Goal: Task Accomplishment & Management: Use online tool/utility

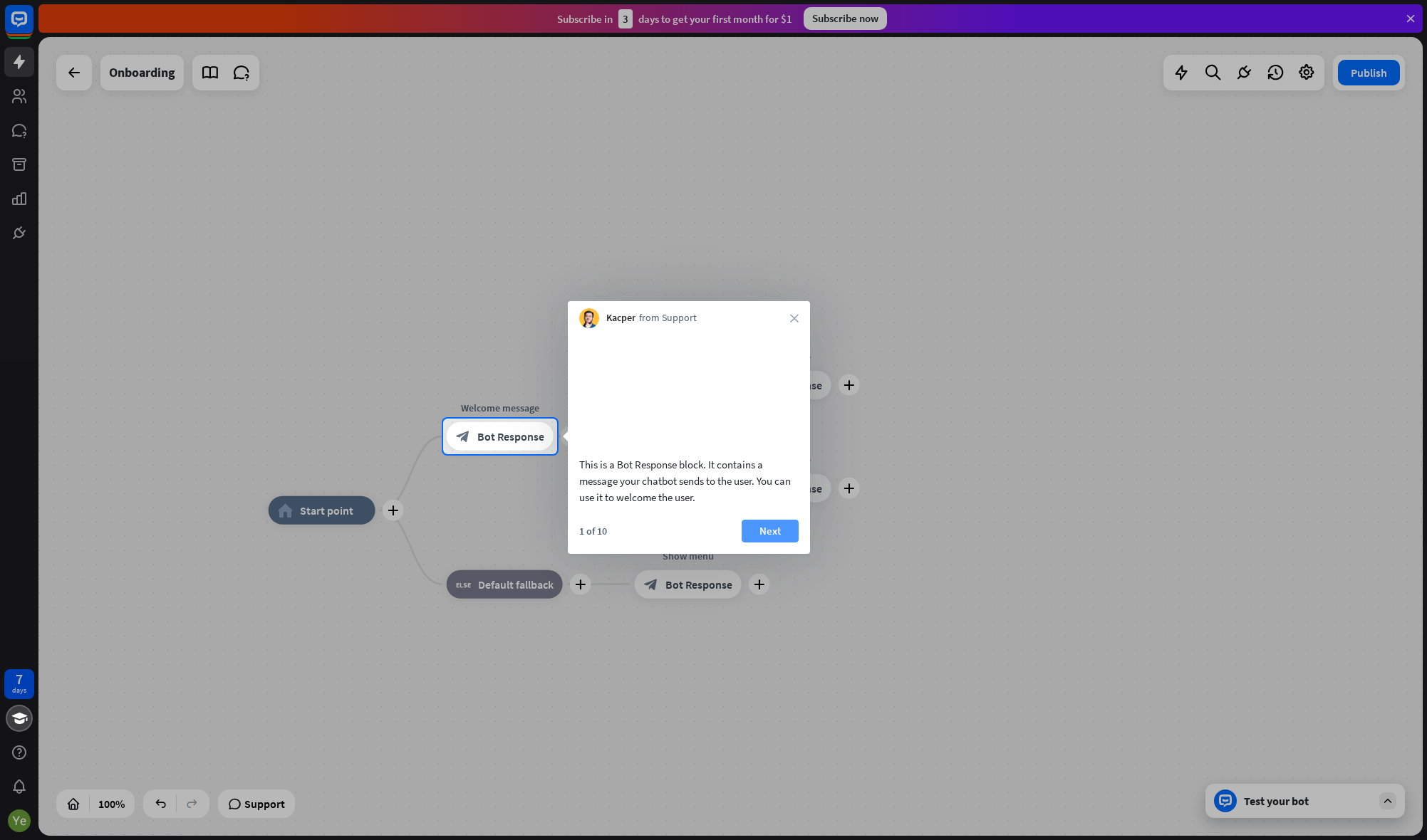
click at [772, 543] on button "Next" at bounding box center [770, 531] width 57 height 23
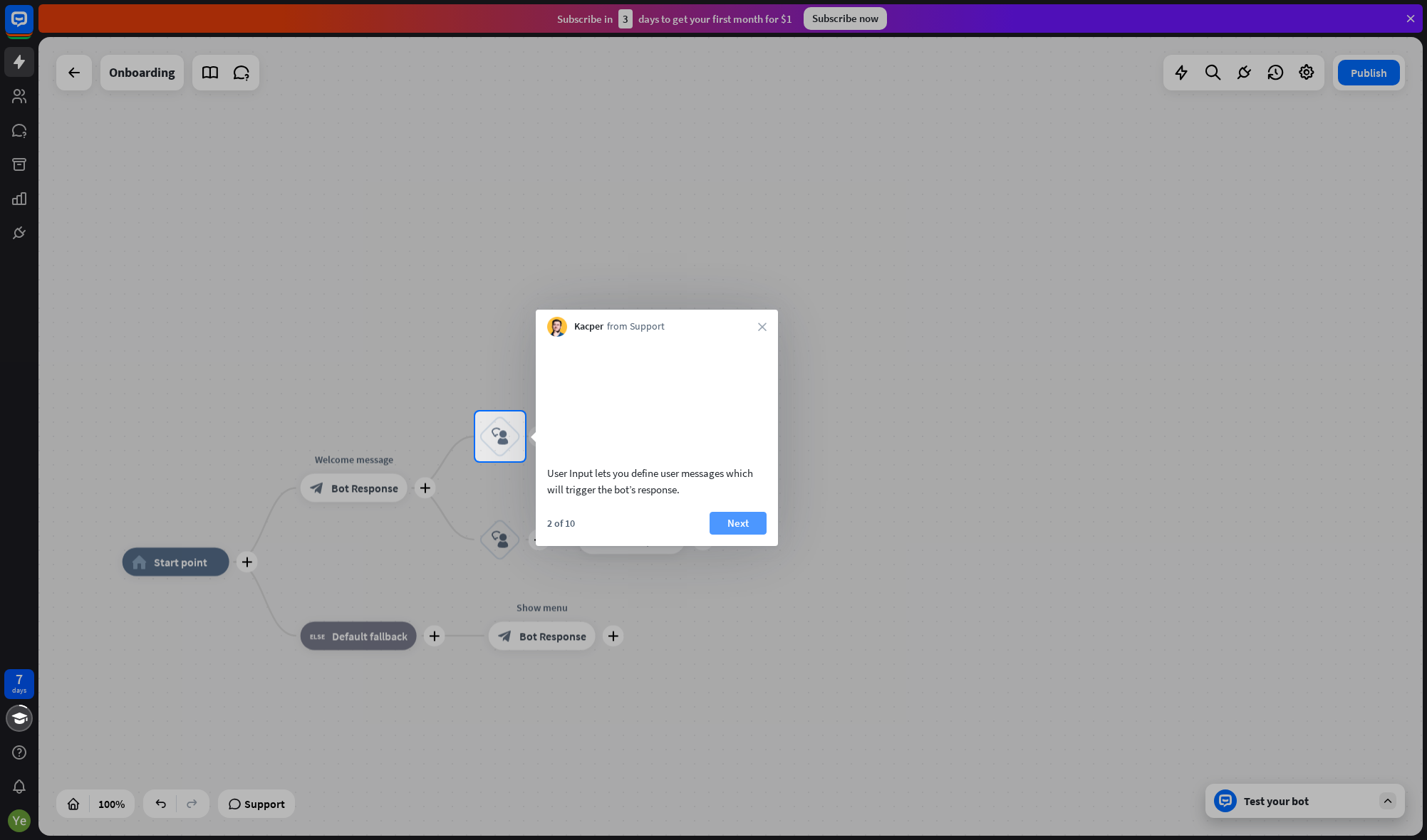
click at [742, 535] on button "Next" at bounding box center [738, 523] width 57 height 23
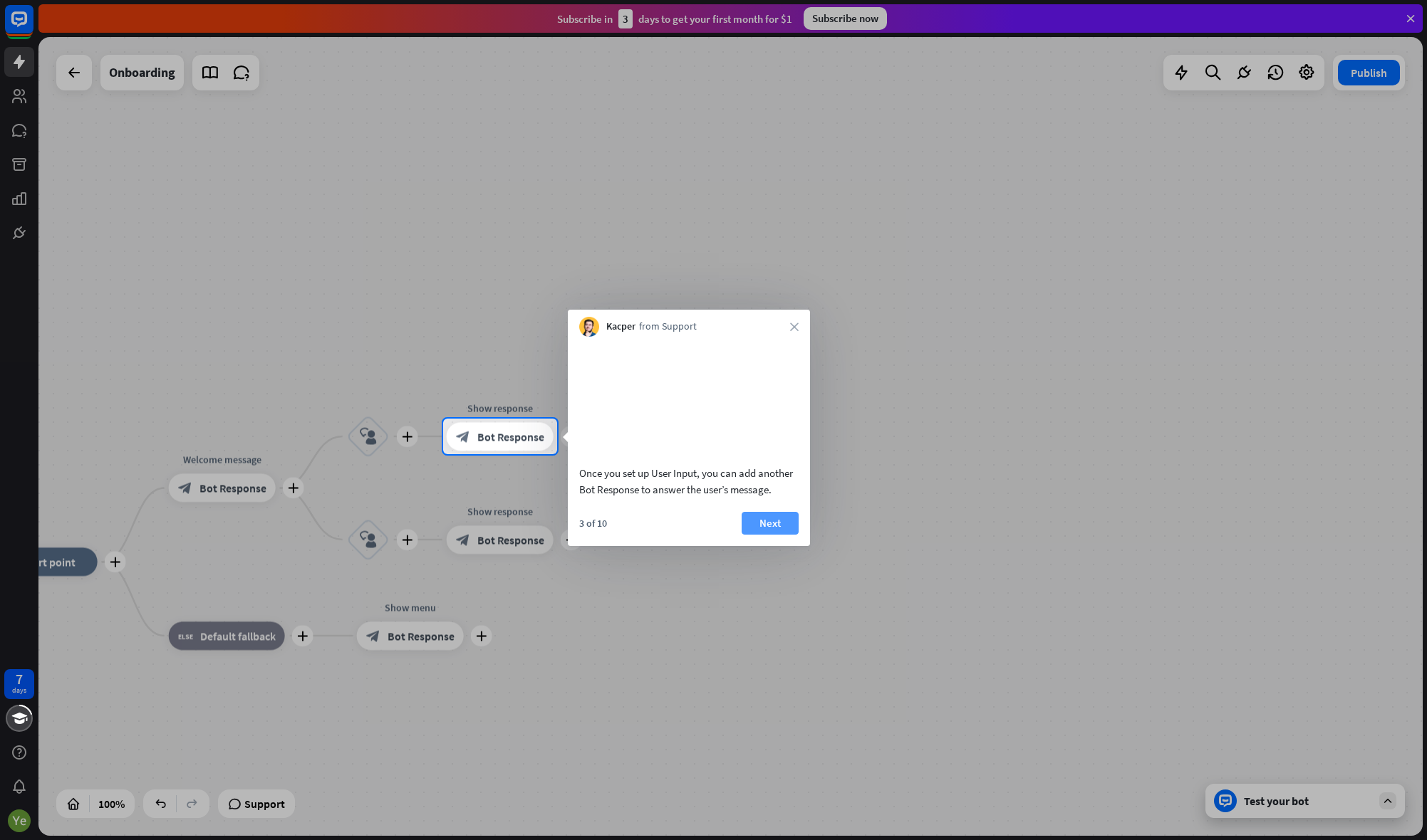
click at [780, 535] on button "Next" at bounding box center [770, 523] width 57 height 23
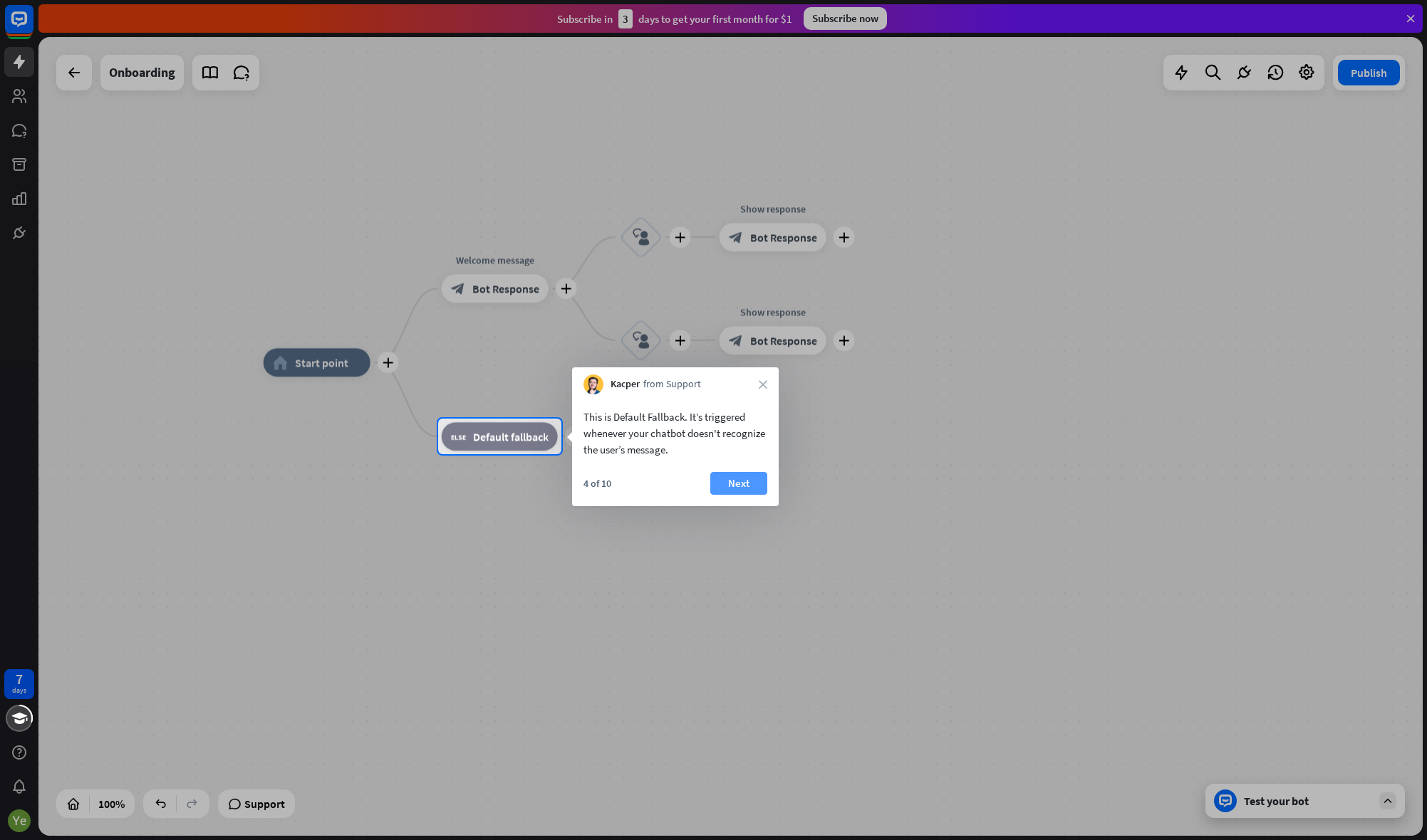
click at [745, 486] on button "Next" at bounding box center [739, 484] width 57 height 23
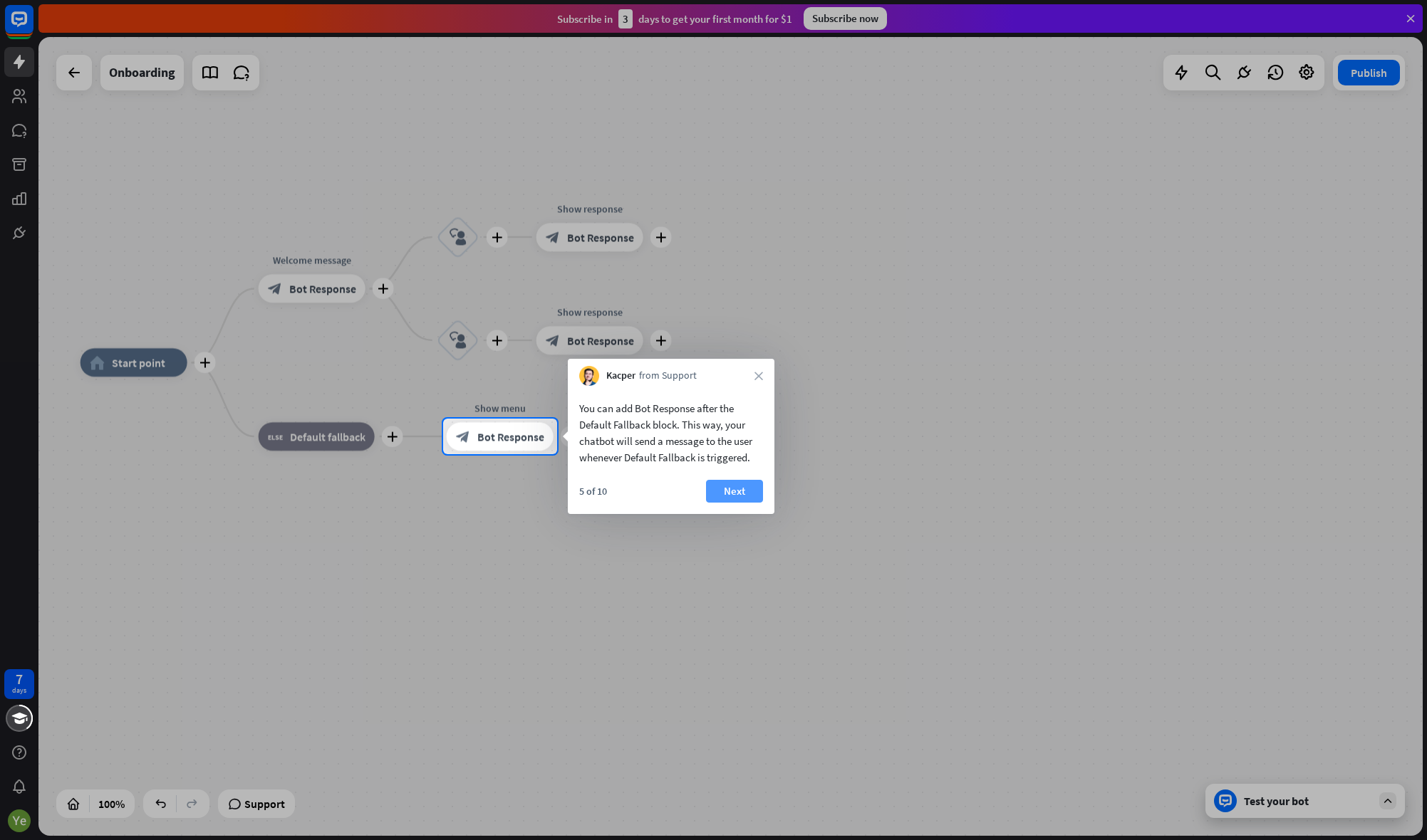
click at [745, 490] on button "Next" at bounding box center [734, 491] width 57 height 23
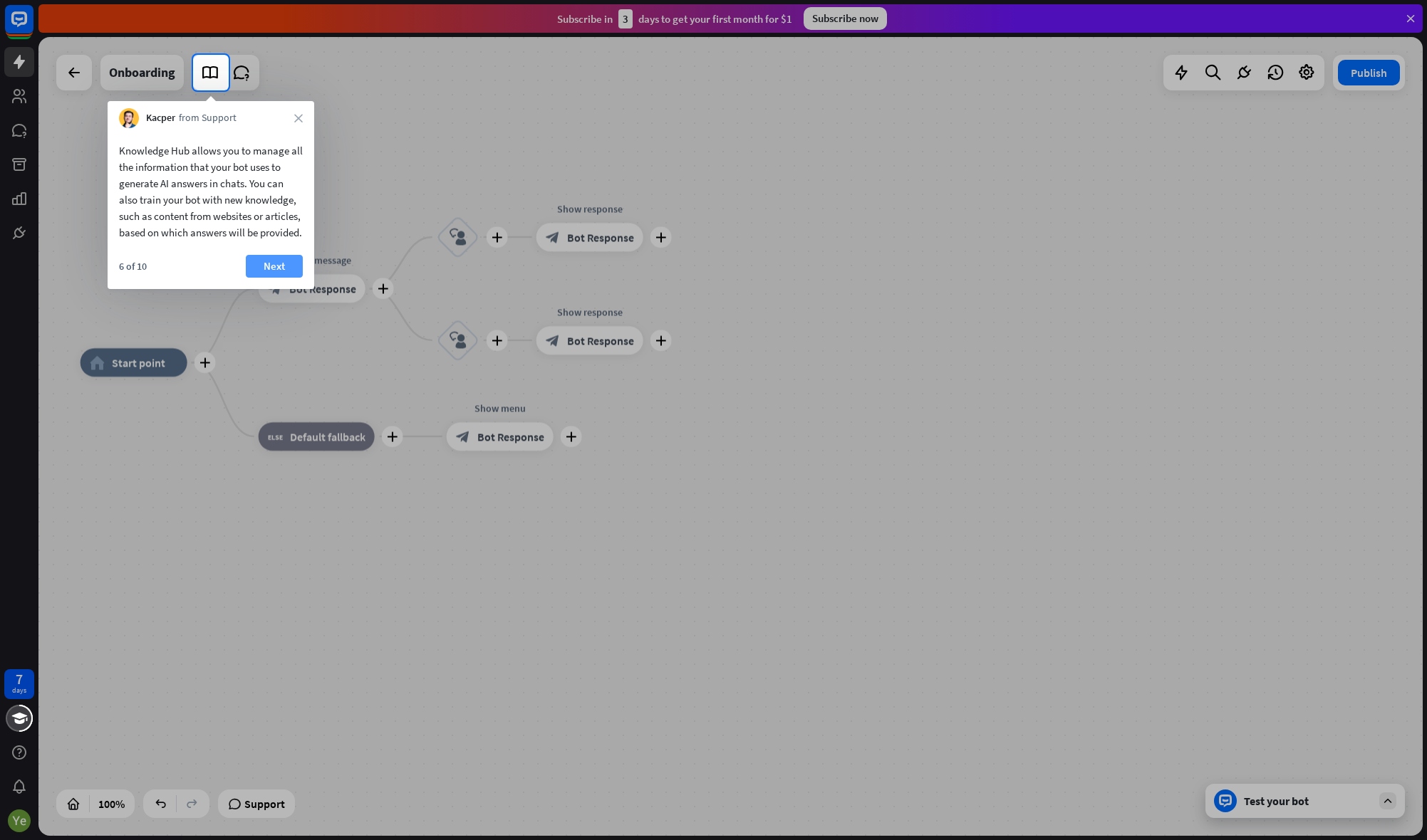
click at [272, 277] on button "Next" at bounding box center [275, 266] width 57 height 23
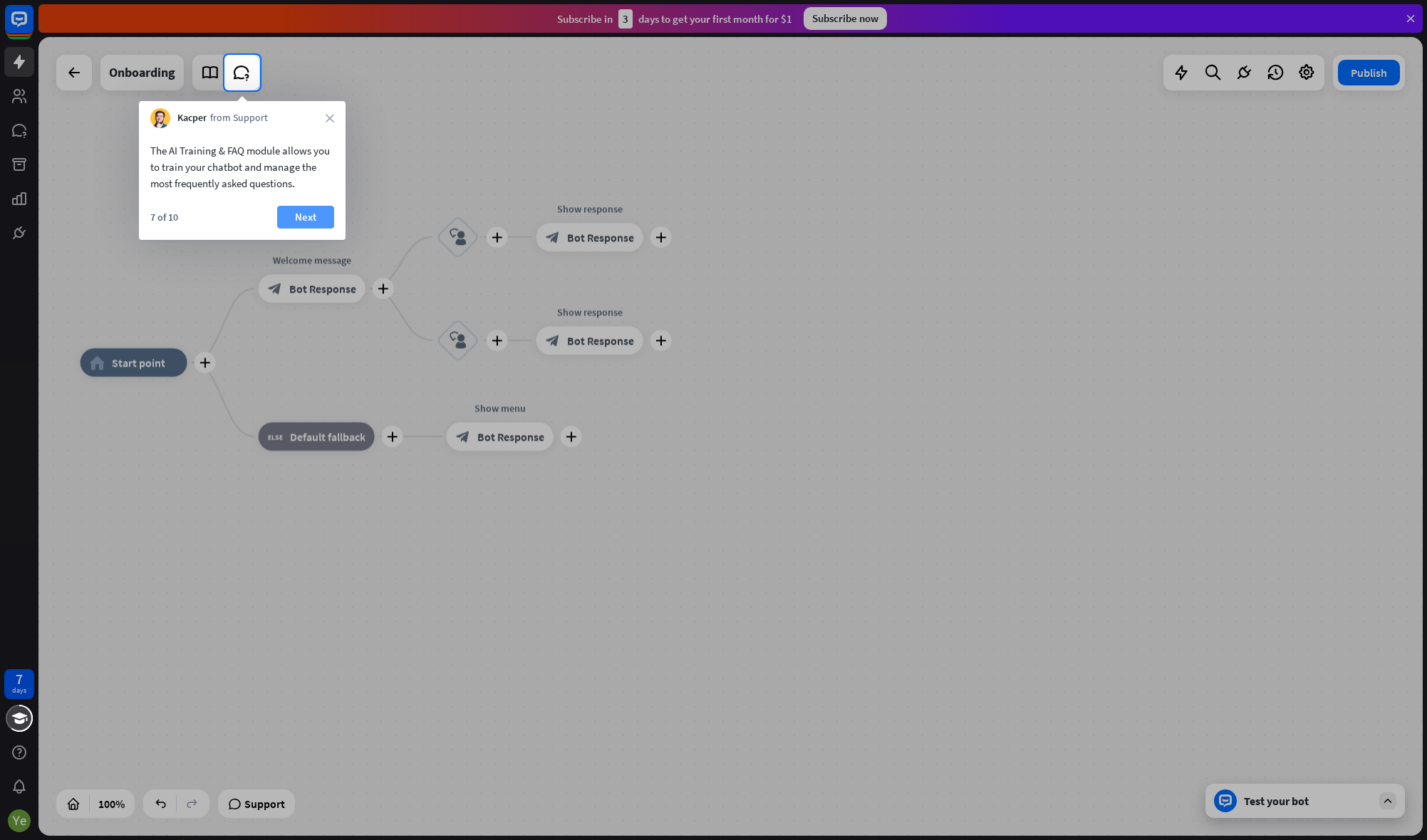
click at [311, 211] on button "Next" at bounding box center [305, 217] width 57 height 23
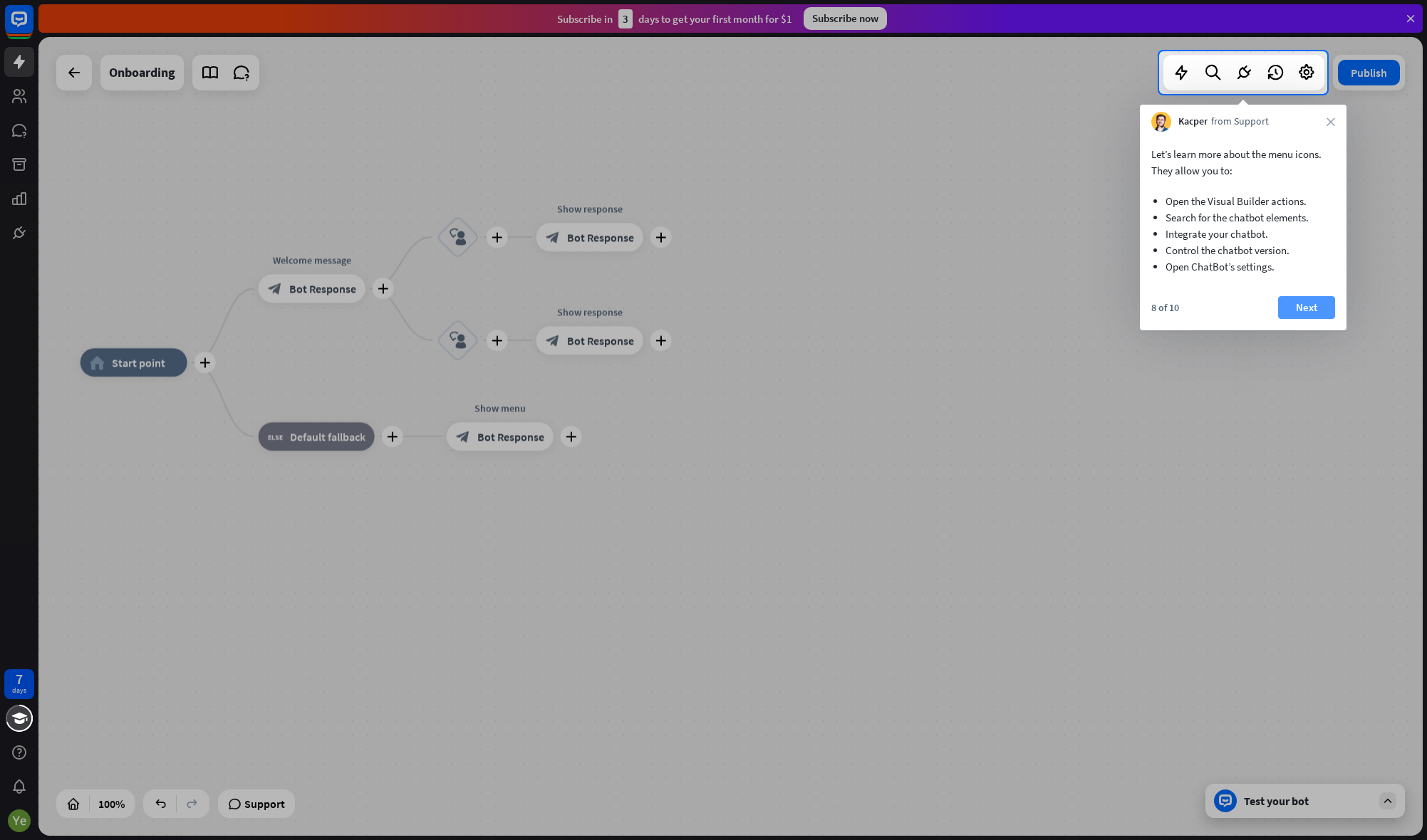
click at [1310, 300] on button "Next" at bounding box center [1307, 308] width 57 height 23
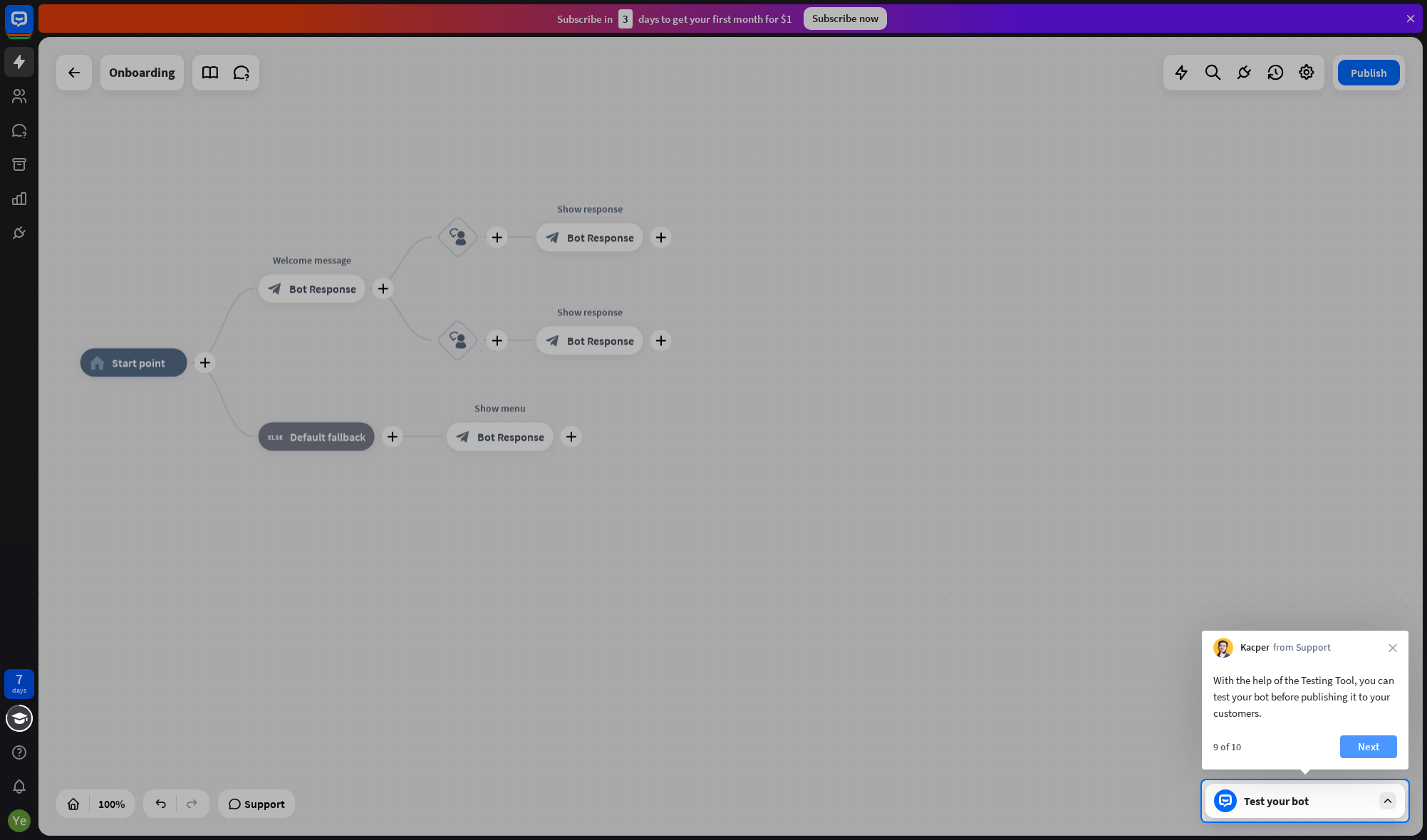
click at [1380, 744] on button "Next" at bounding box center [1368, 747] width 57 height 23
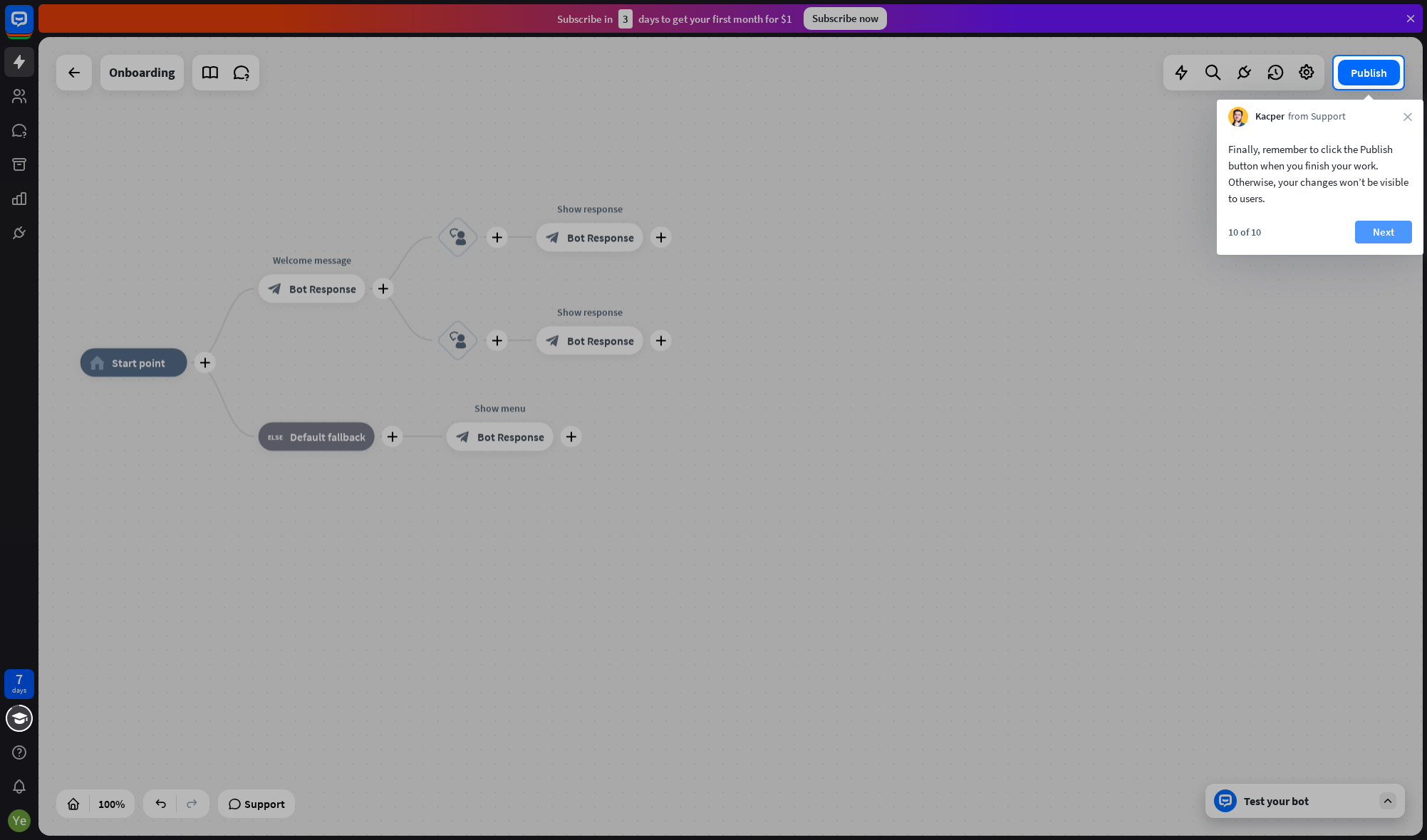
click at [1388, 229] on button "Next" at bounding box center [1383, 232] width 57 height 23
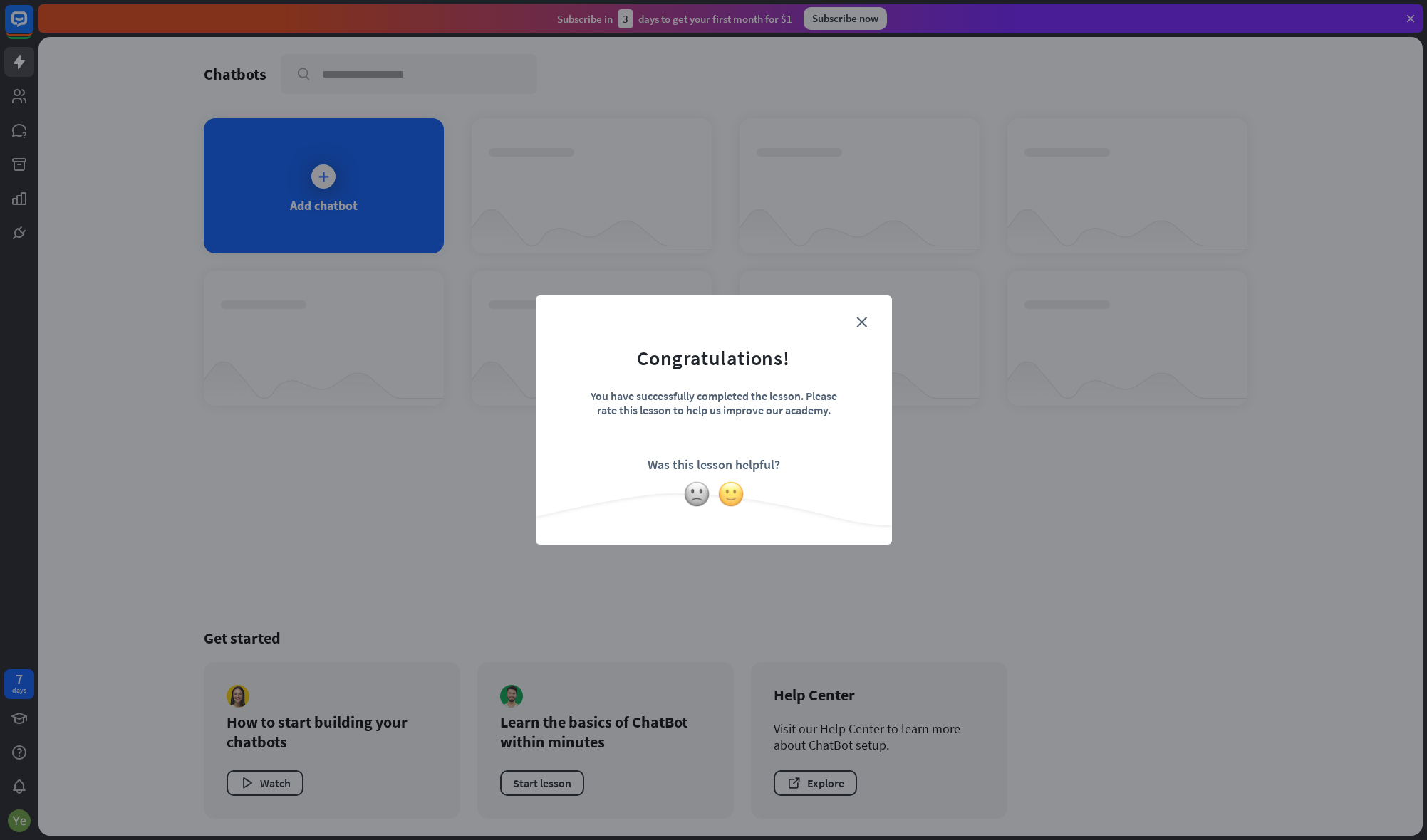
click at [738, 500] on img at bounding box center [731, 494] width 27 height 27
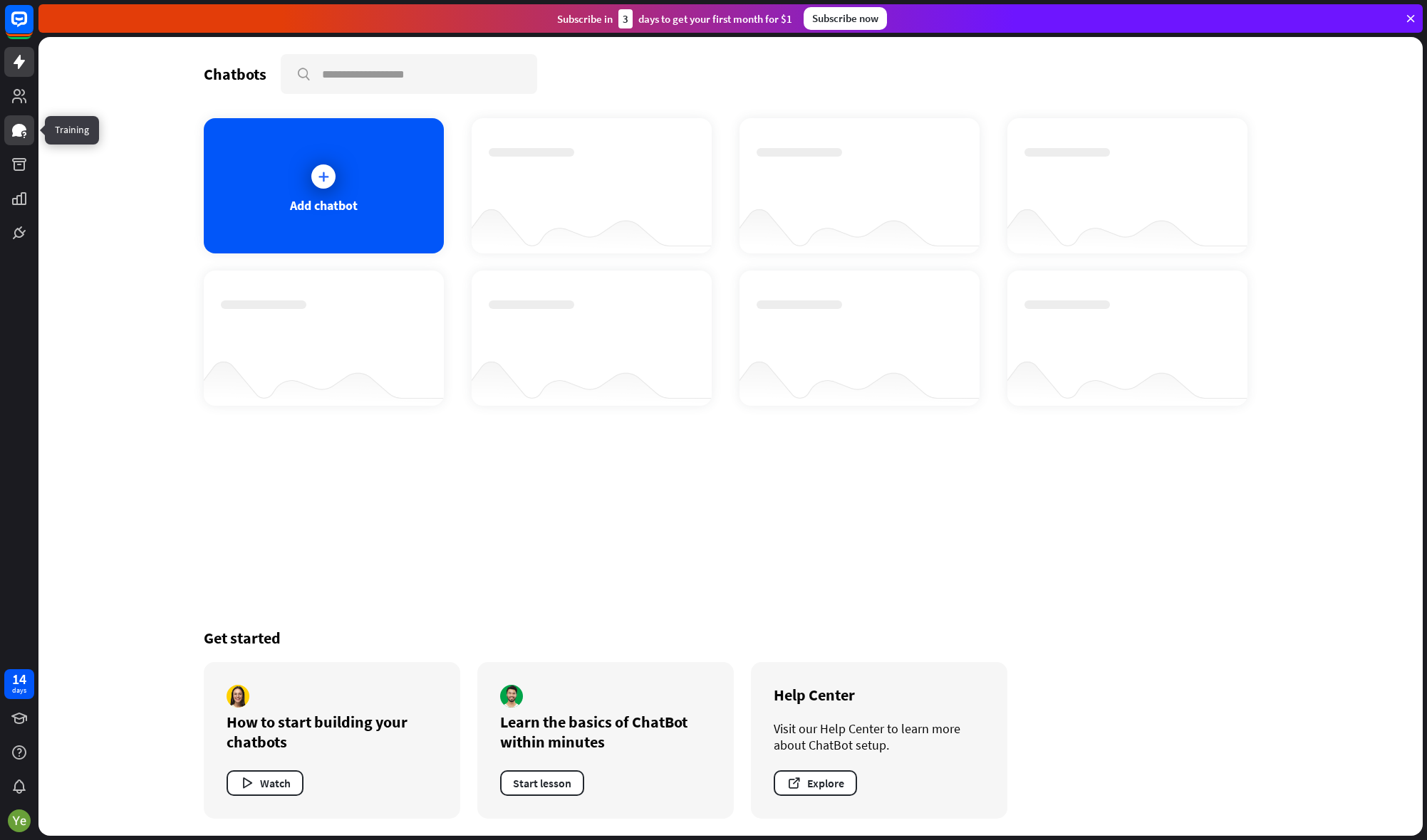
click at [18, 132] on icon at bounding box center [19, 130] width 14 height 13
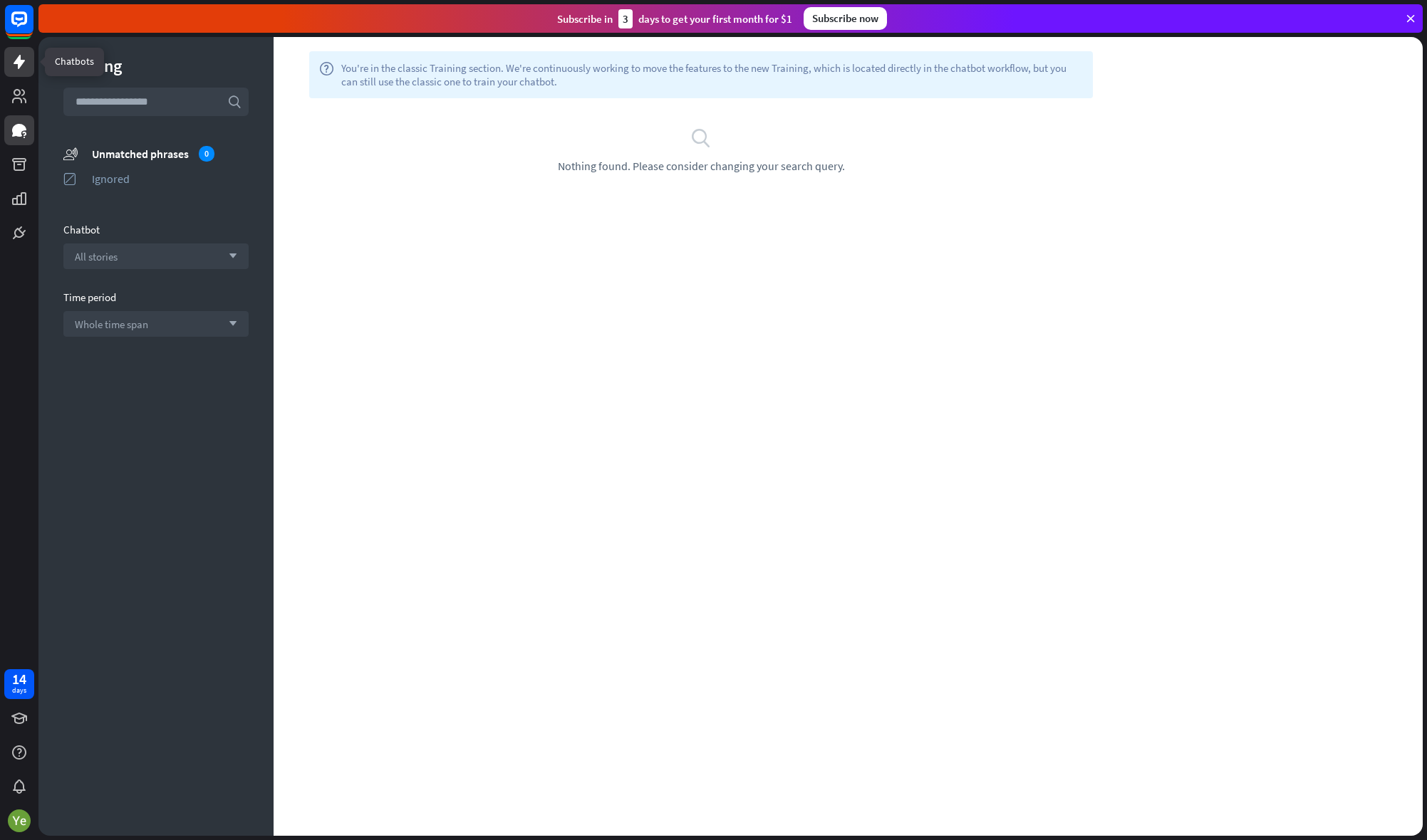
click at [21, 63] on icon at bounding box center [19, 62] width 11 height 14
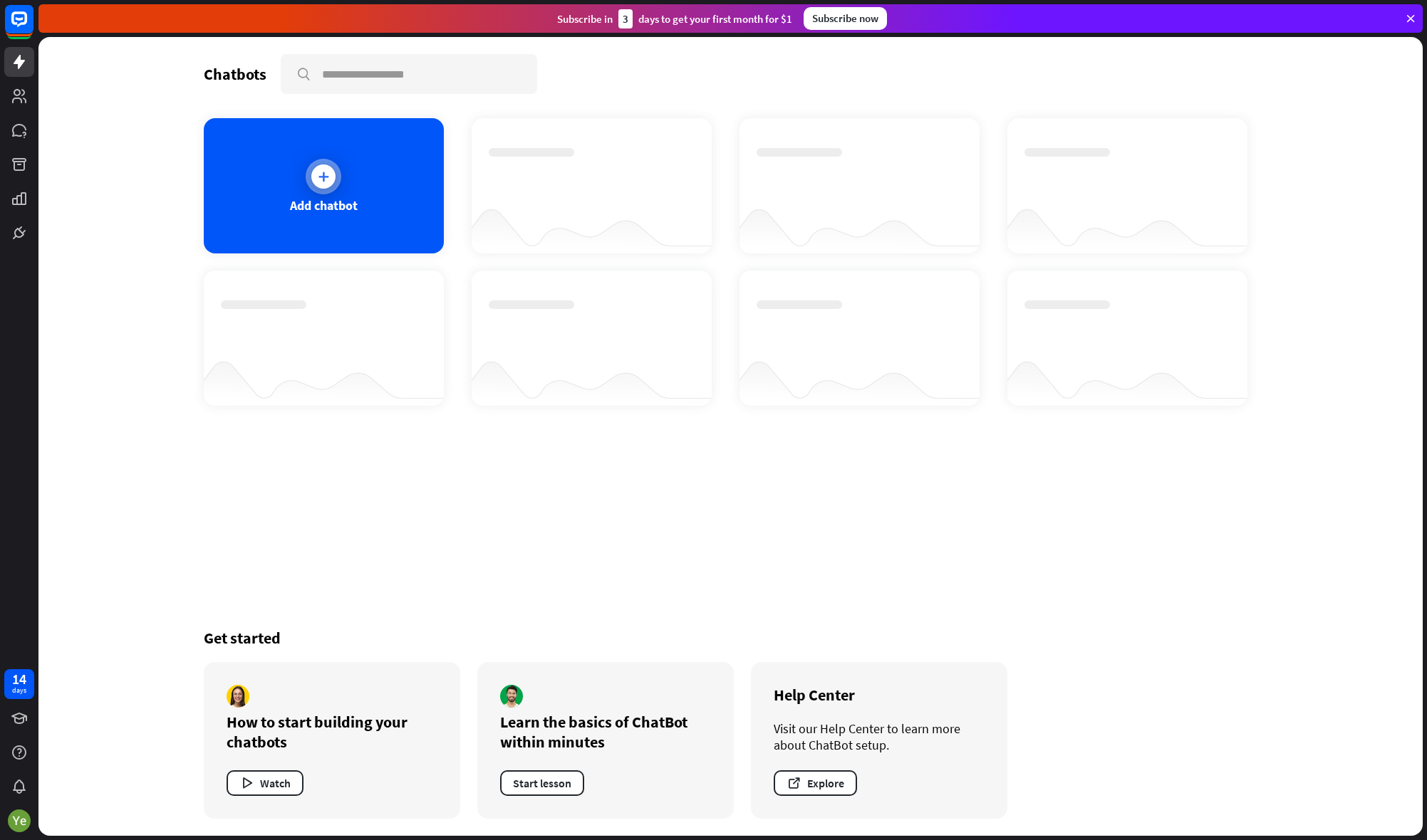
click at [335, 170] on div at bounding box center [323, 176] width 35 height 35
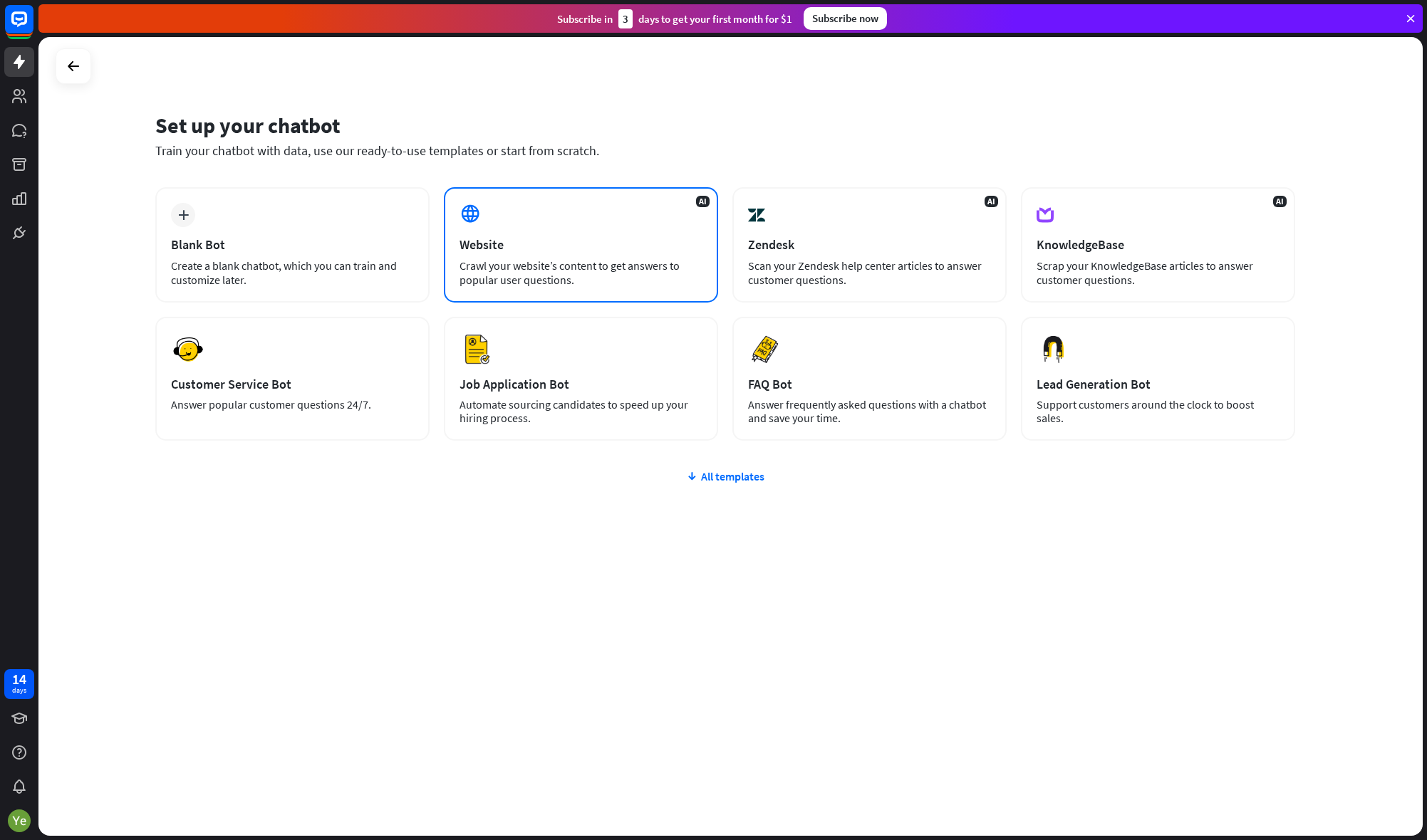
click at [624, 252] on div "Website" at bounding box center [581, 244] width 243 height 17
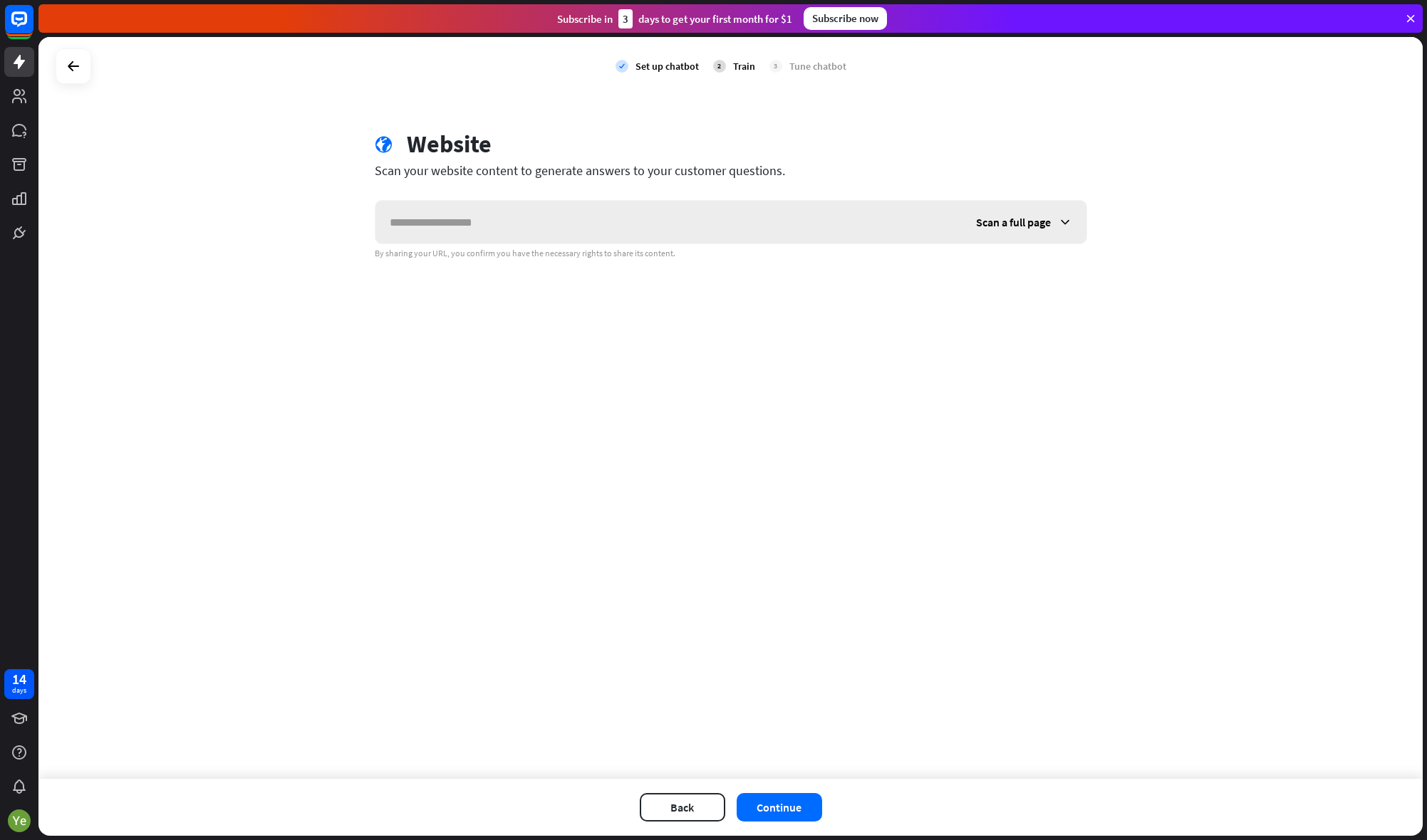
click at [1035, 220] on span "Scan a full page" at bounding box center [1013, 222] width 74 height 14
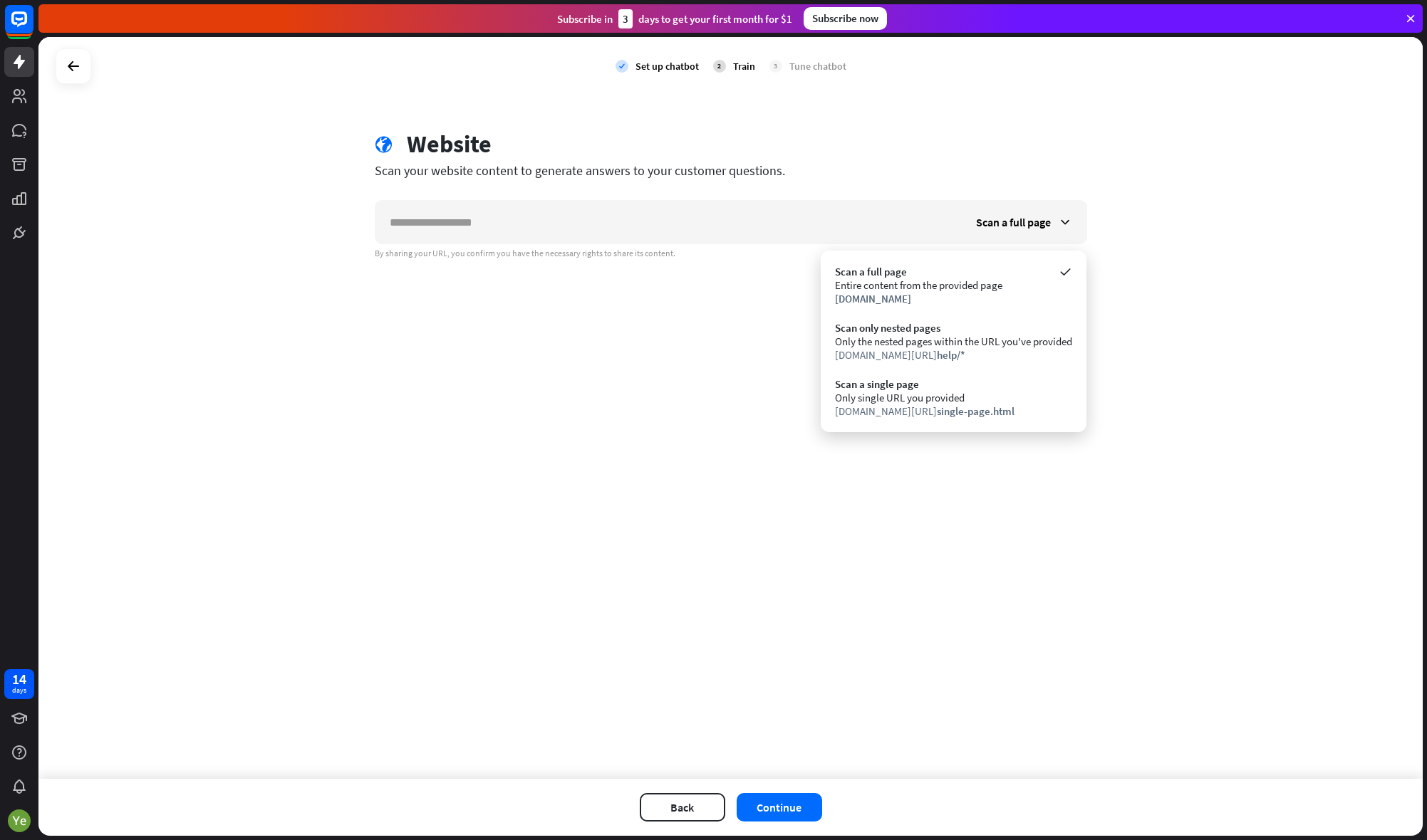
click at [669, 339] on div "check Set up chatbot 2 Train 3 Tune chatbot globe Website Scan your website con…" at bounding box center [730, 408] width 1384 height 742
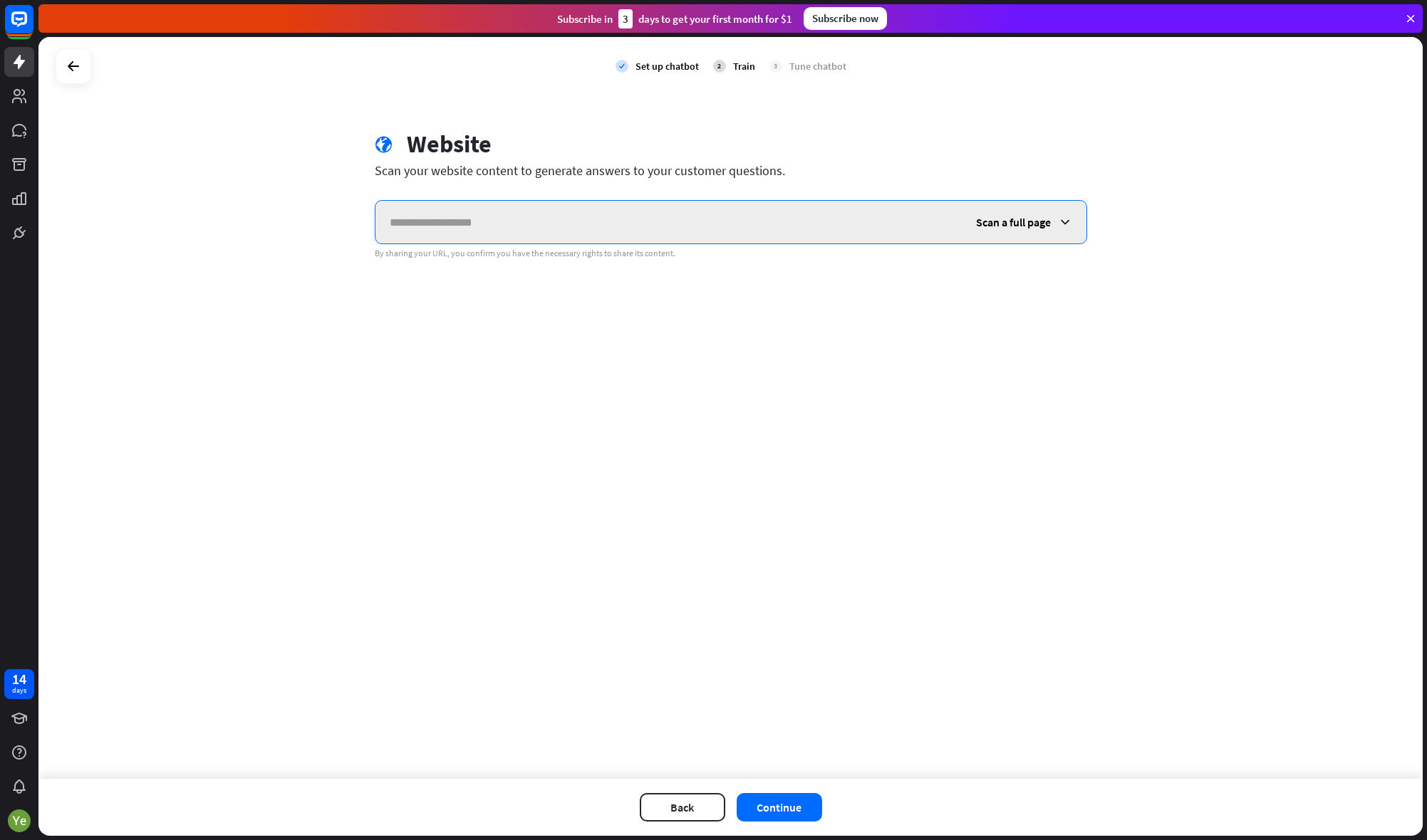
click at [515, 221] on input "text" at bounding box center [668, 222] width 586 height 43
paste input "**********"
type input "**********"
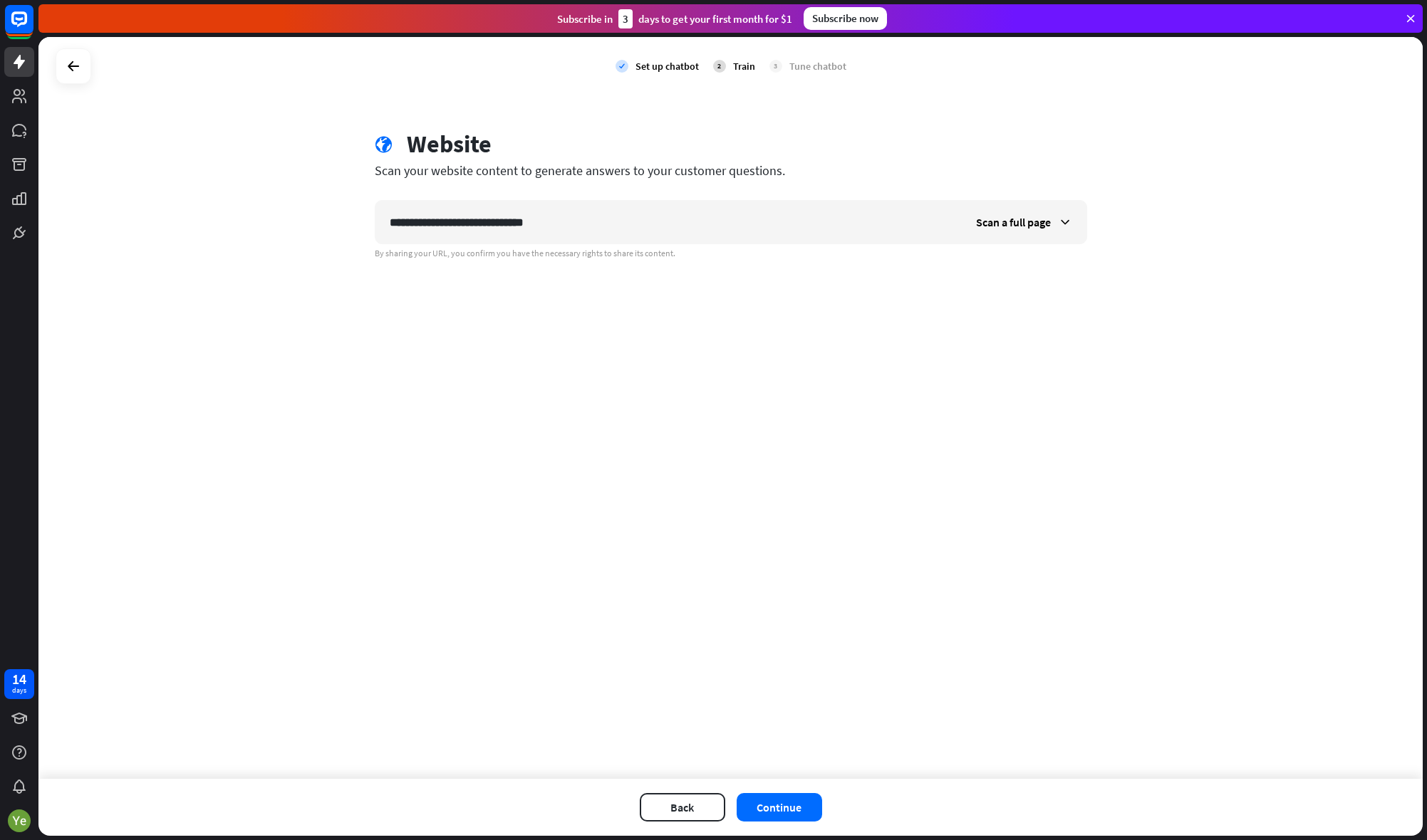
click at [1101, 149] on div "**********" at bounding box center [730, 194] width 746 height 129
click at [785, 807] on button "Continue" at bounding box center [779, 808] width 86 height 29
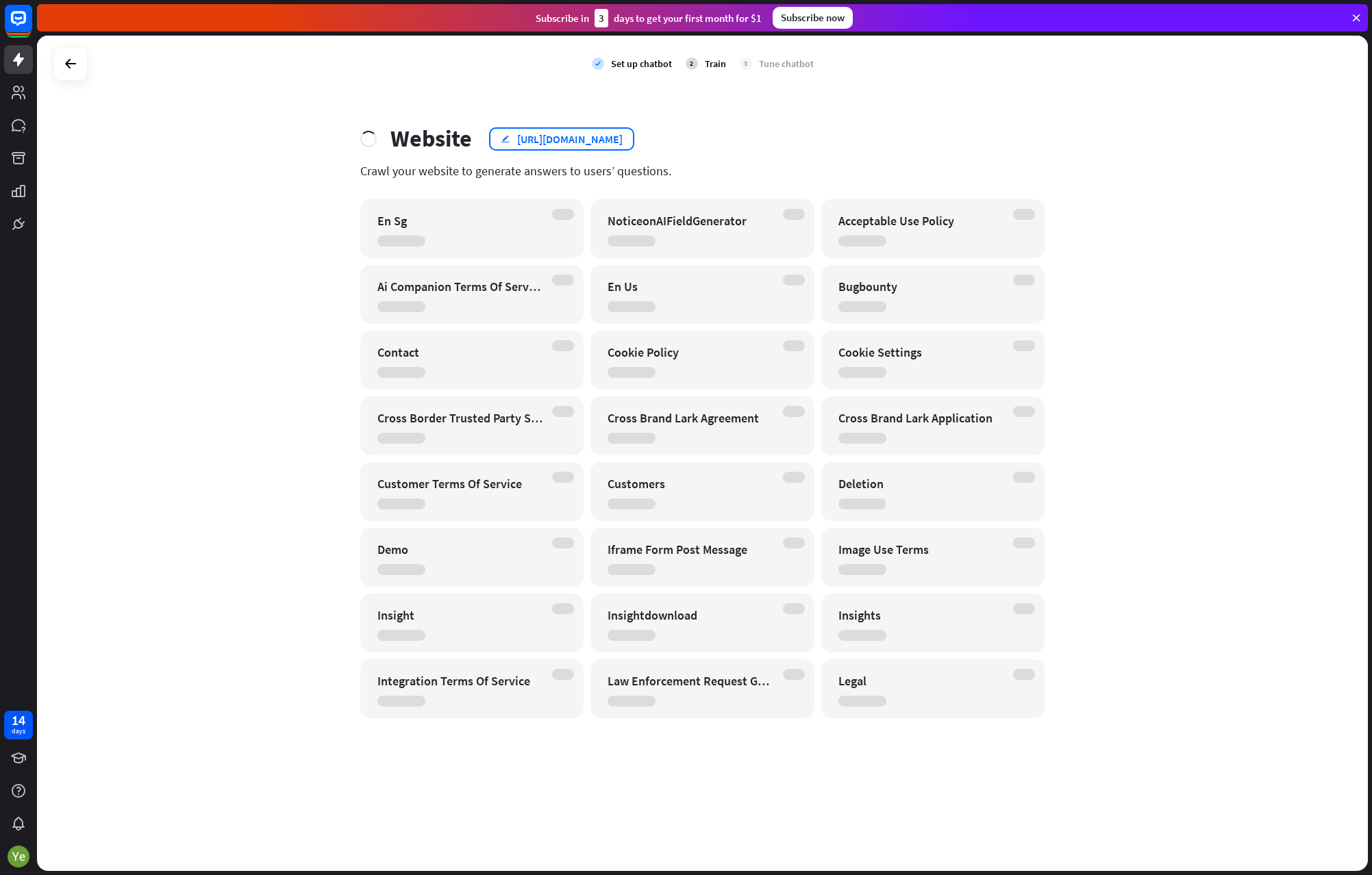
click at [511, 138] on div "edit [URL][DOMAIN_NAME]" at bounding box center [561, 139] width 145 height 23
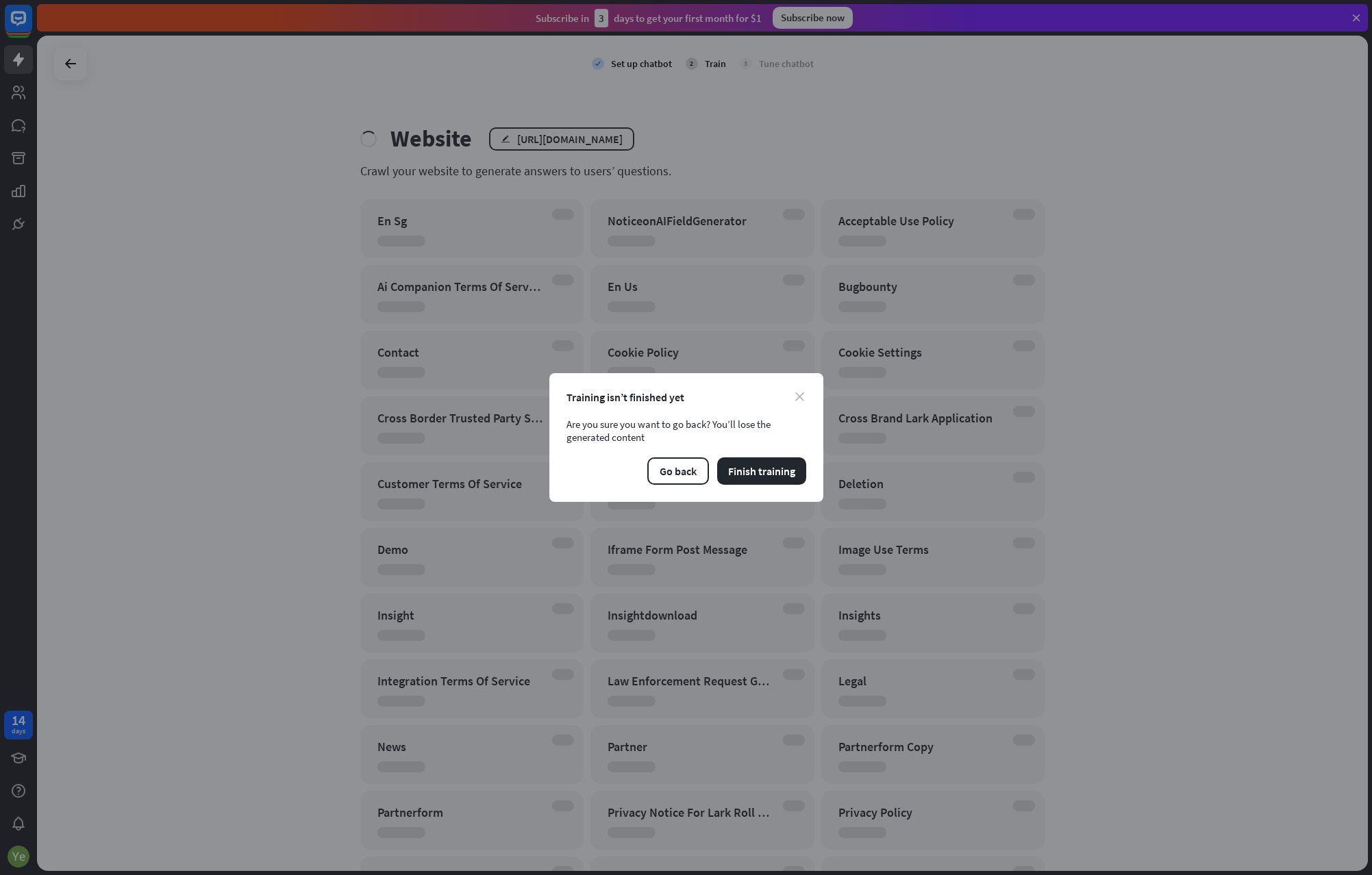
click at [801, 394] on icon "close" at bounding box center [799, 397] width 9 height 9
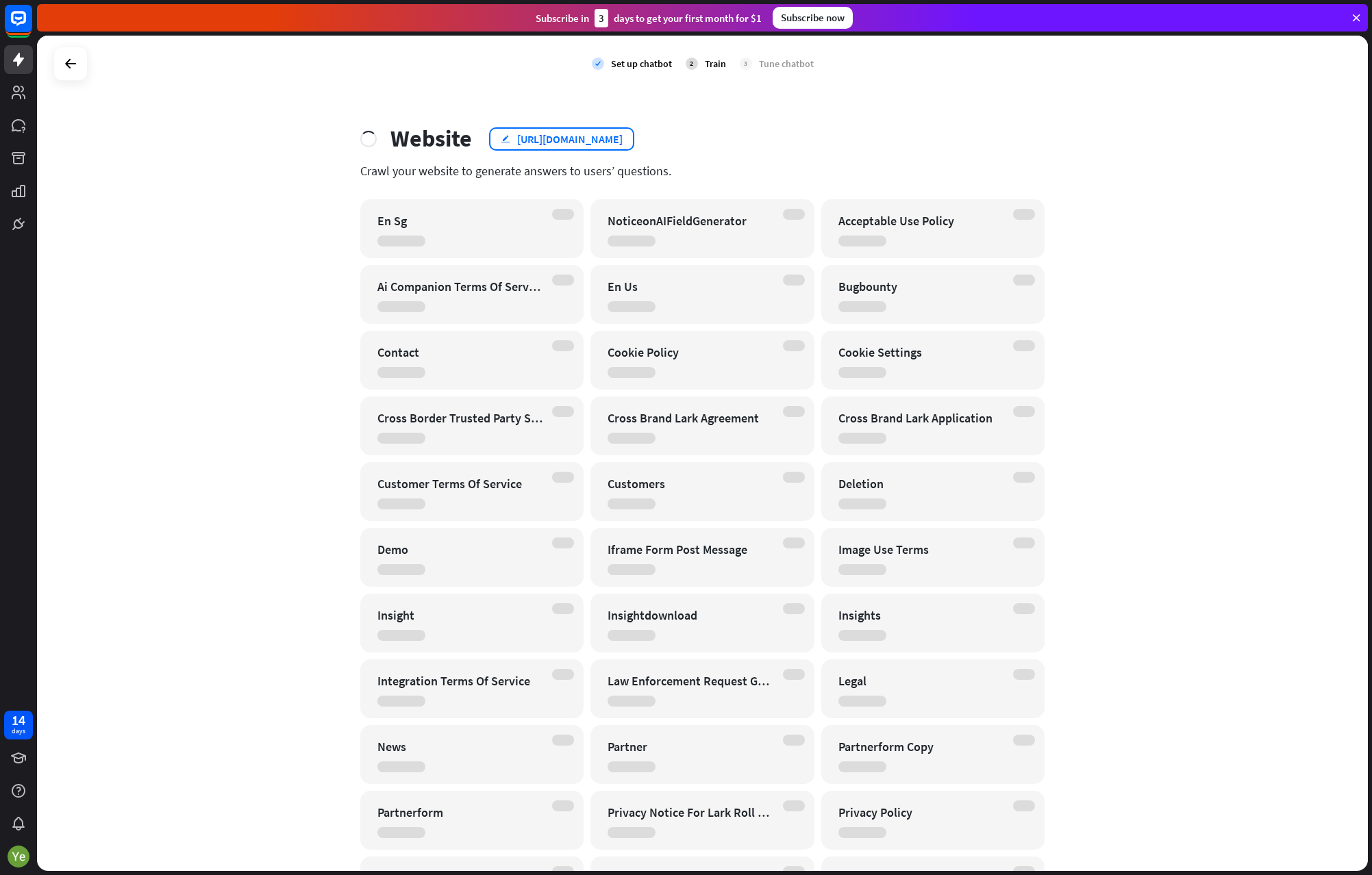
drag, startPoint x: 849, startPoint y: 140, endPoint x: 513, endPoint y: 142, distance: 336.0
click at [513, 142] on div "Website edit [URL][DOMAIN_NAME]" at bounding box center [702, 138] width 685 height 28
copy div "[URL][DOMAIN_NAME]"
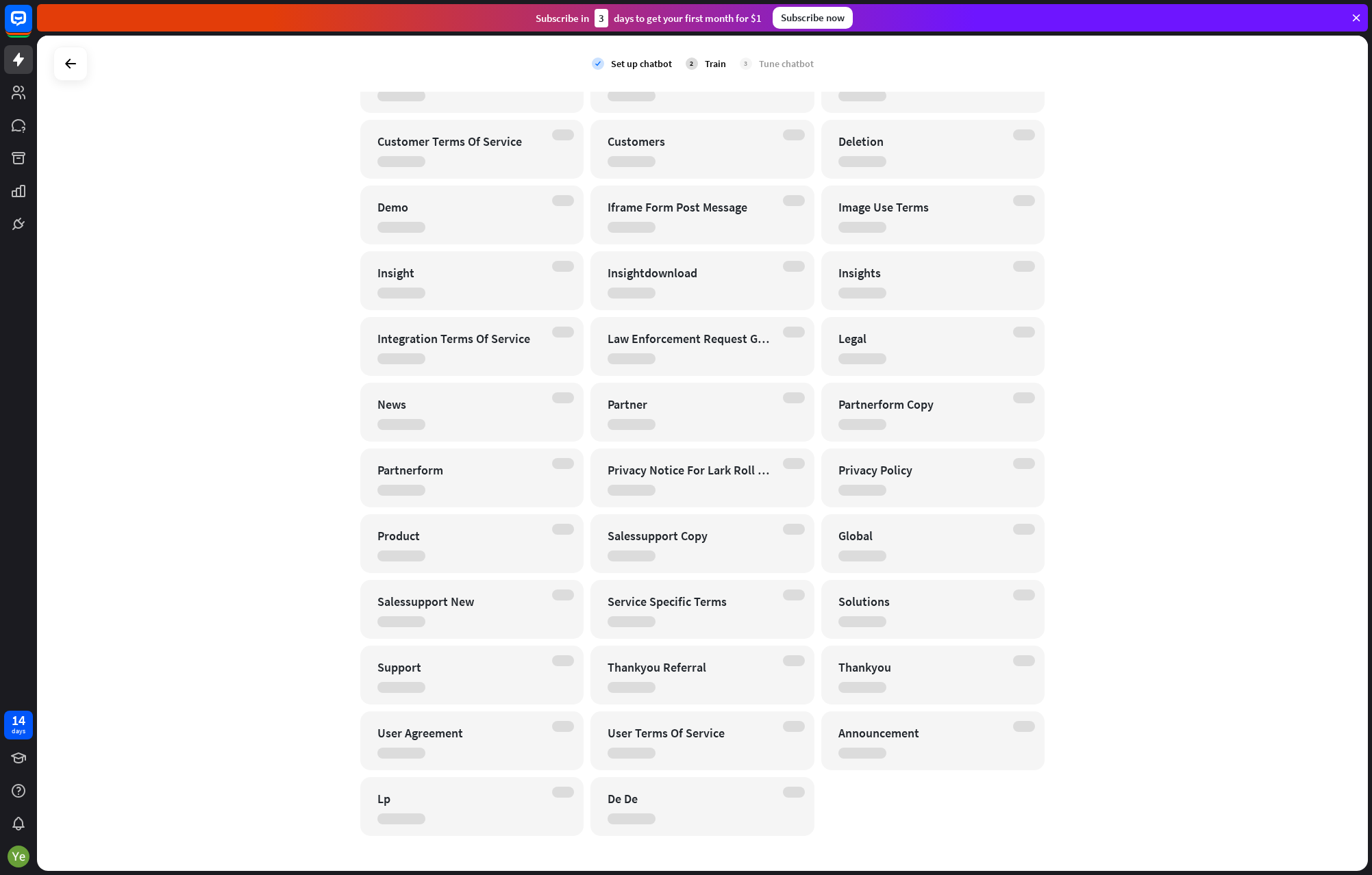
scroll to position [351, 0]
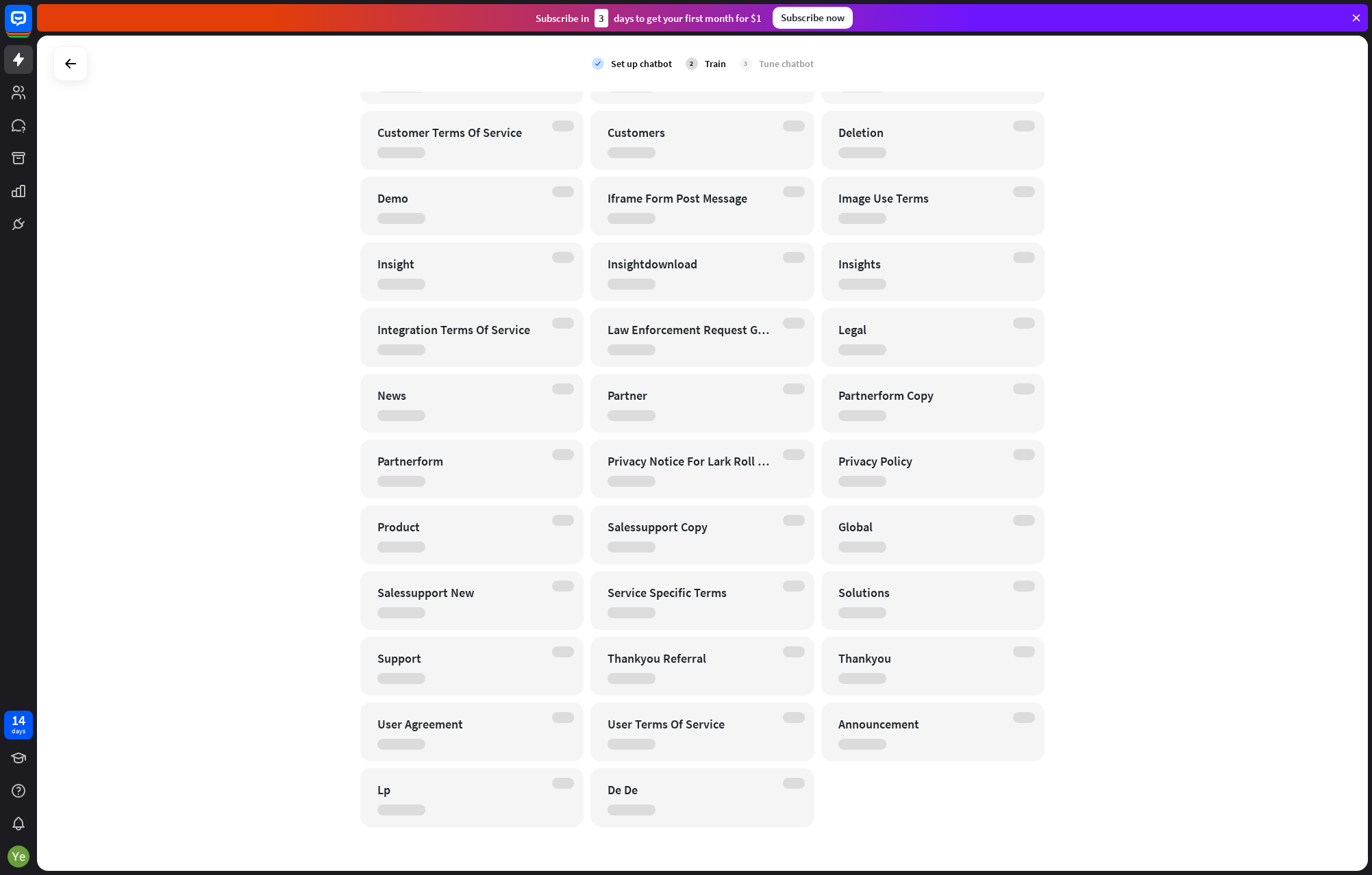
click at [1242, 445] on div "check Set up chatbot 2 Train 3 Tune chatbot Website edit [URL][DOMAIN_NAME] Cra…" at bounding box center [702, 453] width 1331 height 835
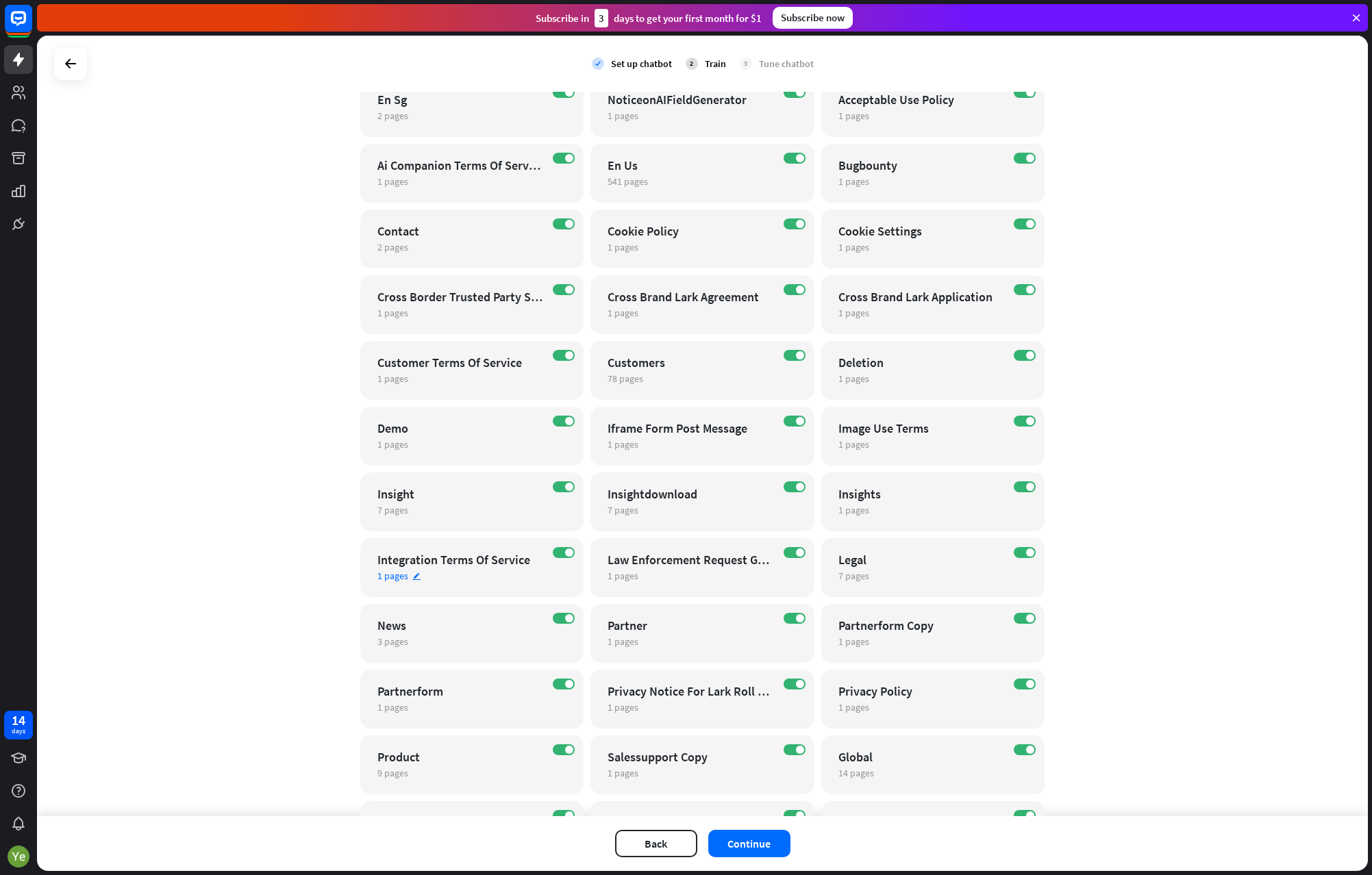
scroll to position [0, 0]
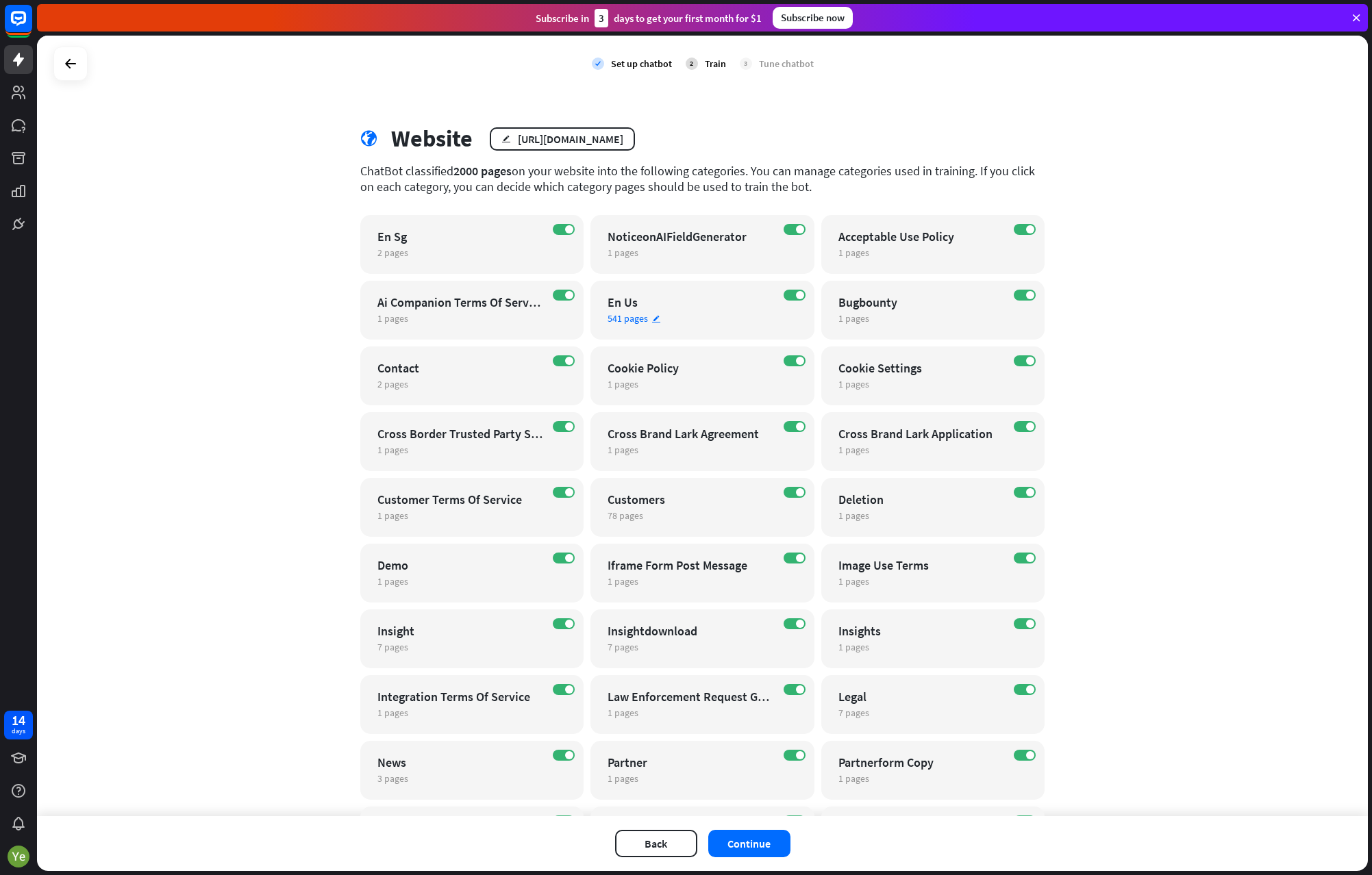
click at [621, 309] on div "En Us" at bounding box center [690, 302] width 166 height 16
drag, startPoint x: 1368, startPoint y: 178, endPoint x: 1350, endPoint y: 456, distance: 278.6
click at [637, 307] on div "En Us" at bounding box center [690, 302] width 166 height 16
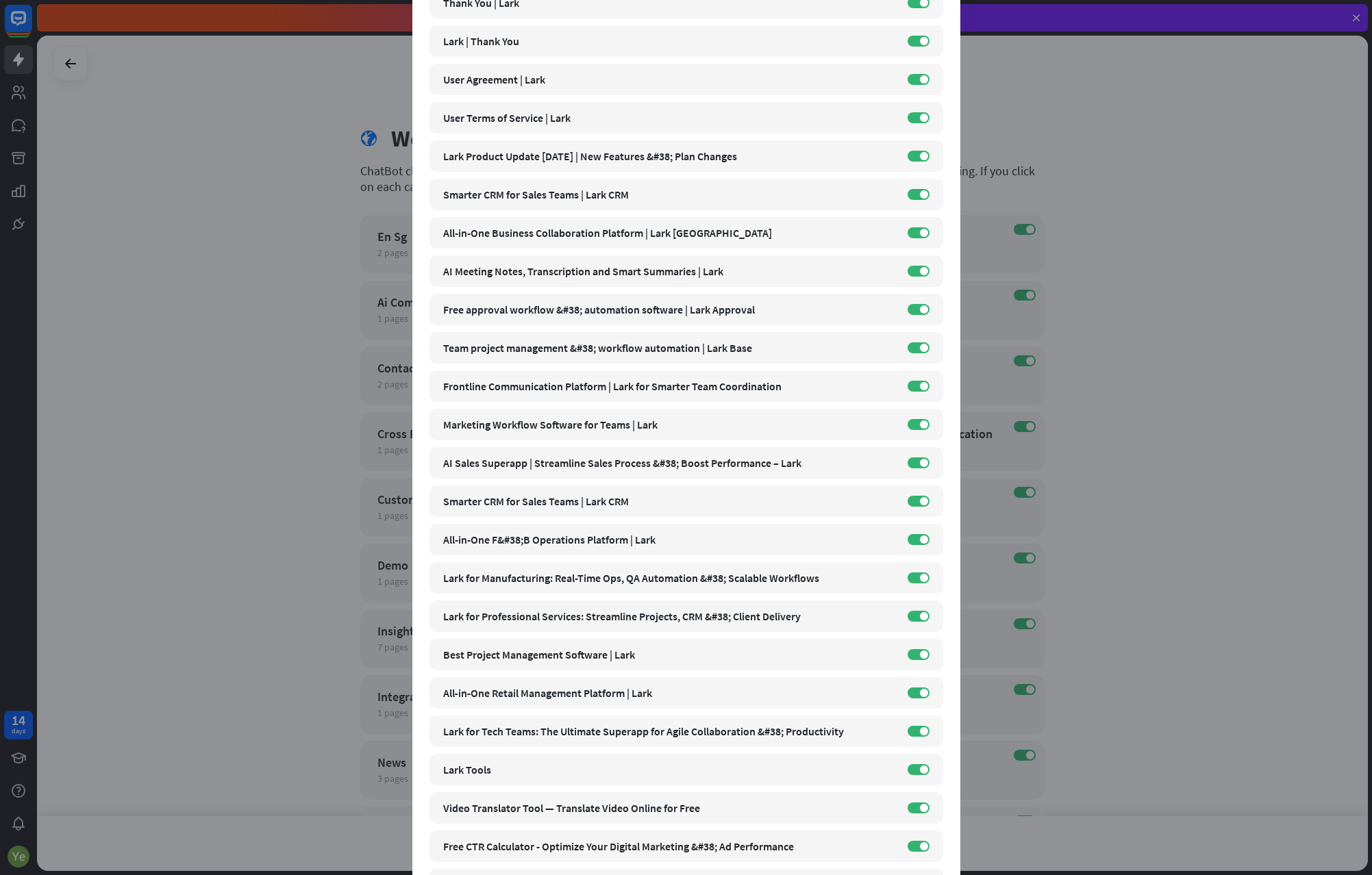
scroll to position [6368, 0]
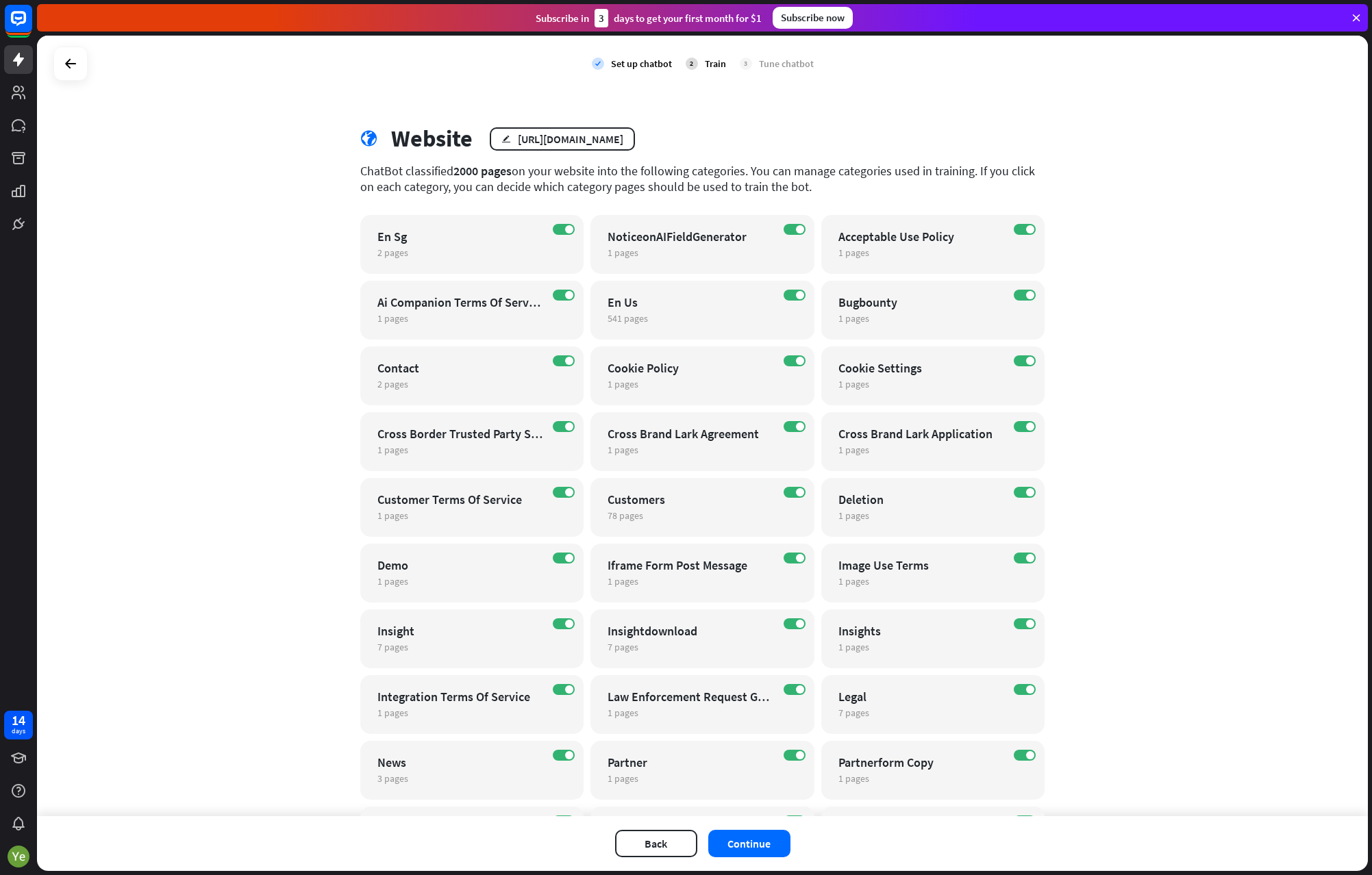
click at [1179, 212] on div "close Train the bot with pages from the “En Us” category There are 541 pages in…" at bounding box center [686, 438] width 1372 height 875
click at [383, 236] on div "En Sg" at bounding box center [460, 236] width 166 height 16
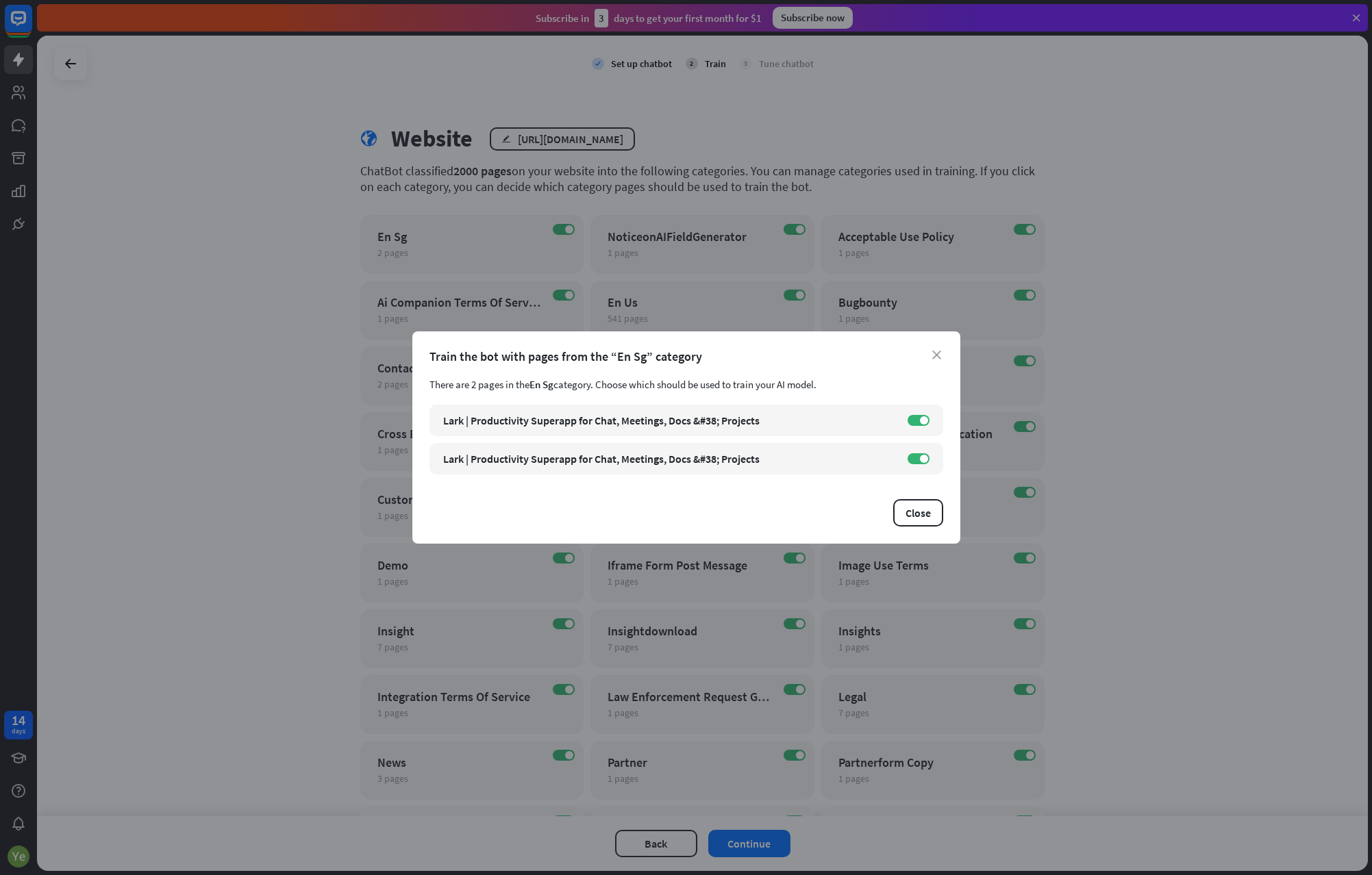
click at [938, 348] on div "close Train the bot with pages from the “En Sg” category There are 2 pages in t…" at bounding box center [686, 438] width 548 height 213
click at [936, 352] on icon "close" at bounding box center [937, 355] width 9 height 9
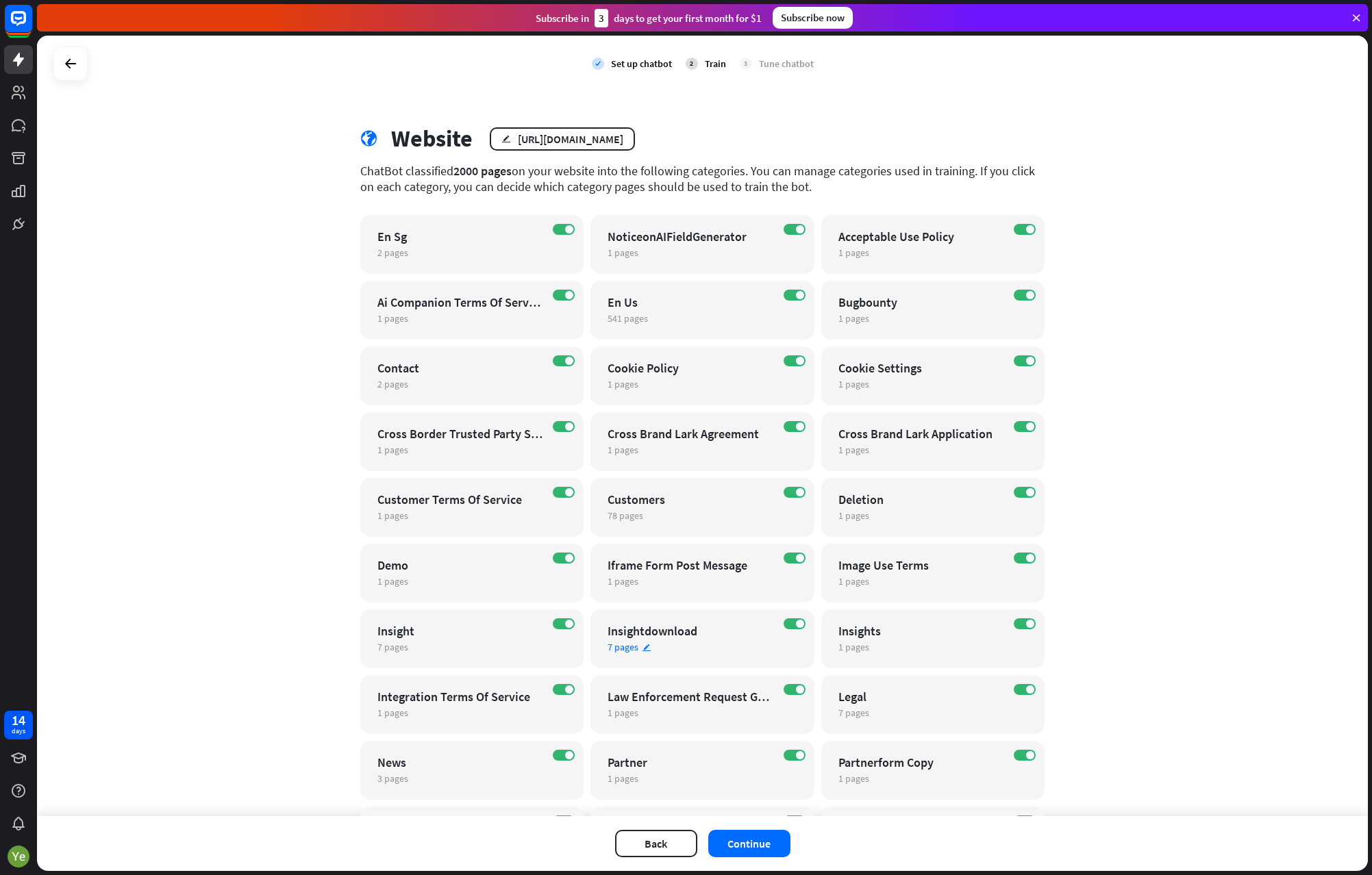
click at [633, 649] on div "7 pages edit" at bounding box center [690, 646] width 166 height 12
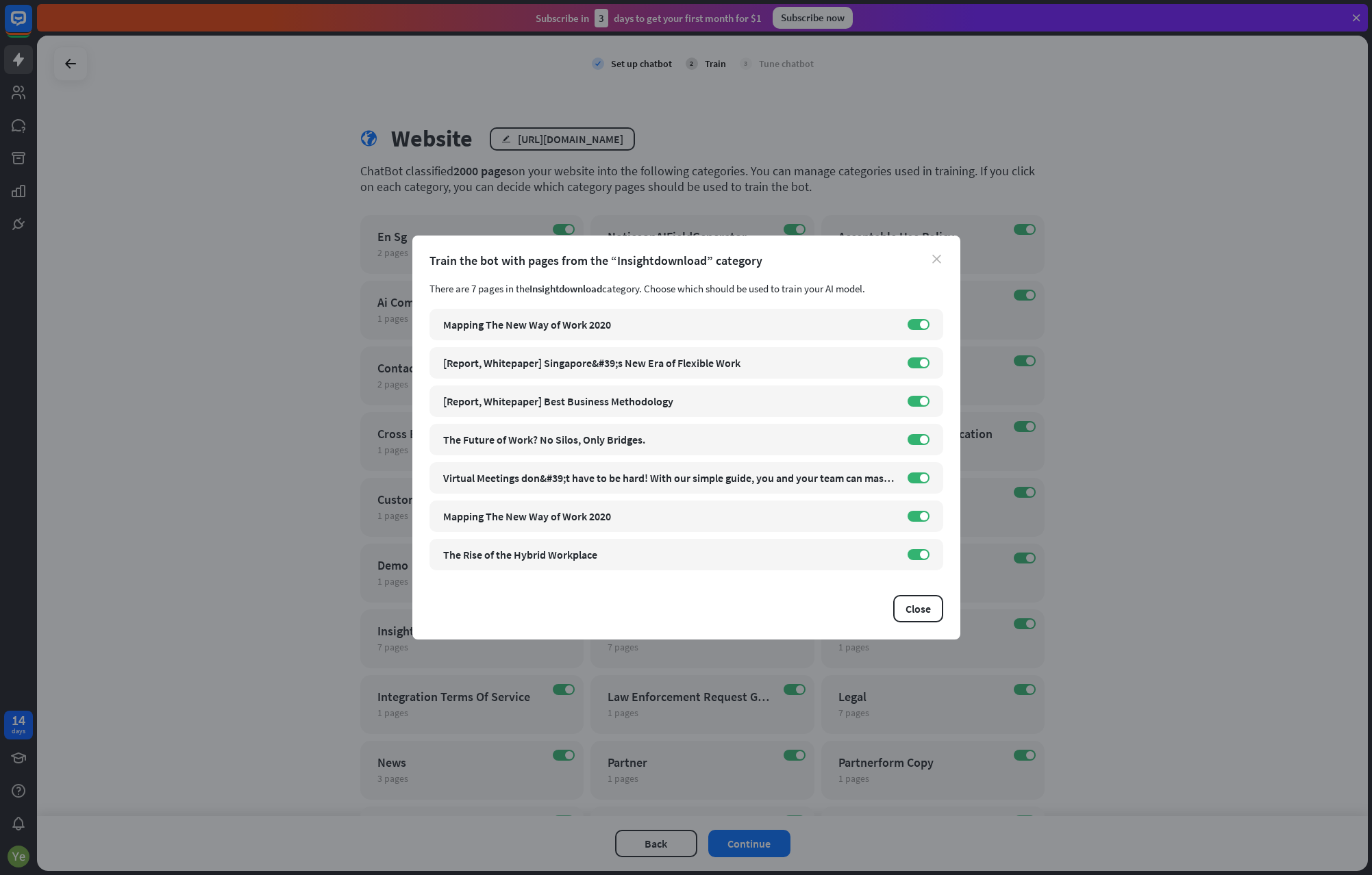
click at [939, 256] on icon "close" at bounding box center [937, 259] width 9 height 9
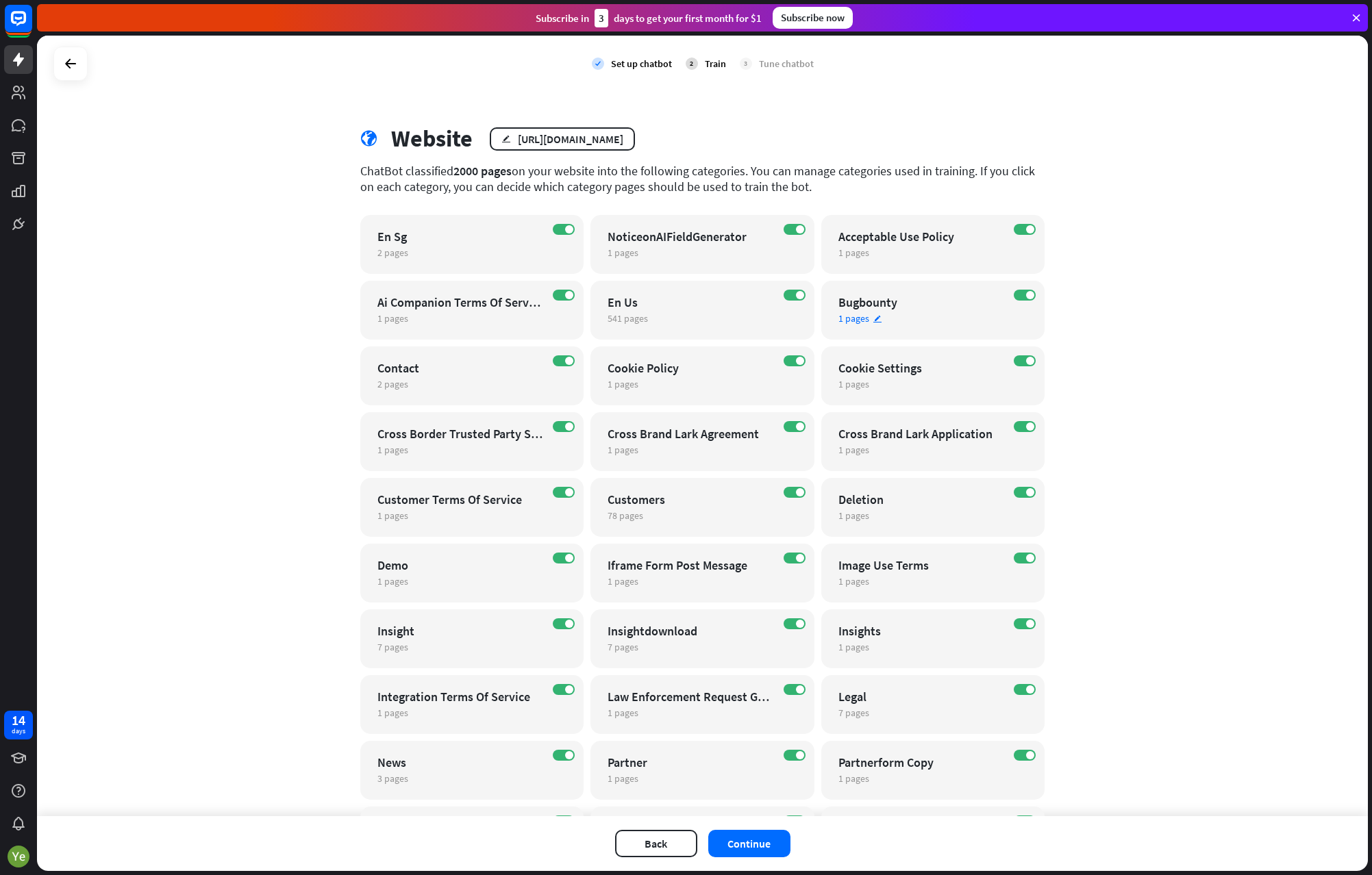
click at [863, 321] on span "1 pages" at bounding box center [853, 318] width 31 height 12
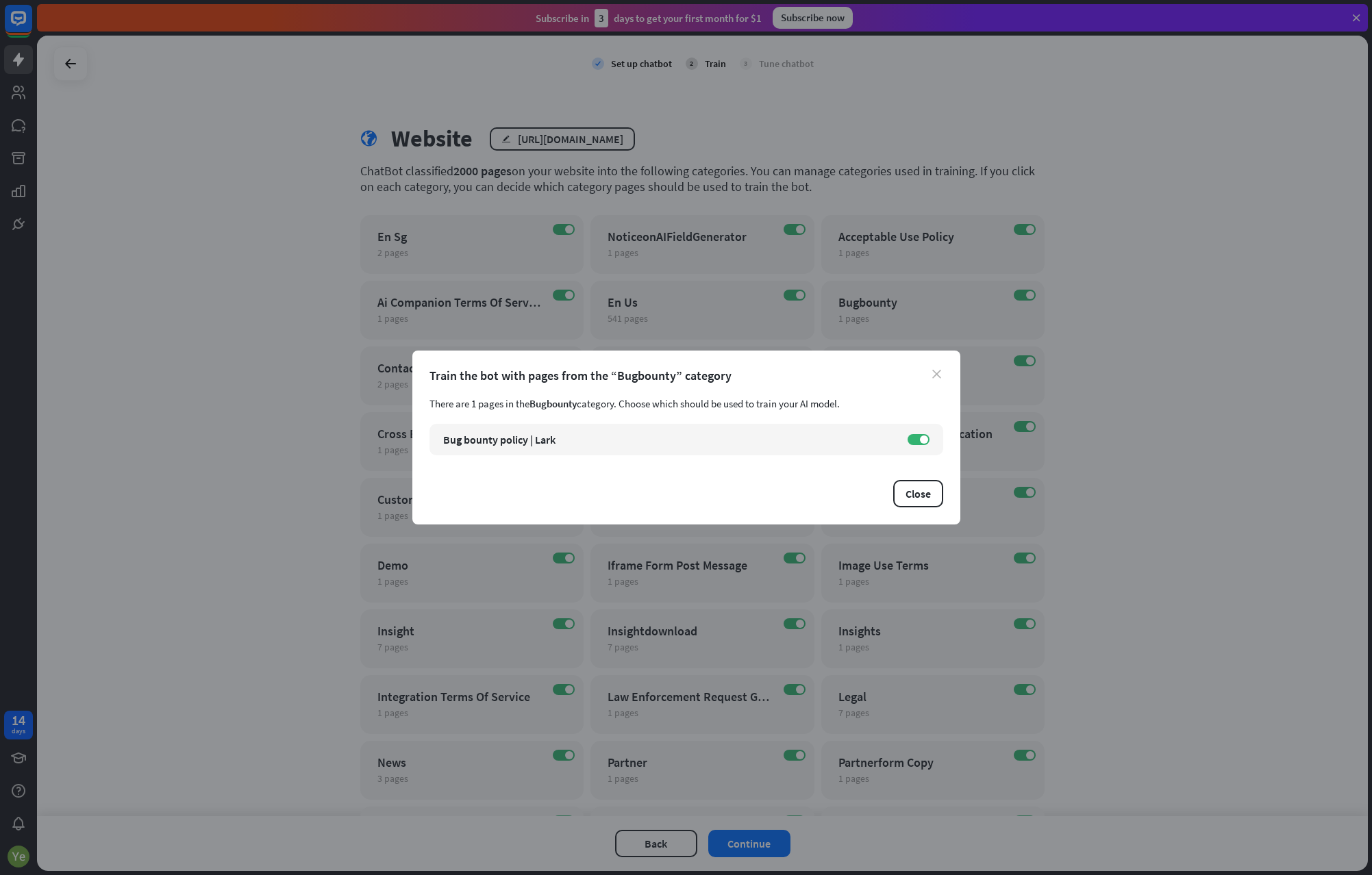
click at [937, 374] on icon "close" at bounding box center [937, 374] width 9 height 9
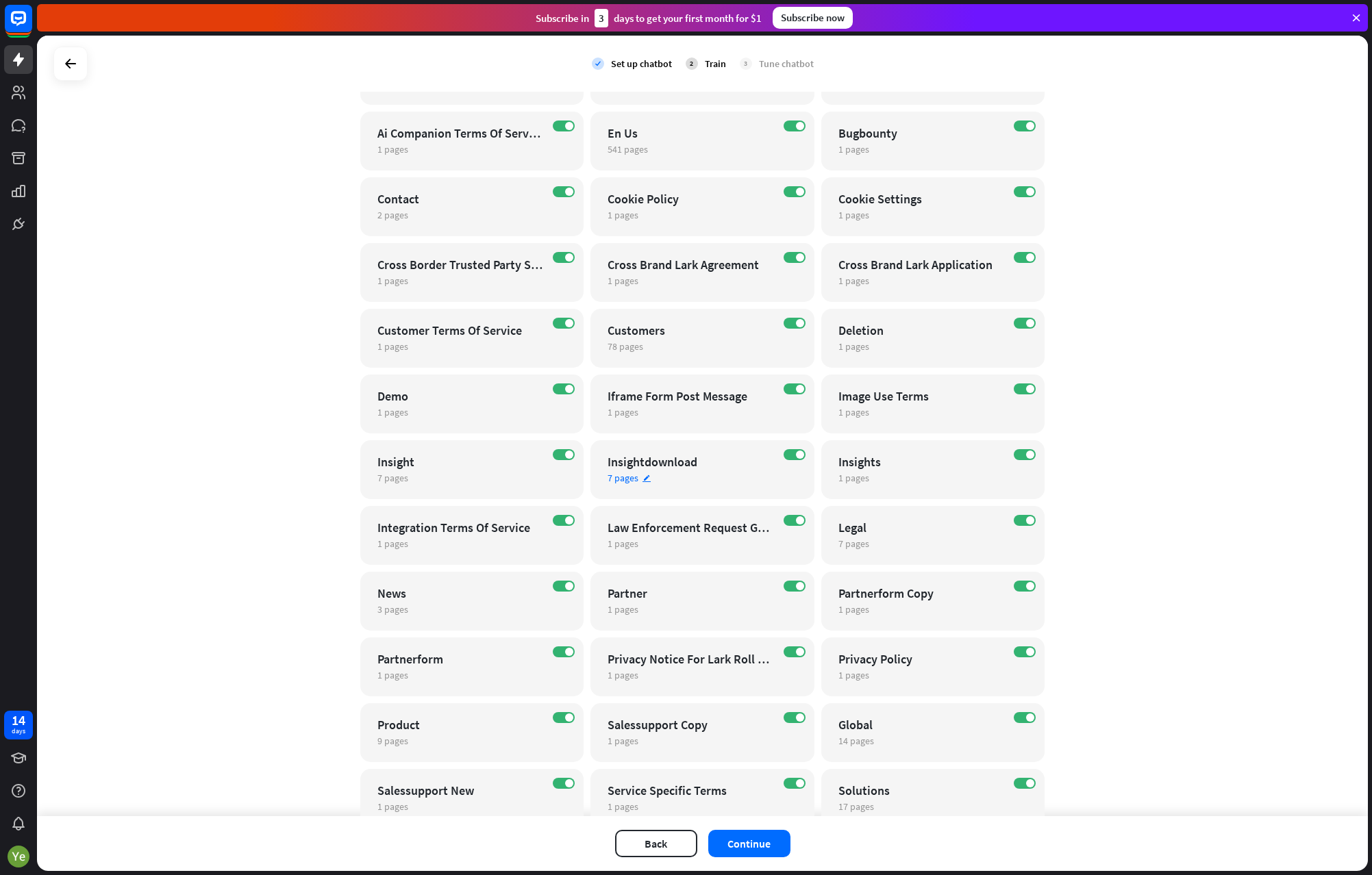
scroll to position [137, 0]
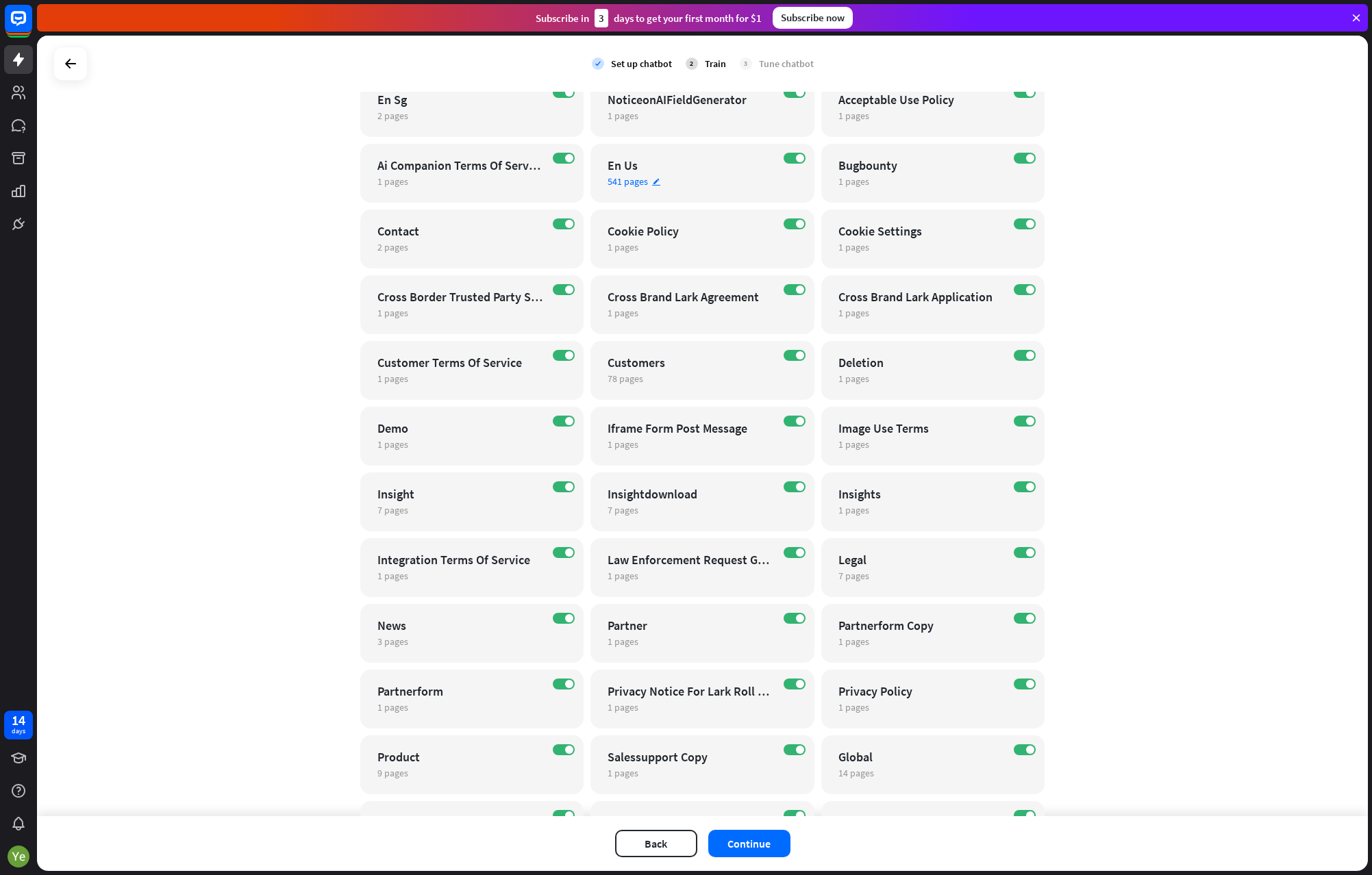
click at [622, 186] on span "541 pages" at bounding box center [628, 181] width 41 height 12
click at [387, 514] on span "7 pages" at bounding box center [393, 510] width 31 height 12
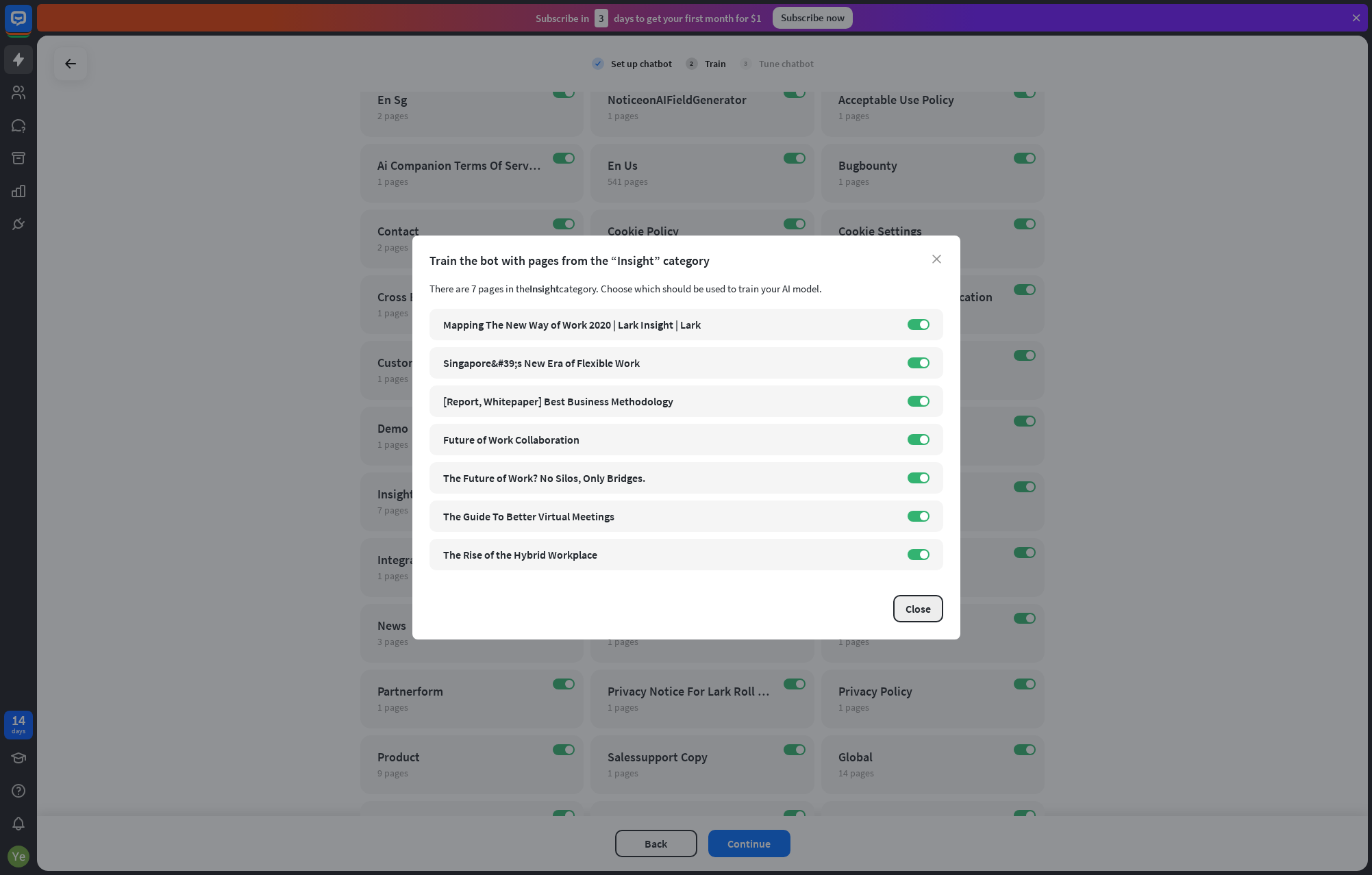
click at [923, 610] on button "Close" at bounding box center [918, 609] width 50 height 27
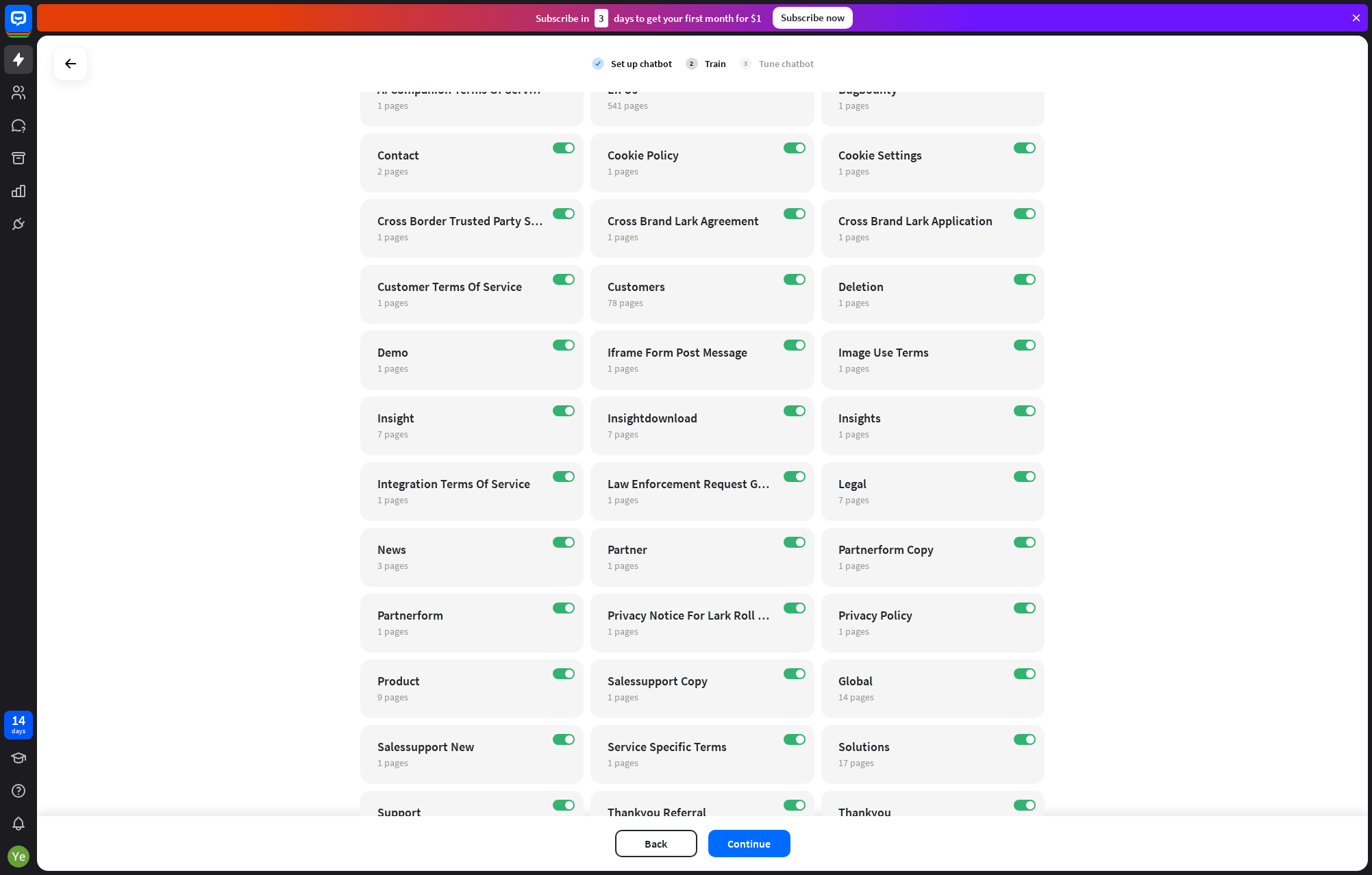
scroll to position [411, 0]
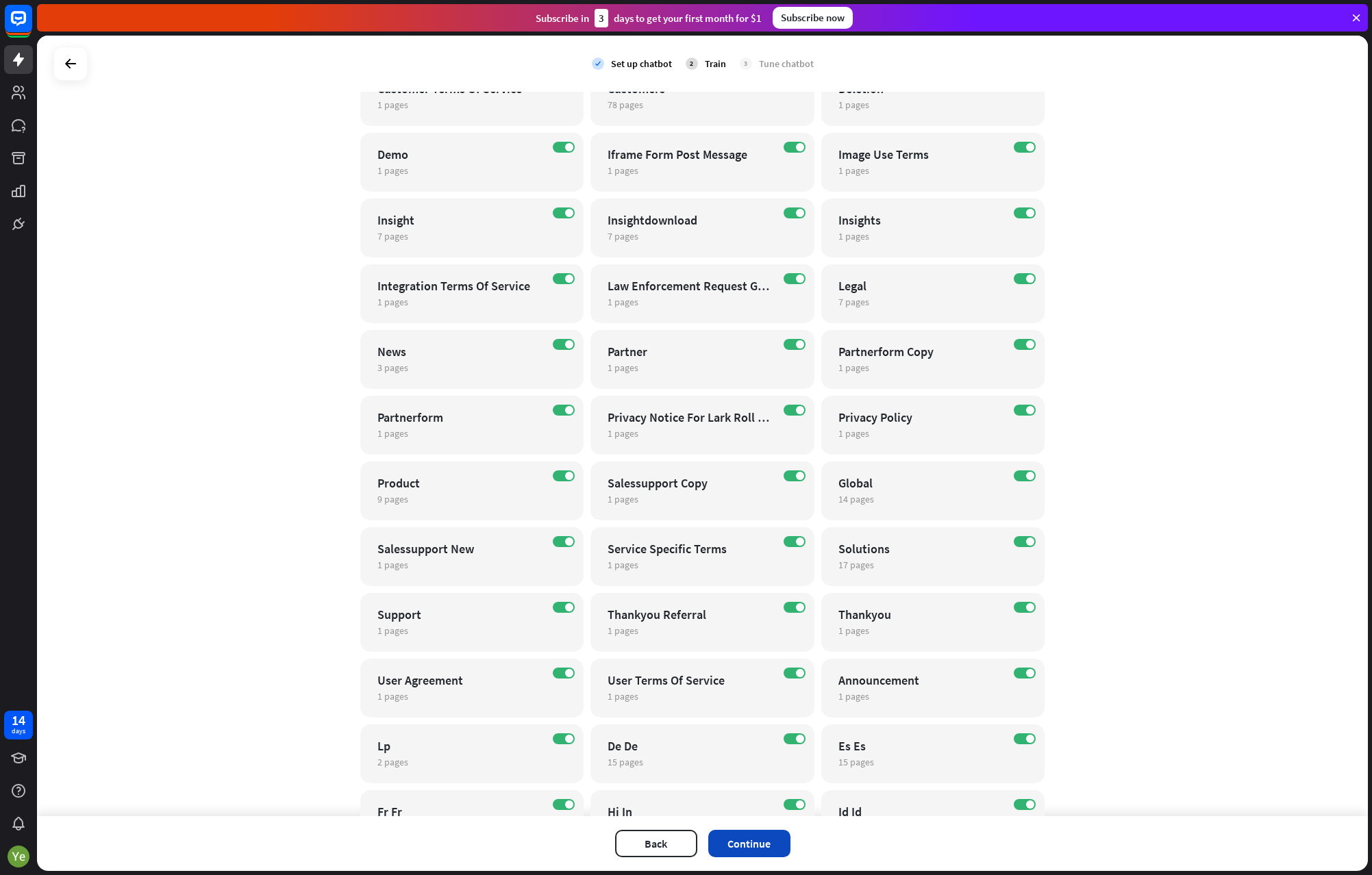
click at [751, 807] on button "Continue" at bounding box center [749, 844] width 82 height 27
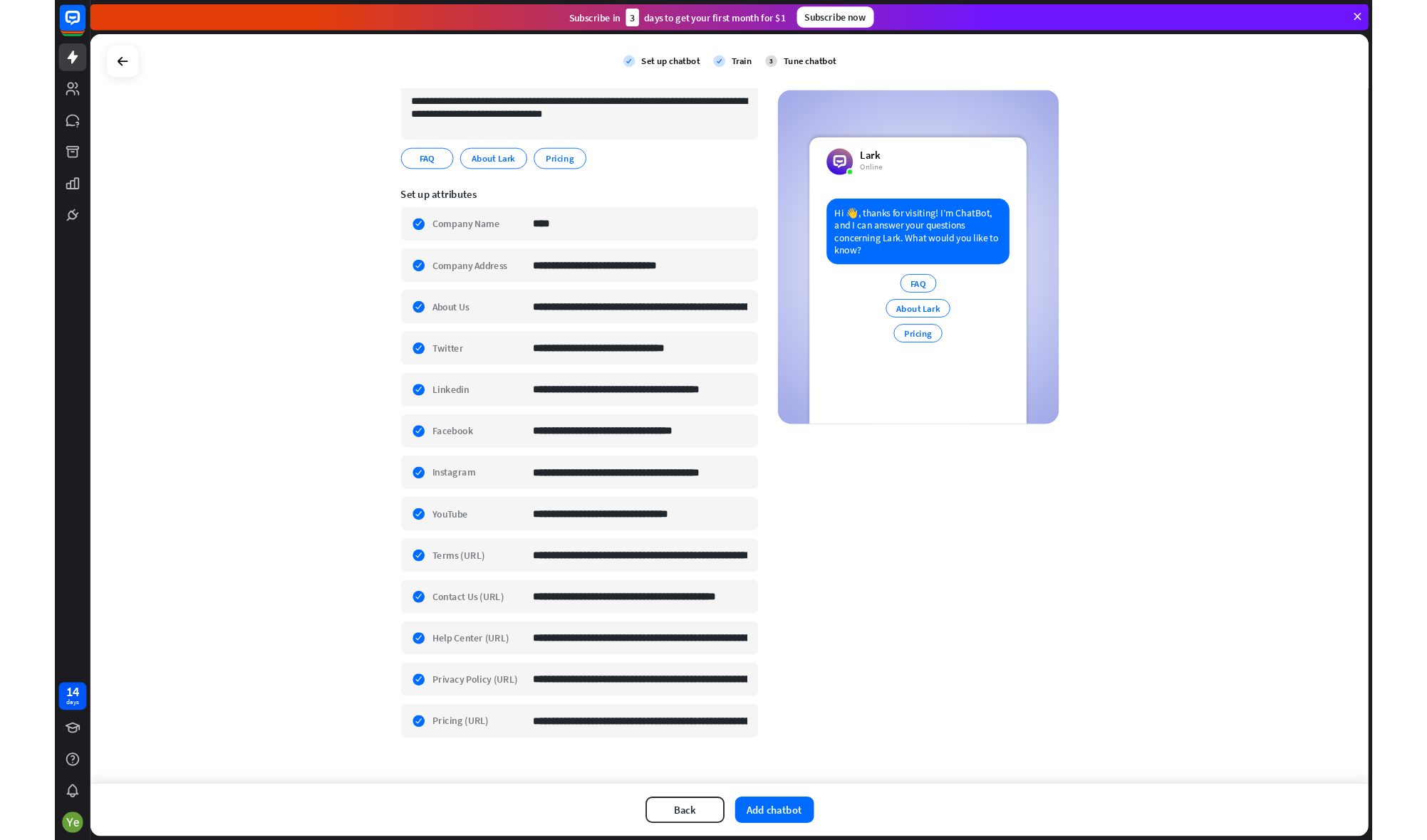
scroll to position [144, 0]
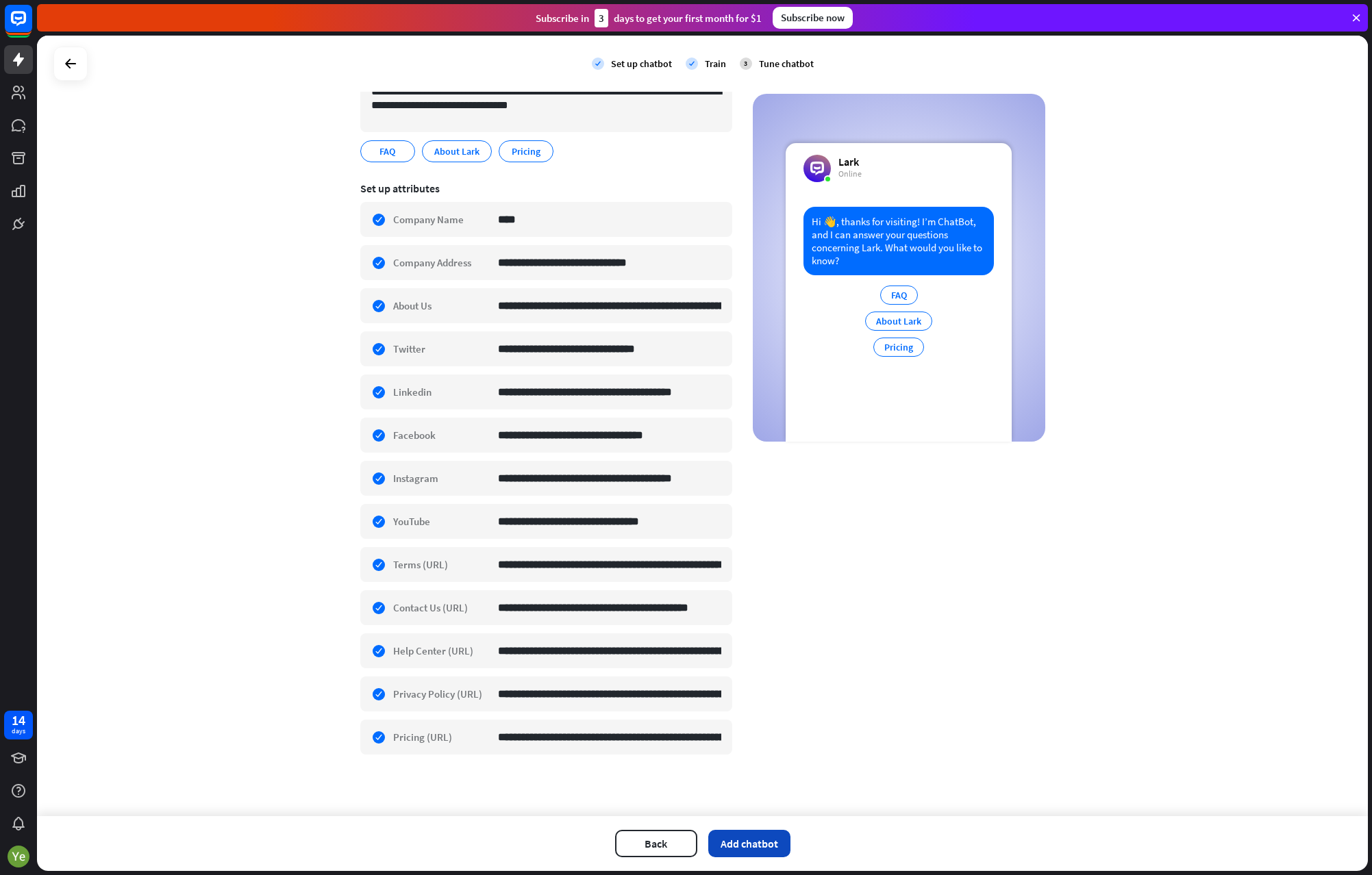
click at [753, 807] on button "Add chatbot" at bounding box center [749, 844] width 82 height 27
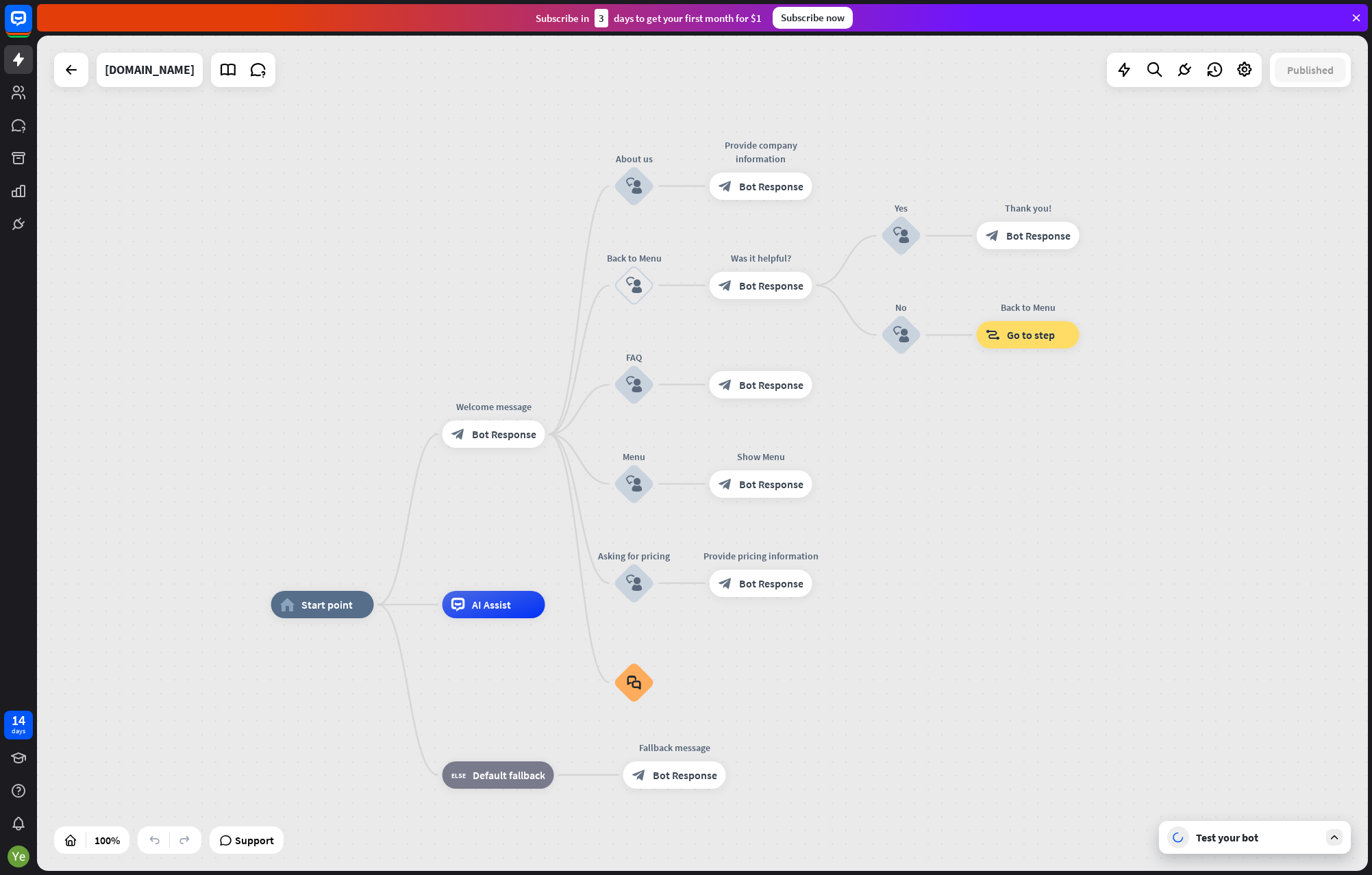
drag, startPoint x: 1076, startPoint y: 392, endPoint x: 1044, endPoint y: 530, distance: 141.7
click at [1044, 530] on div "home_2 Start point Welcome message block_bot_response Bot Response About us blo…" at bounding box center [702, 453] width 1331 height 835
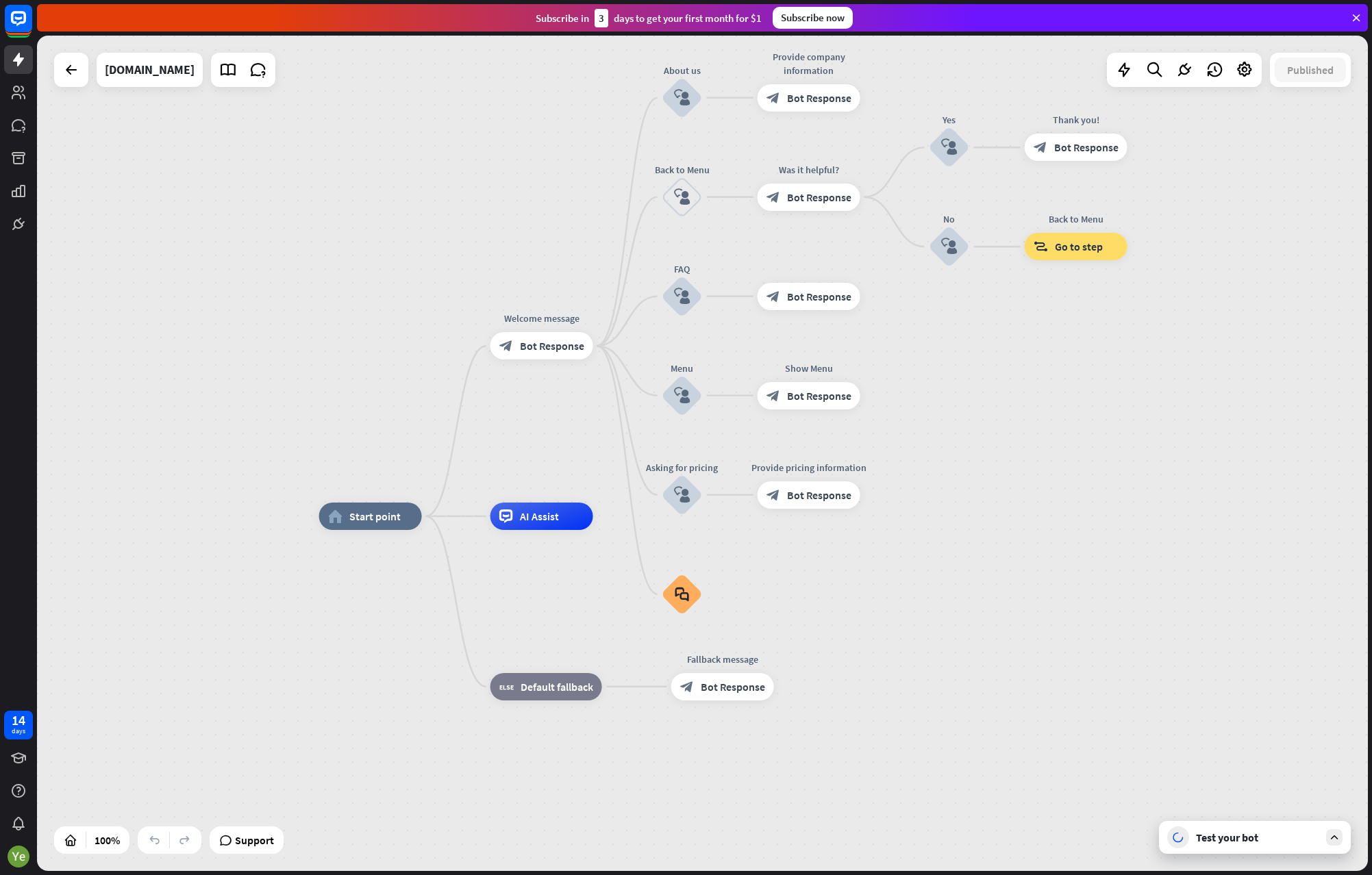
drag, startPoint x: 1059, startPoint y: 523, endPoint x: 1071, endPoint y: 503, distance: 23.3
click at [1071, 503] on div "home_2 Start point Welcome message block_bot_response Bot Response About us blo…" at bounding box center [702, 453] width 1331 height 835
click at [1311, 807] on div "Test your bot" at bounding box center [1257, 837] width 123 height 14
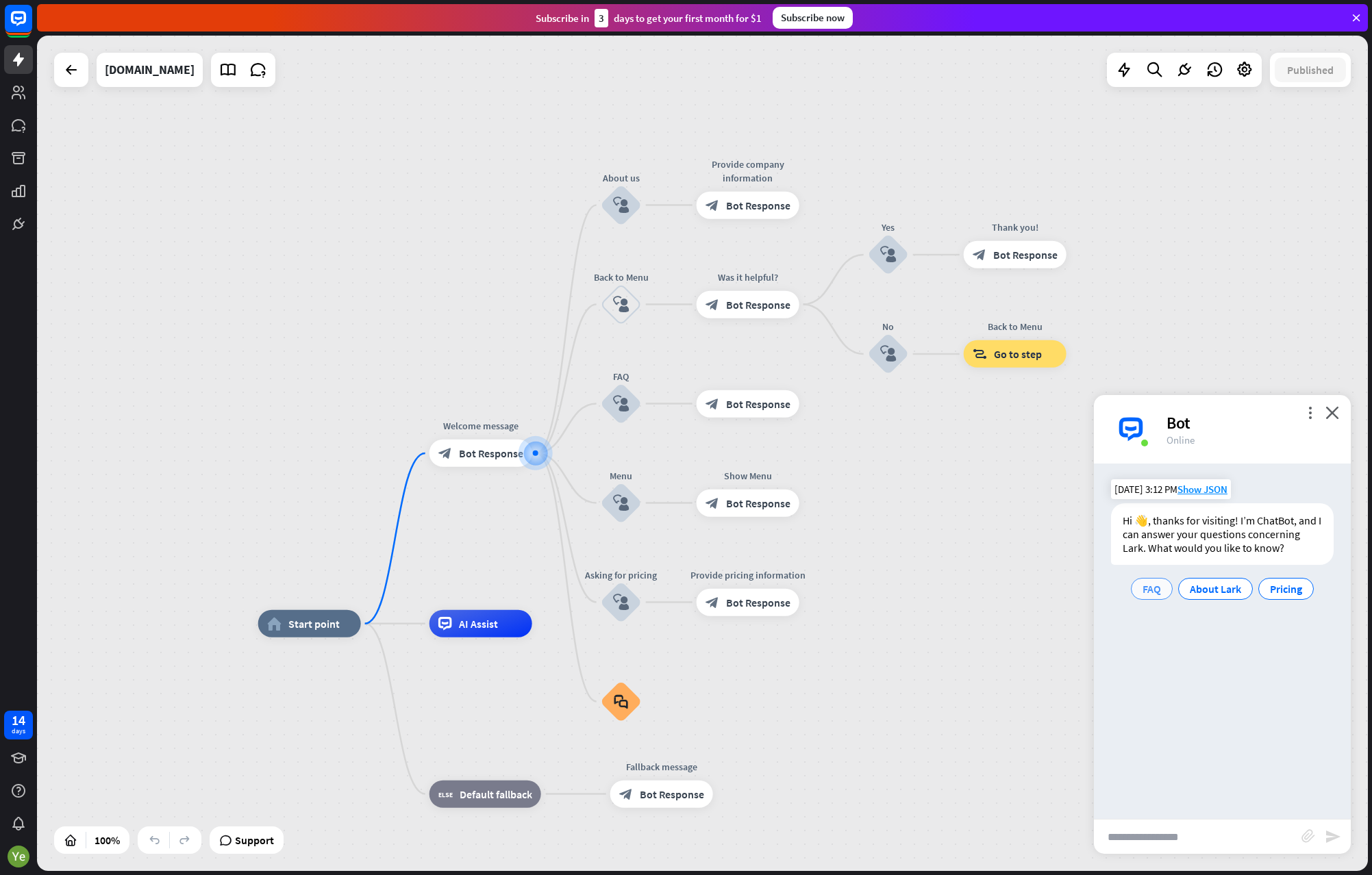
click at [1151, 592] on span "FAQ" at bounding box center [1151, 589] width 19 height 14
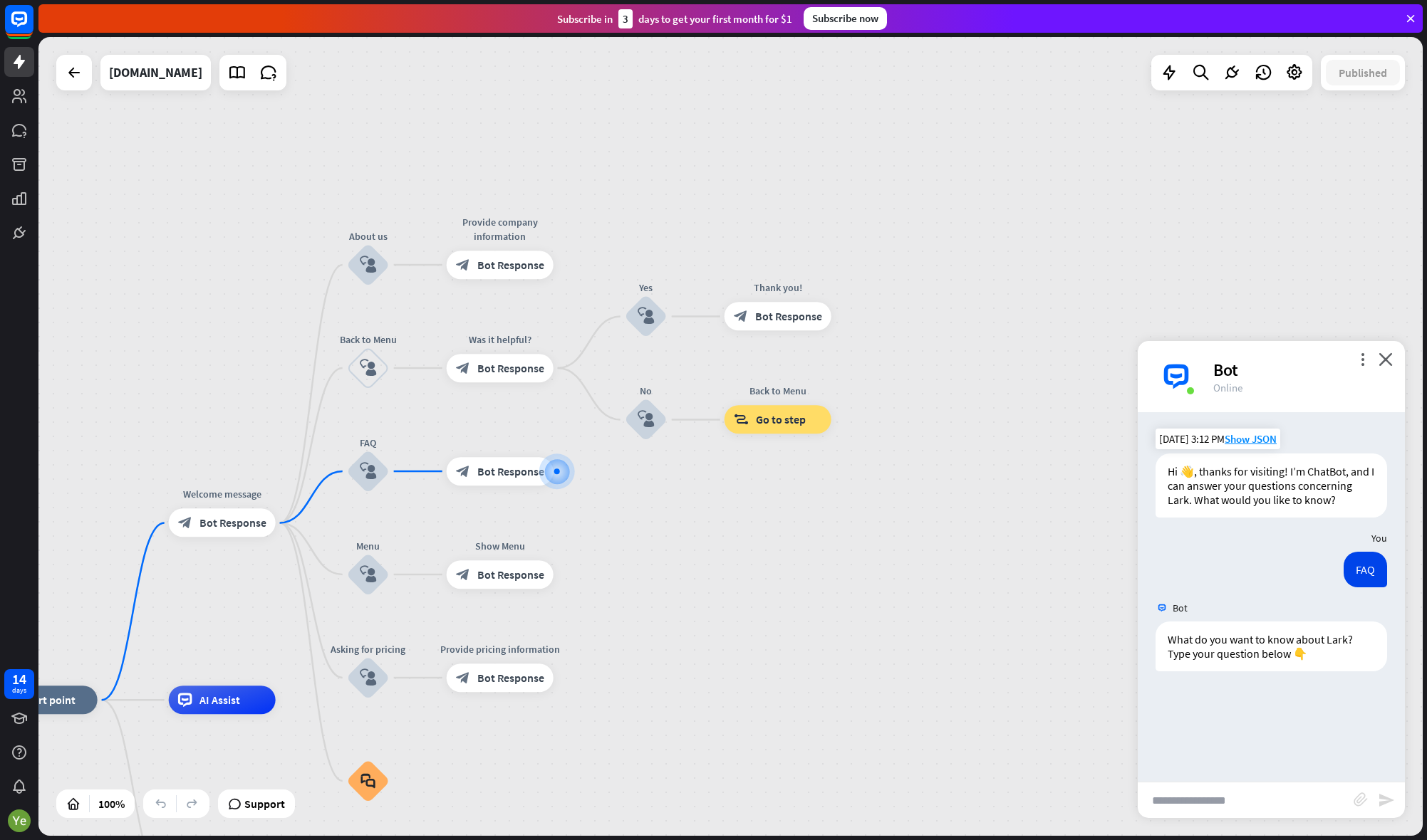
click at [1195, 805] on input "text" at bounding box center [1245, 800] width 216 height 35
paste input "**********"
type input "**********"
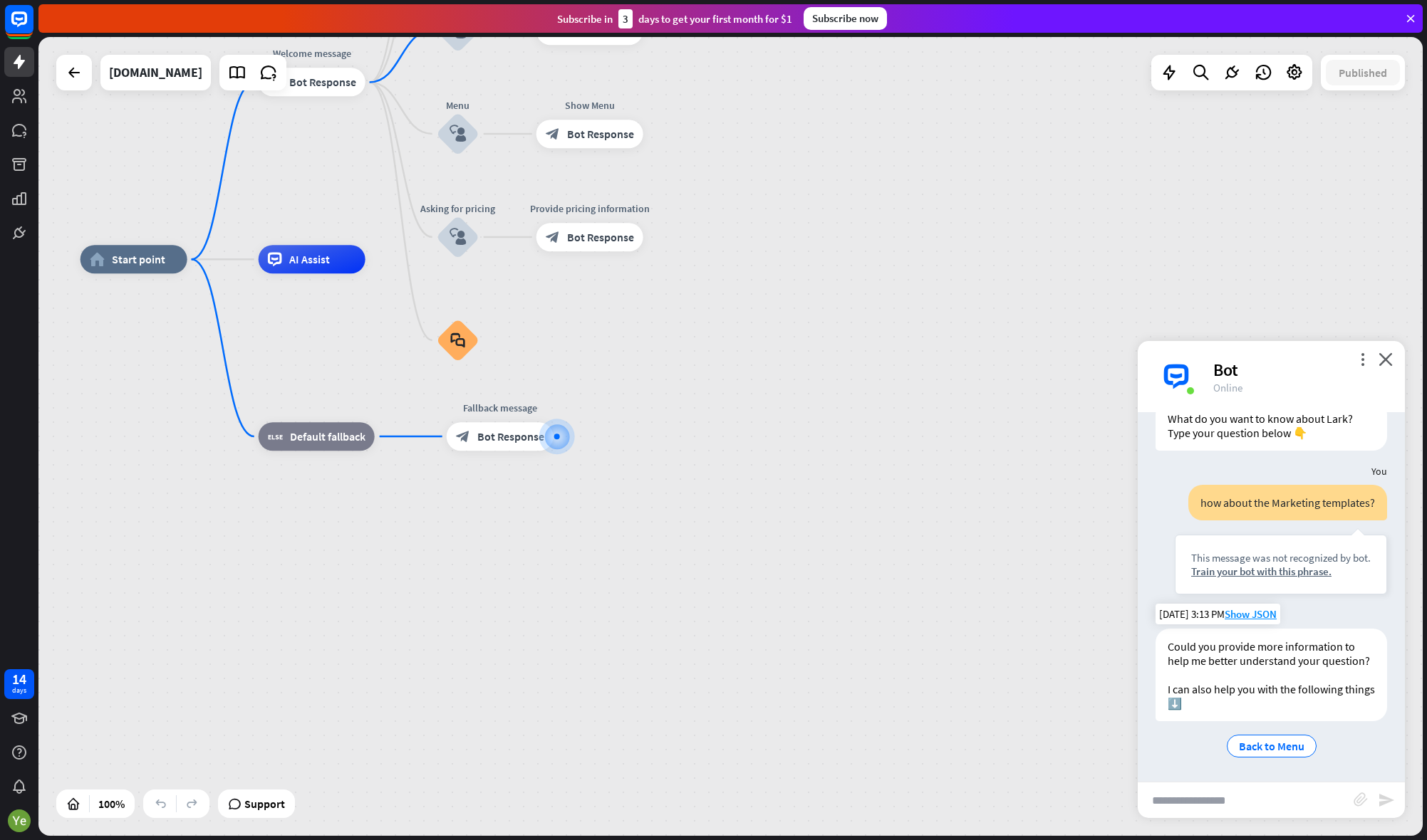
scroll to position [249, 0]
click at [1252, 608] on span "Show JSON" at bounding box center [1250, 614] width 52 height 14
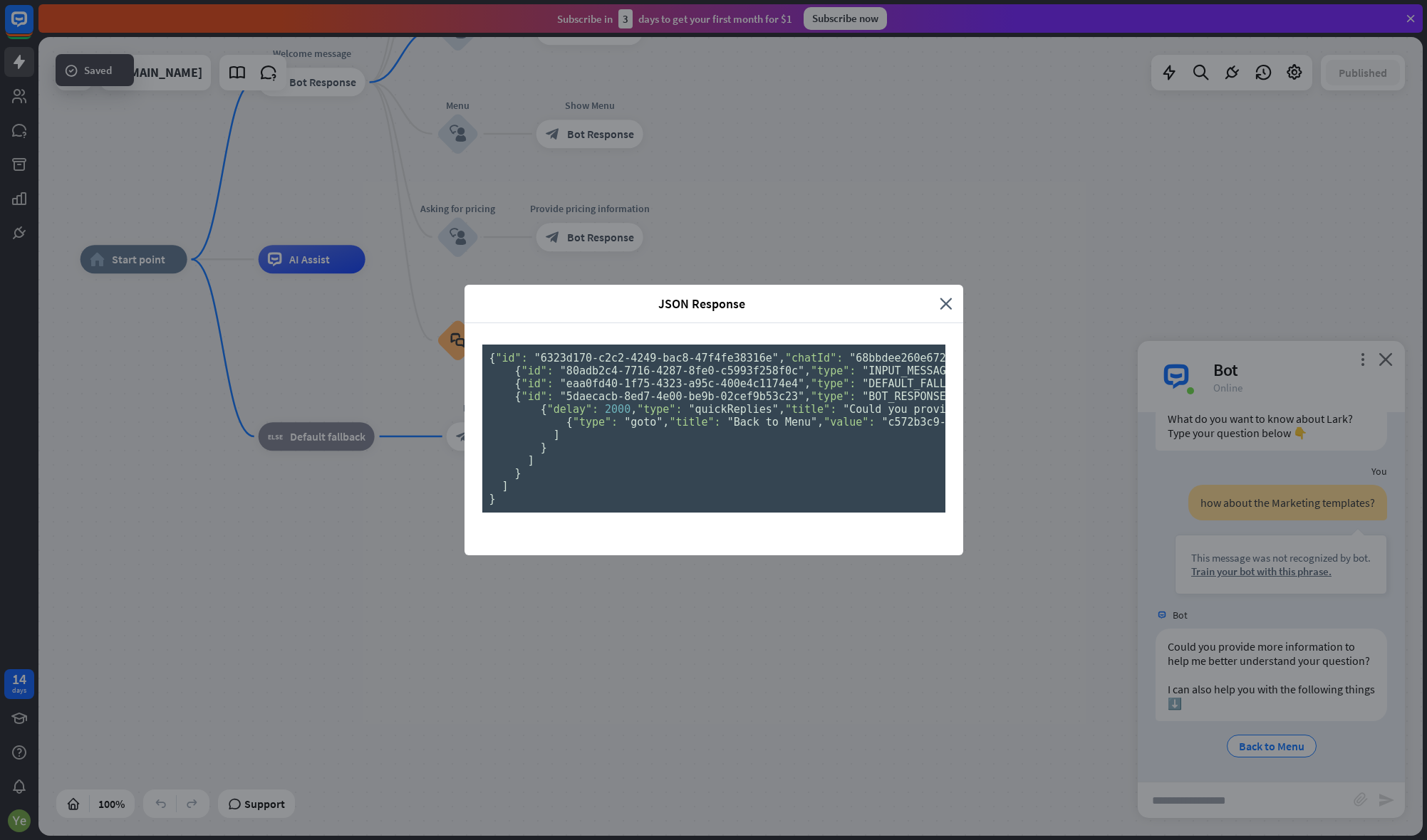
scroll to position [0, 0]
click at [944, 296] on icon "close" at bounding box center [946, 304] width 13 height 17
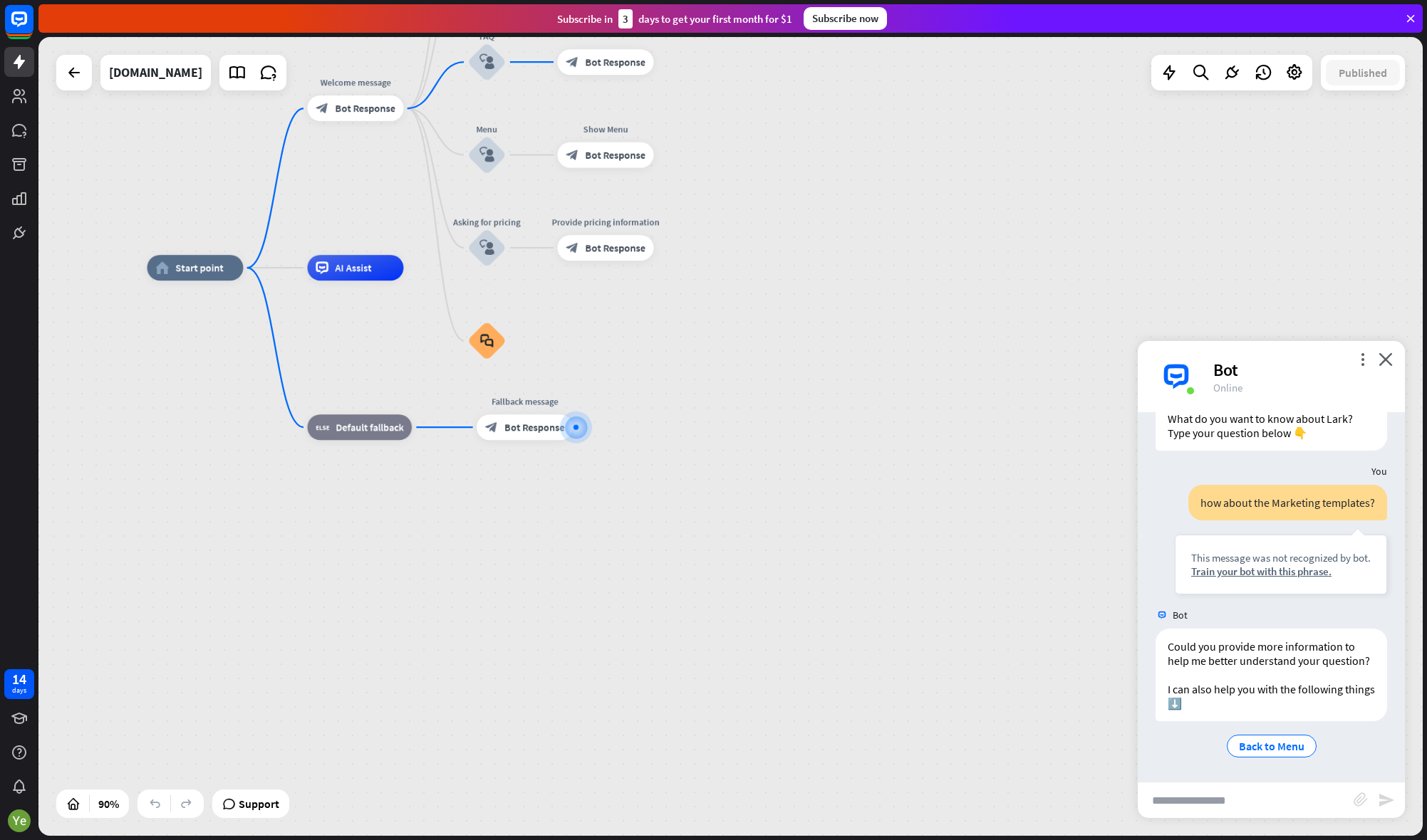
click at [1186, 807] on input "text" at bounding box center [1245, 800] width 216 height 35
paste input "**********"
type input "**********"
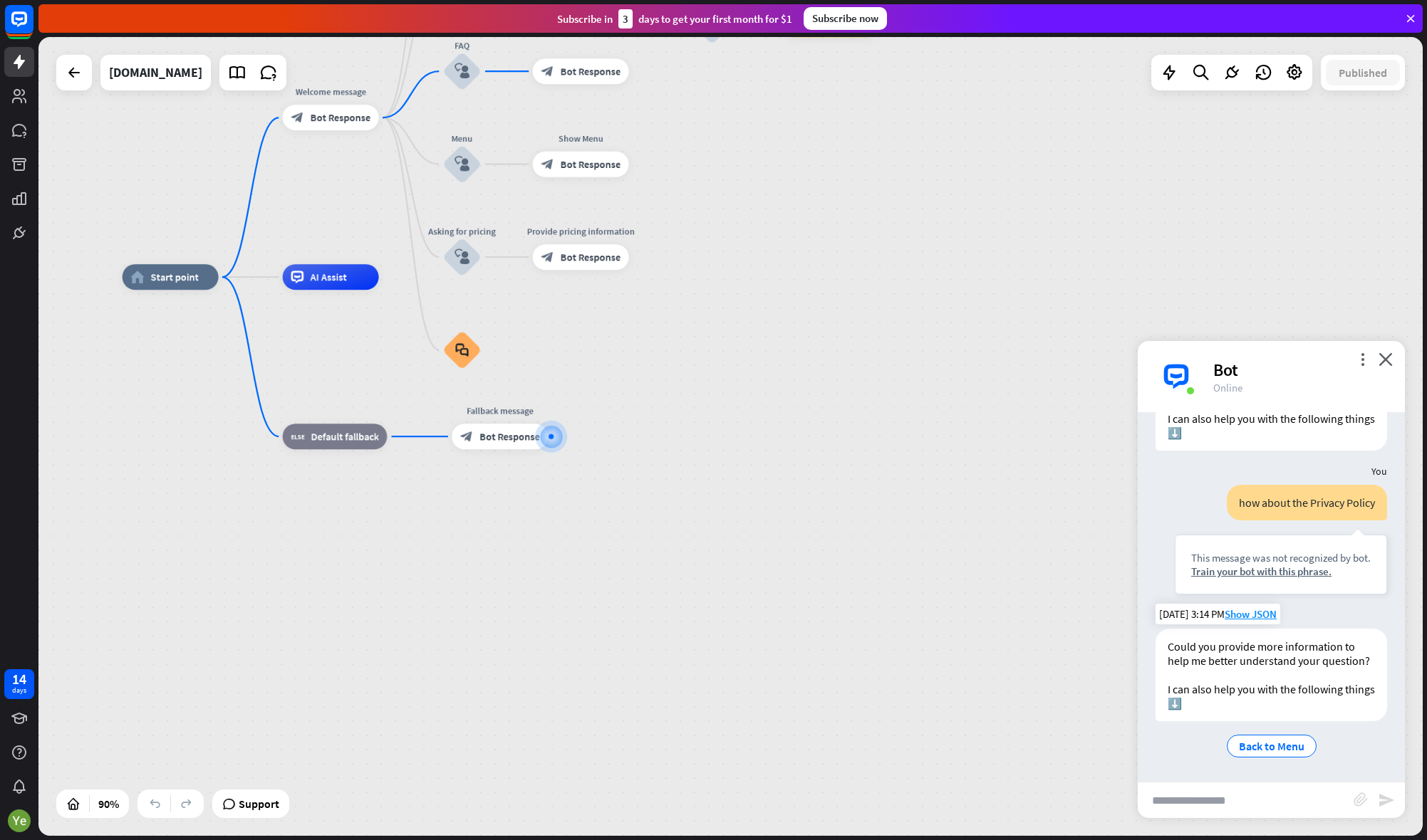
scroll to position [534, 0]
click at [1268, 743] on span "Back to Menu" at bounding box center [1271, 746] width 65 height 14
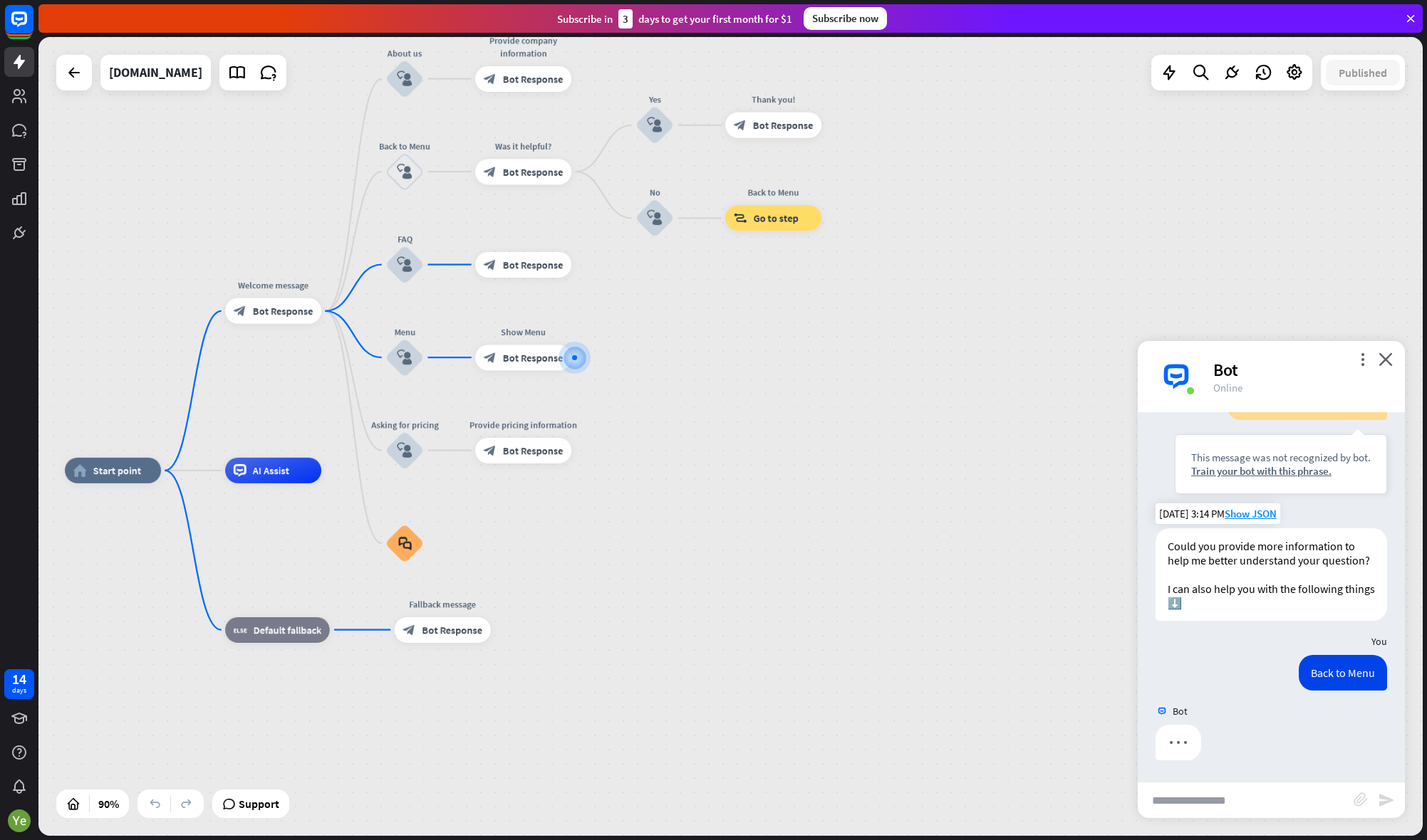
scroll to position [635, 0]
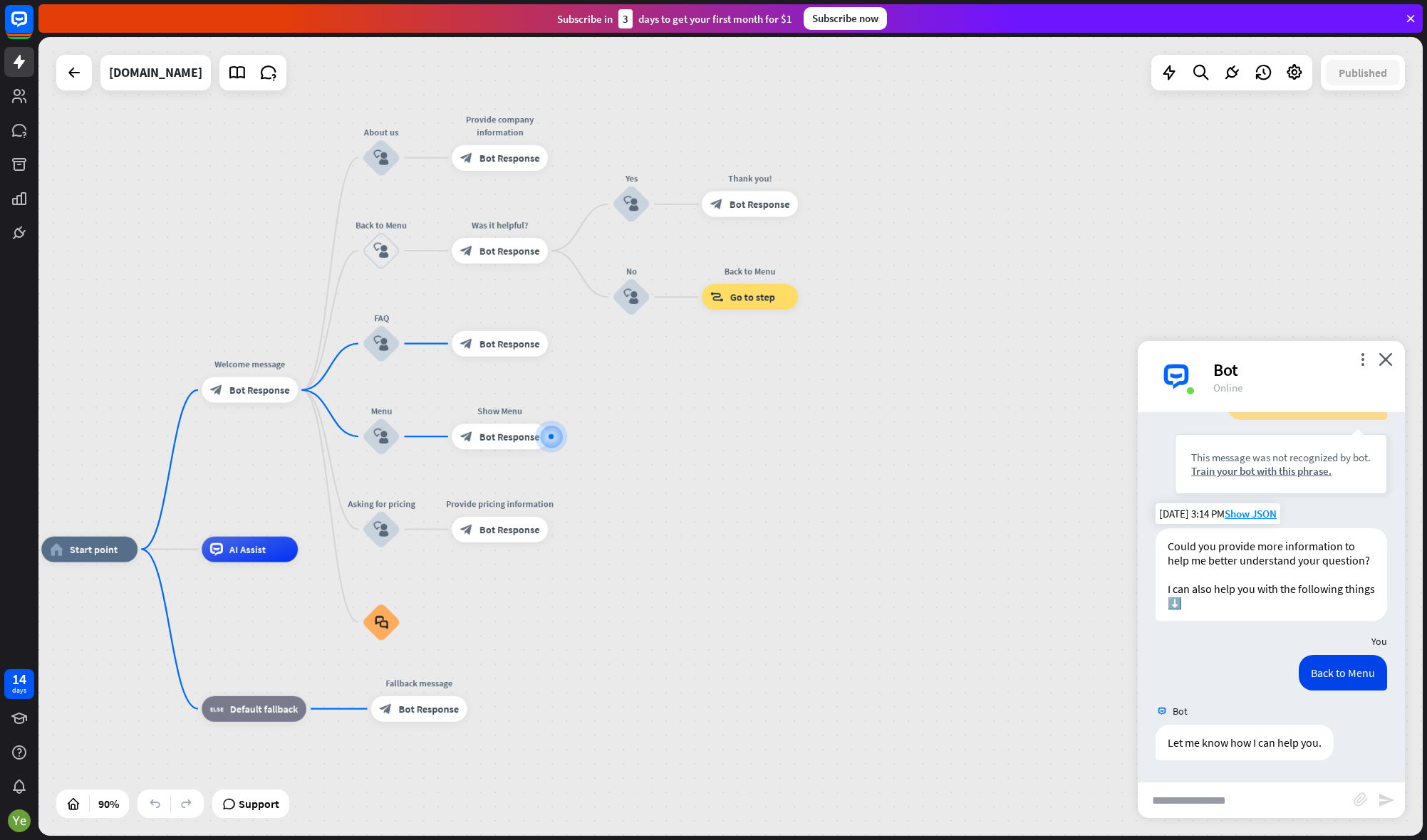
click at [1201, 799] on input "text" at bounding box center [1245, 800] width 216 height 35
type input "**********"
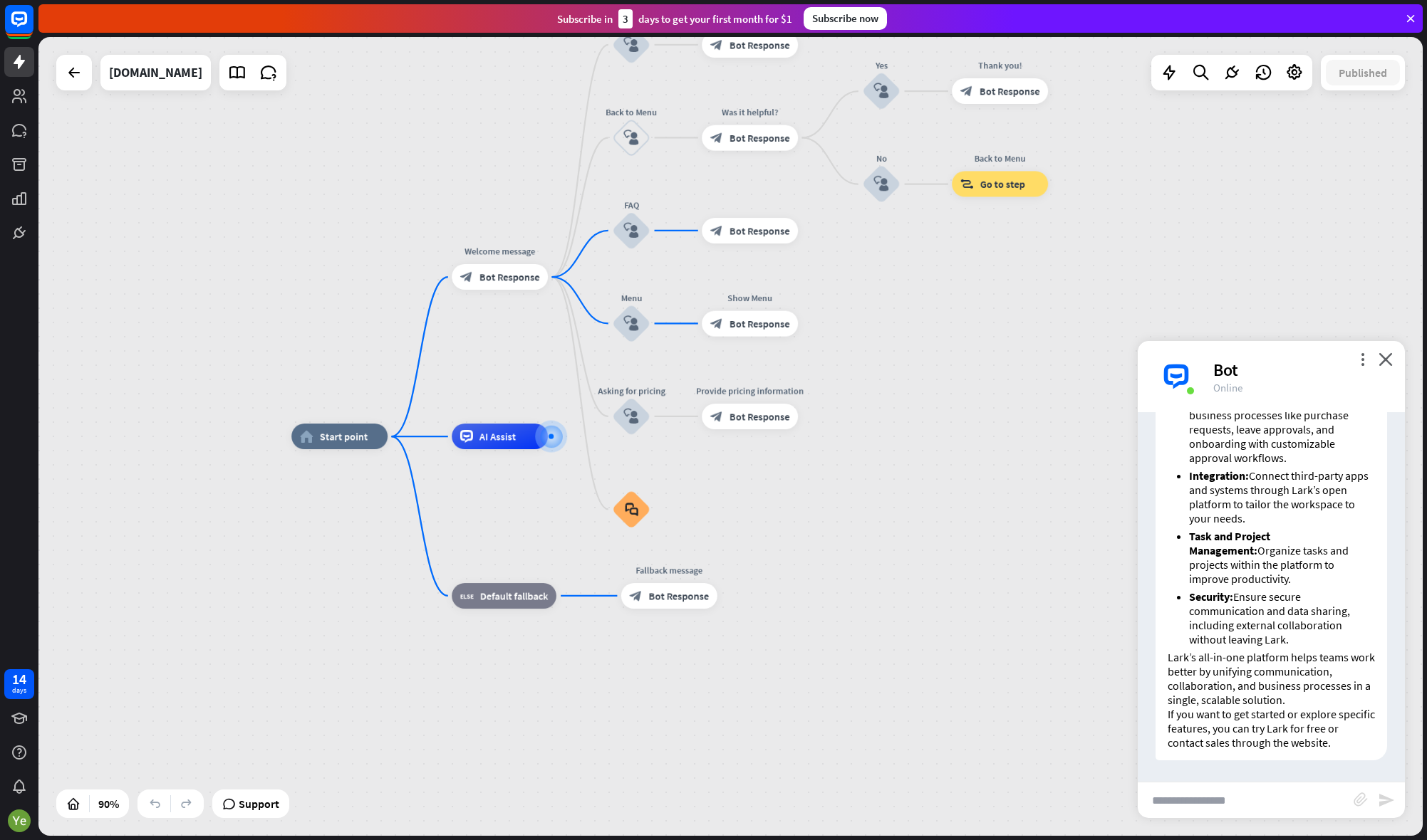
scroll to position [1436, 0]
click at [1222, 805] on input "text" at bounding box center [1245, 800] width 216 height 35
paste input "**********"
type input "**********"
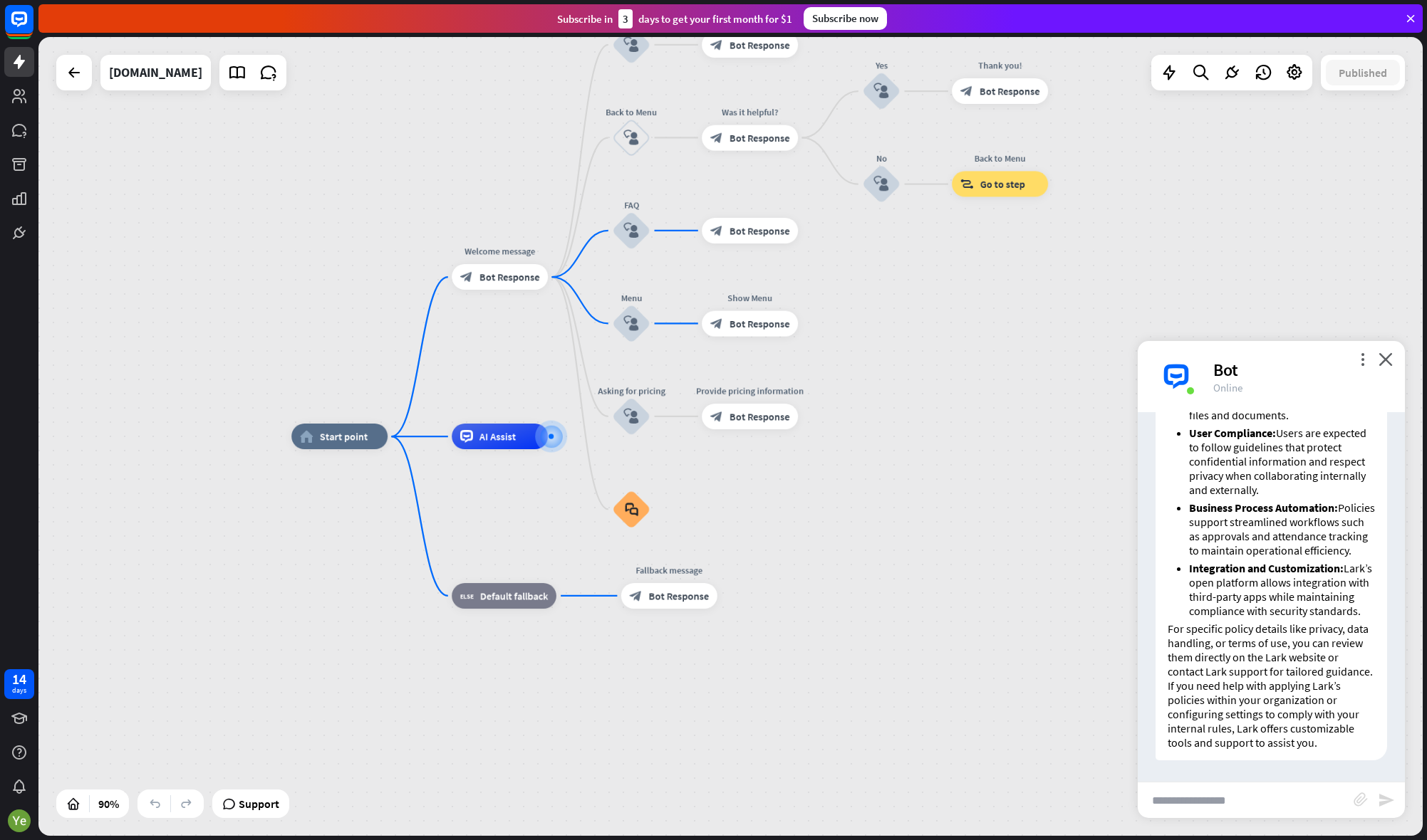
scroll to position [1764, 0]
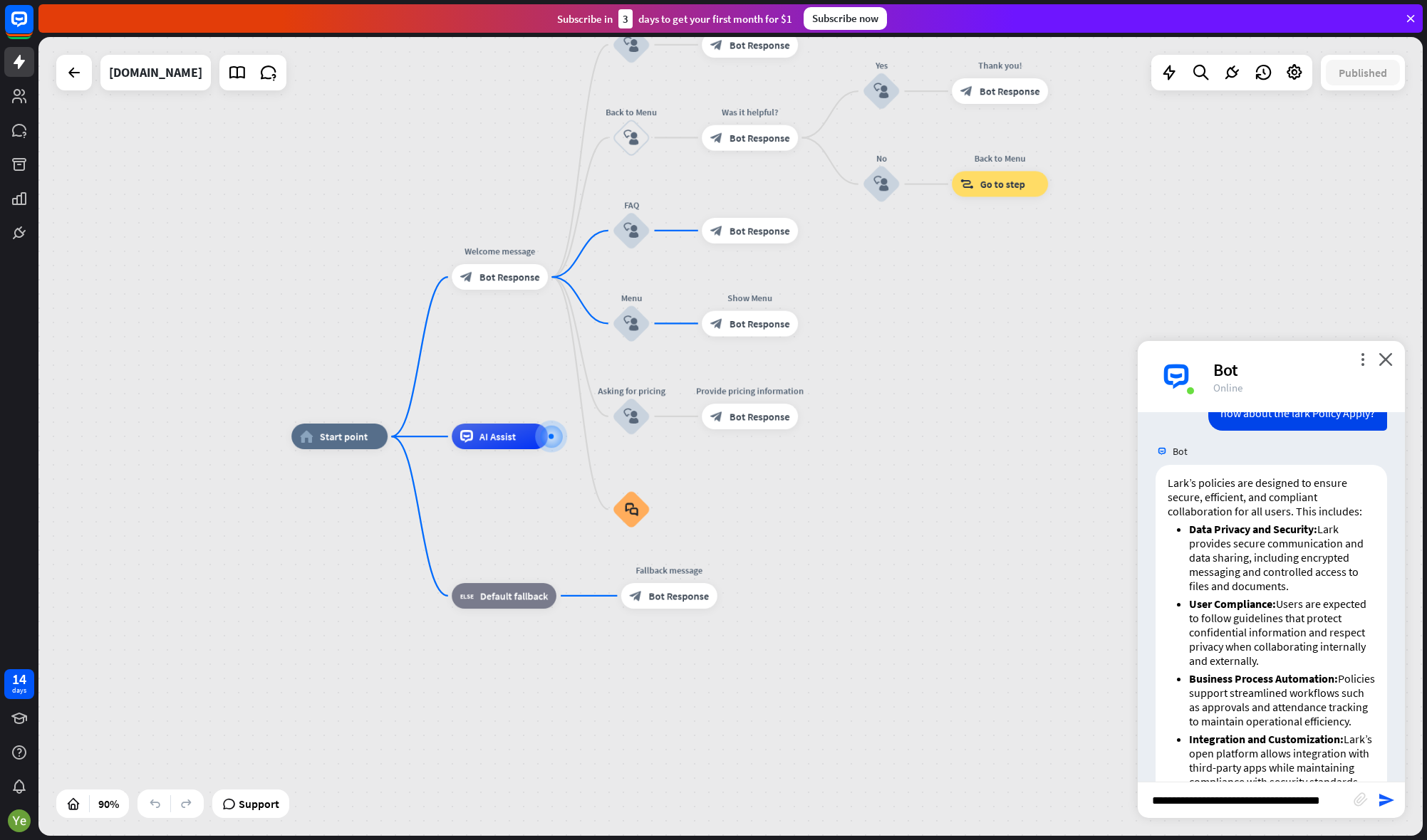
type input "**********"
click at [1394, 807] on icon "send" at bounding box center [1386, 800] width 17 height 17
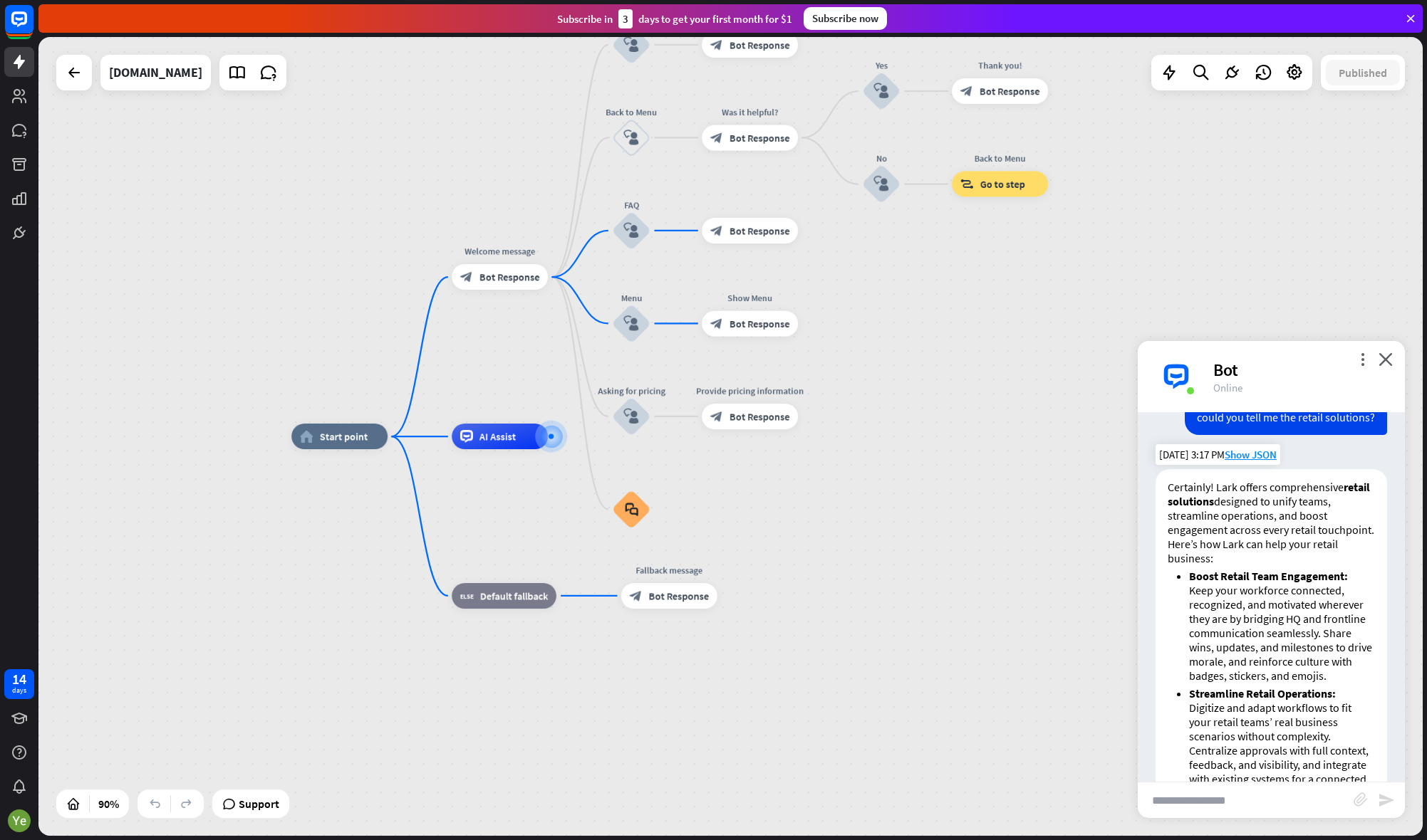
scroll to position [2310, 0]
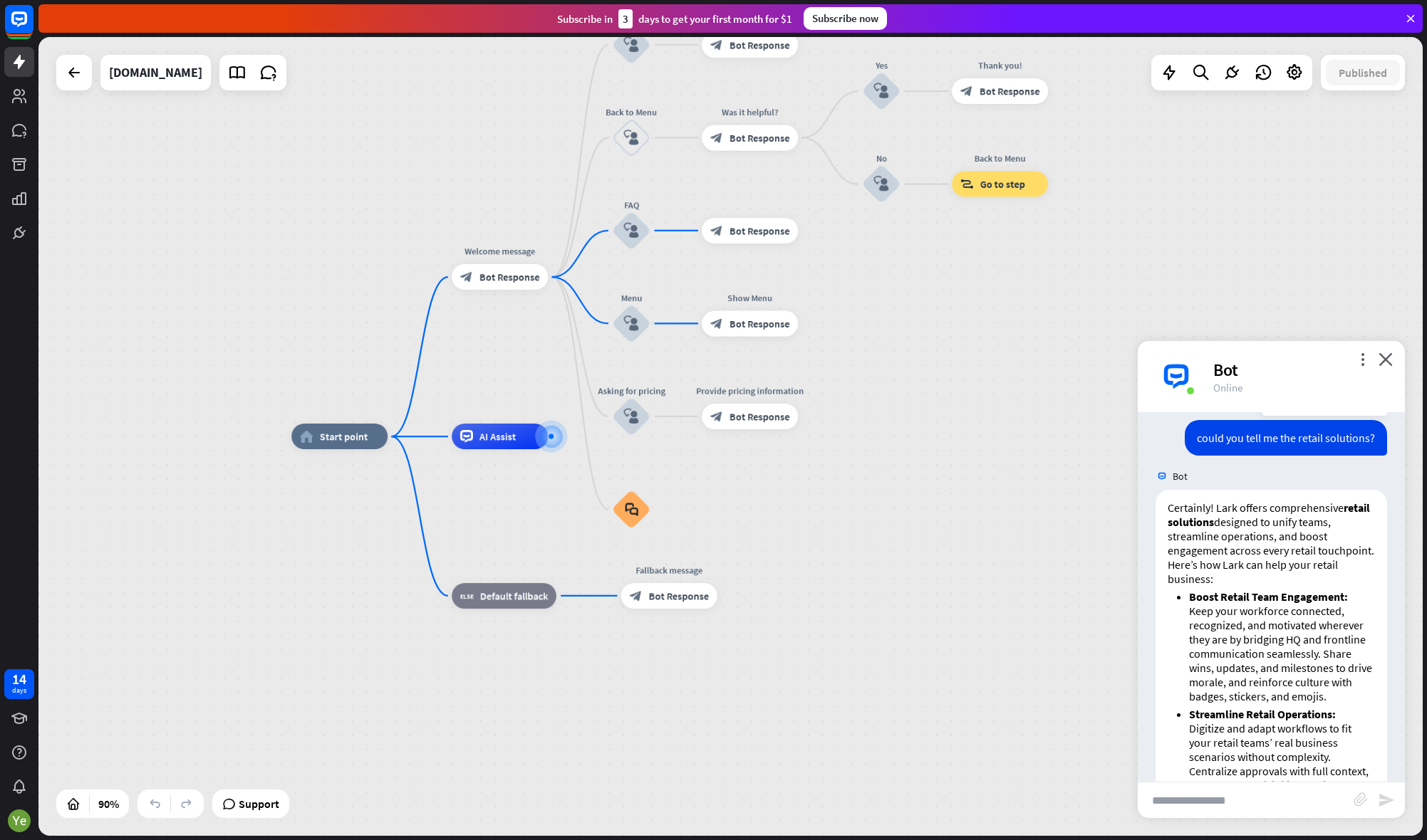
click at [1286, 416] on div "[DATE] 3:17 PM Show JSON" at bounding box center [1325, 405] width 125 height 20
click at [1301, 416] on div "[DATE] 3:17 PM Show JSON" at bounding box center [1325, 405] width 125 height 20
click at [1353, 412] on span "Show JSON" at bounding box center [1357, 405] width 52 height 14
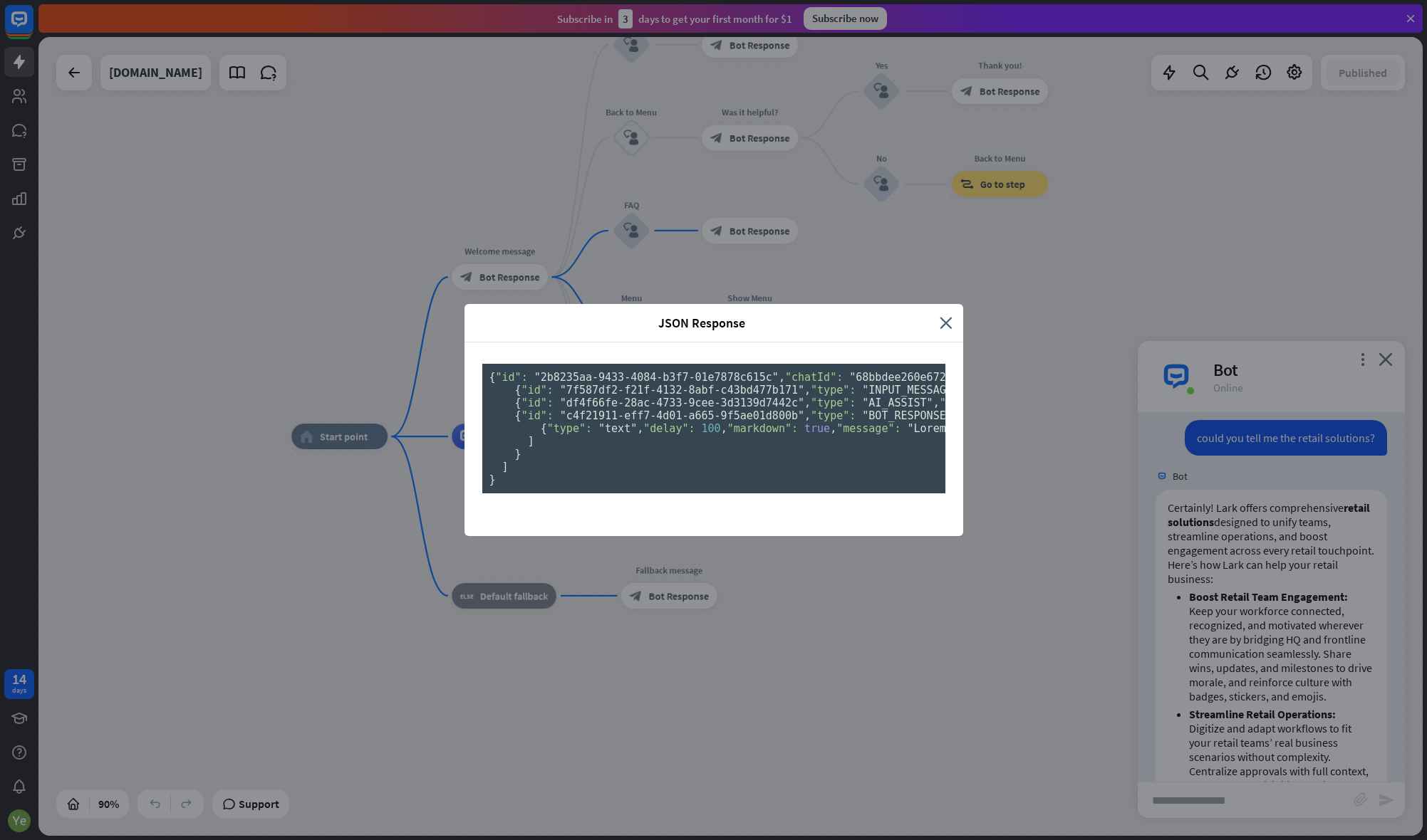
scroll to position [0, 0]
drag, startPoint x: 531, startPoint y: 225, endPoint x: 632, endPoint y: 361, distance: 169.4
click at [632, 364] on pre "{ "id": "2b8235aa-9433-4084-b3f7-01e7878c615c" , "chatId": "68bbdee260e6720007c…" at bounding box center [714, 429] width 463 height 129
copy pre "pany_name": "Lark" , "company_address": "[STREET_ADDRESS]" , "company_about_us"…"
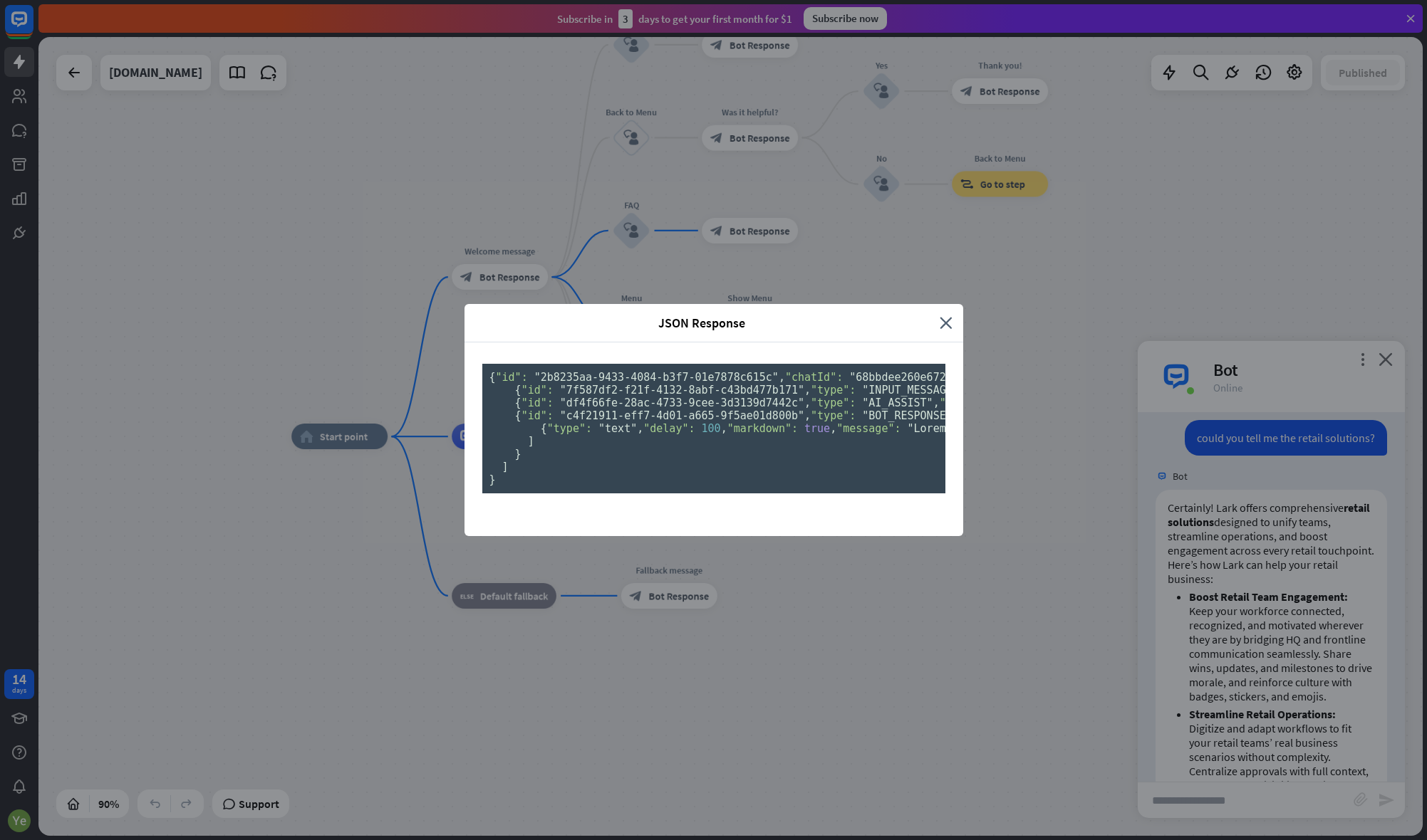
scroll to position [79, 0]
click at [862, 409] on span ""AI_ASSIST"" at bounding box center [897, 402] width 71 height 13
copy span "AI_ASSIST"
click at [1003, 409] on span ""KNOWLEDGE"" at bounding box center [1039, 402] width 71 height 13
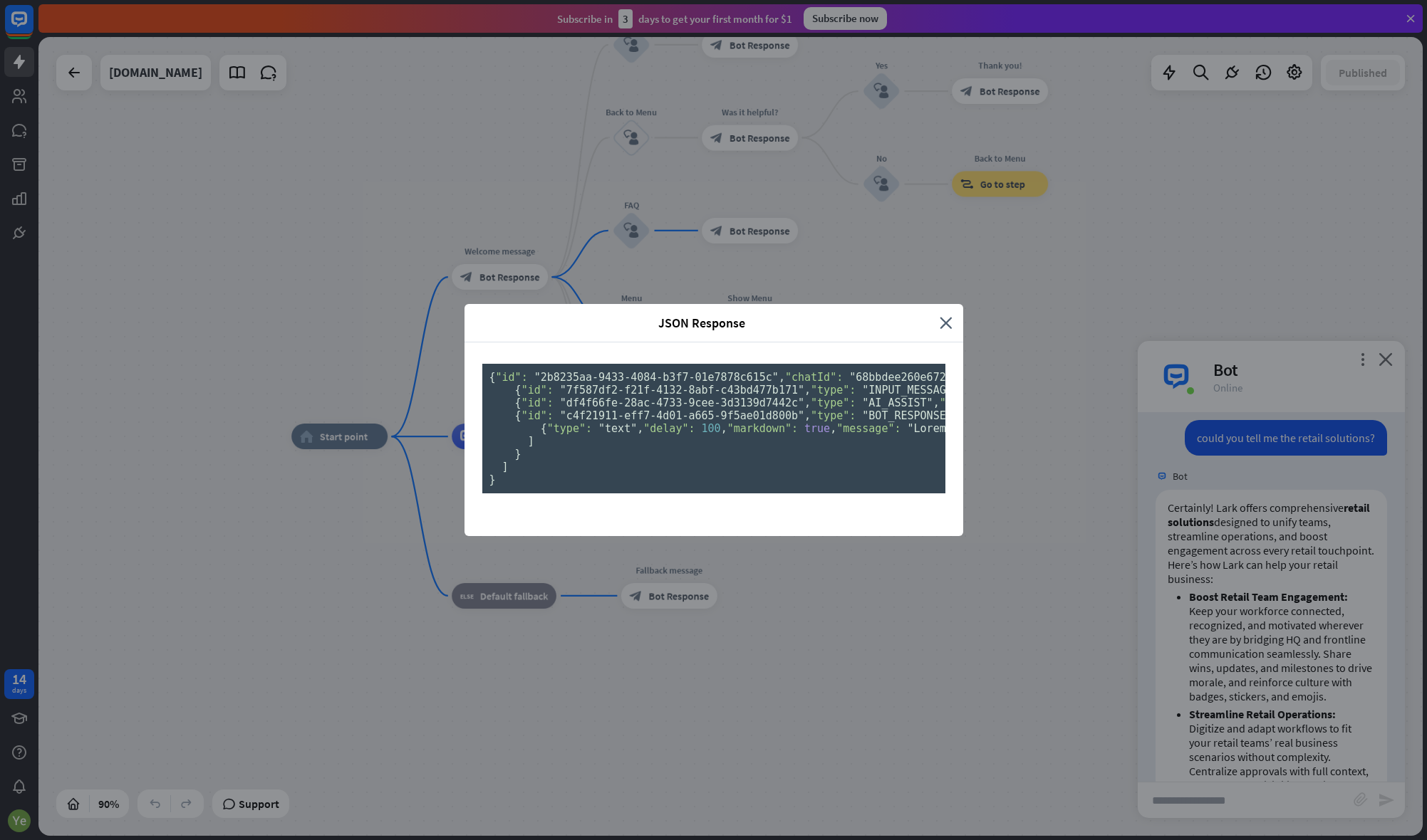
click at [1003, 409] on span ""KNOWLEDGE"" at bounding box center [1039, 402] width 71 height 13
copy span "KNOWLEDGE"
click at [688, 423] on span ""c4f21911-eff7-4d01-a665-9f5ae01d800b"" at bounding box center [682, 415] width 244 height 13
click at [674, 493] on pre "{ "id": "2b8235aa-9433-4084-b3f7-01e7878c615c" , "chatId": "68bbdee260e6720007c…" at bounding box center [714, 429] width 463 height 129
click at [651, 493] on pre "{ "id": "2b8235aa-9433-4084-b3f7-01e7878c615c" , "chatId": "68bbdee260e6720007c…" at bounding box center [714, 429] width 463 height 129
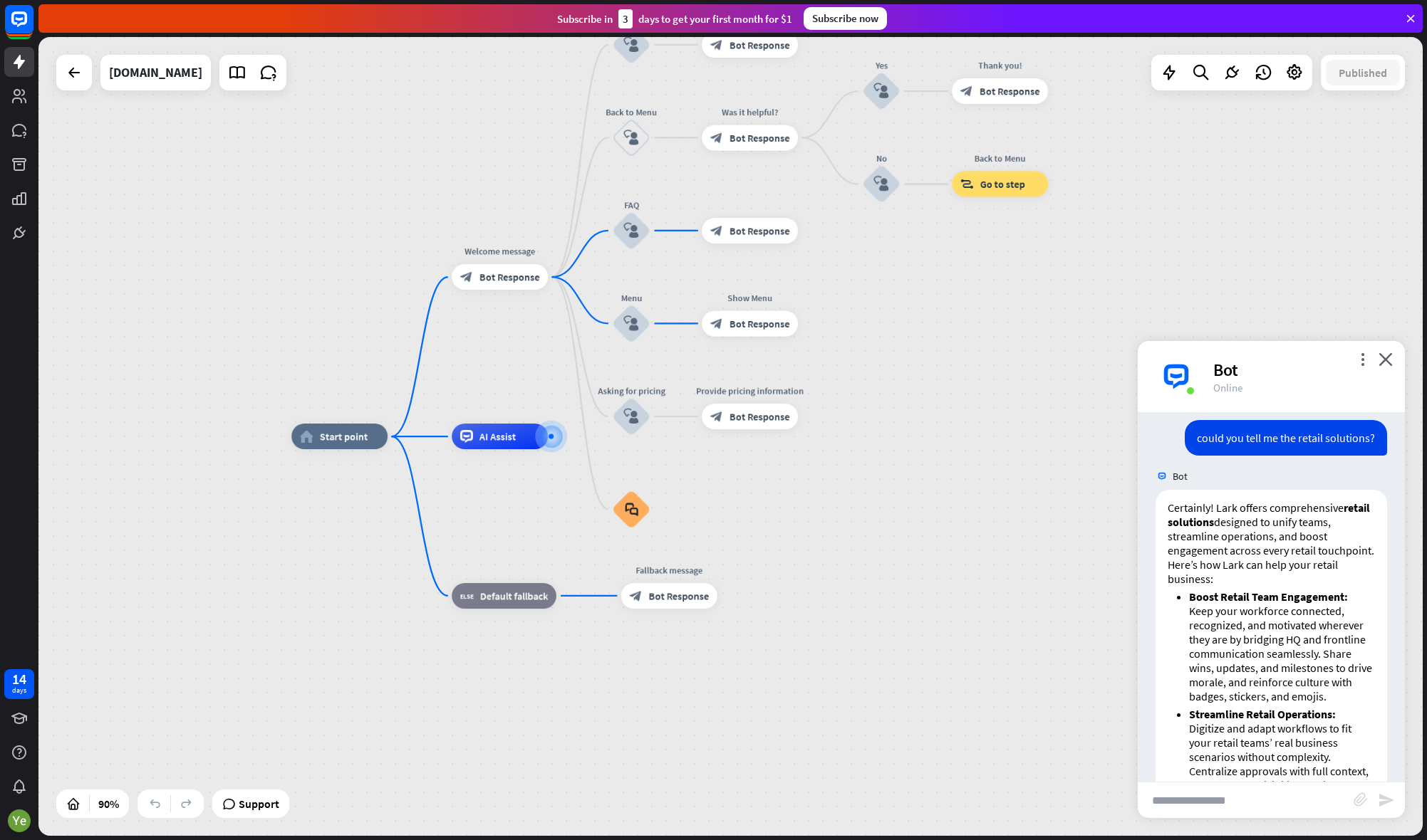
click at [1061, 122] on div "JSON Response close { "id": "2b8235aa-9433-4084-b3f7-01e7878c615c" , "chatId": …" at bounding box center [713, 420] width 1427 height 840
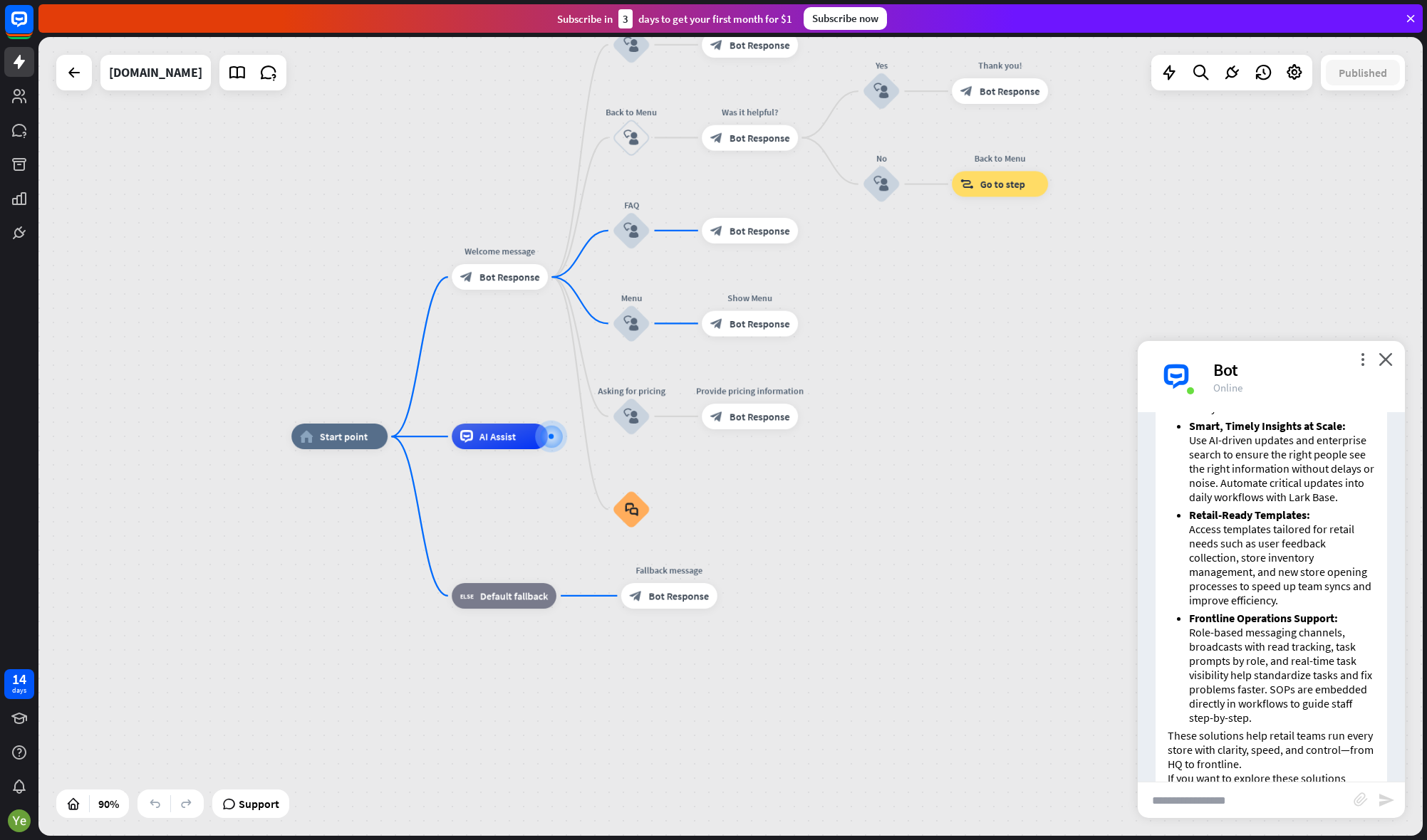
scroll to position [2951, 0]
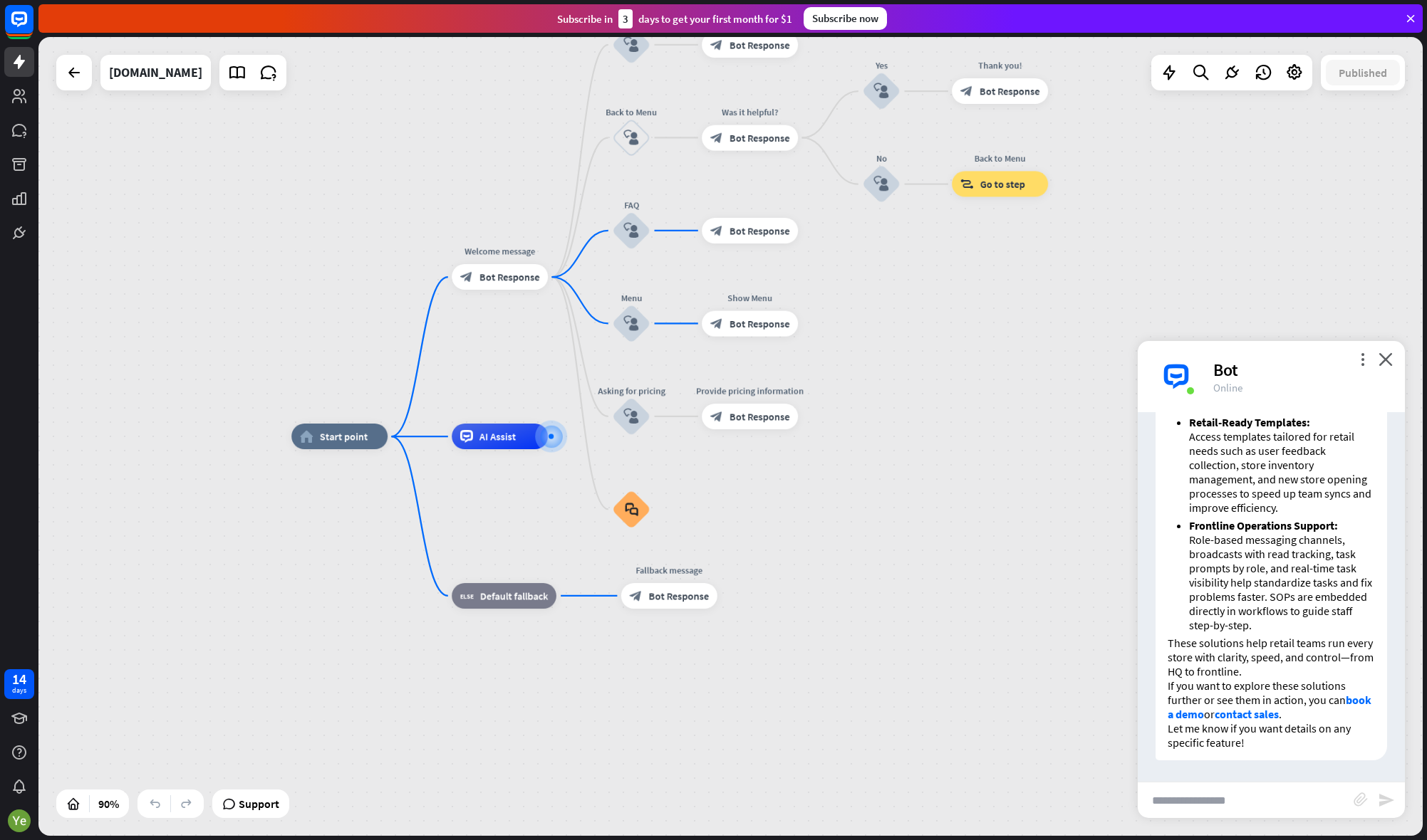
click at [1201, 805] on input "text" at bounding box center [1245, 800] width 216 height 35
type input "**********"
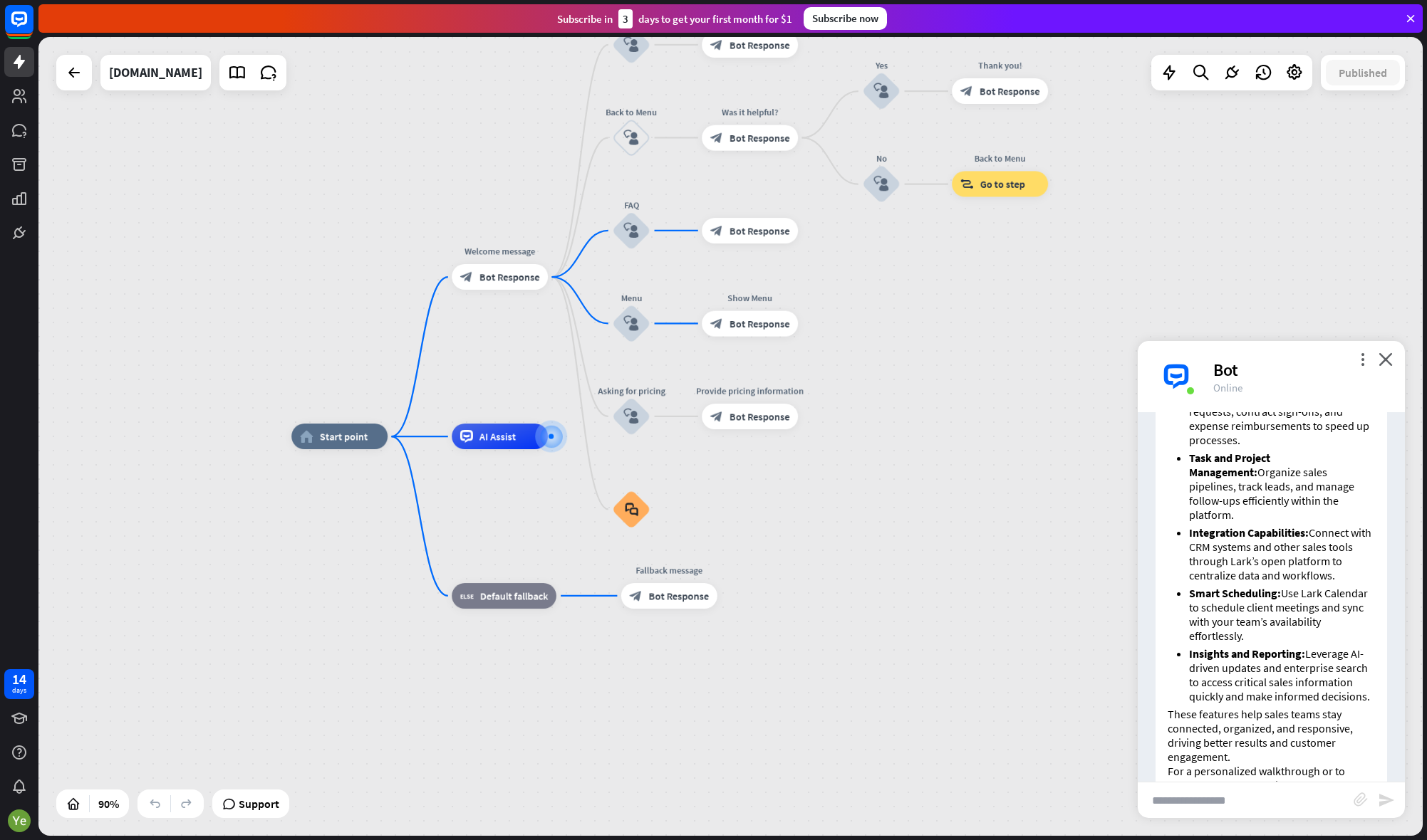
scroll to position [3746, 0]
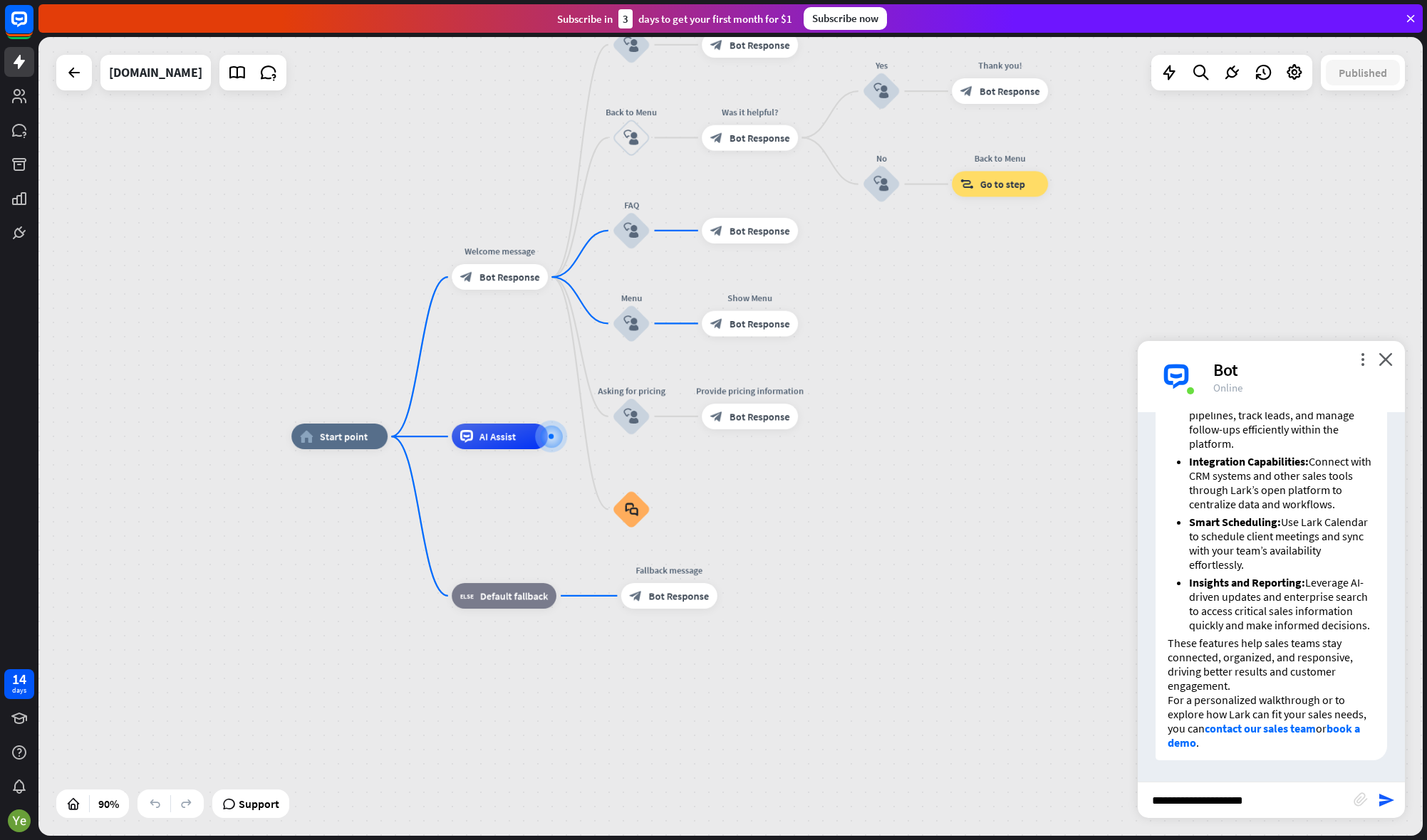
type input "**********"
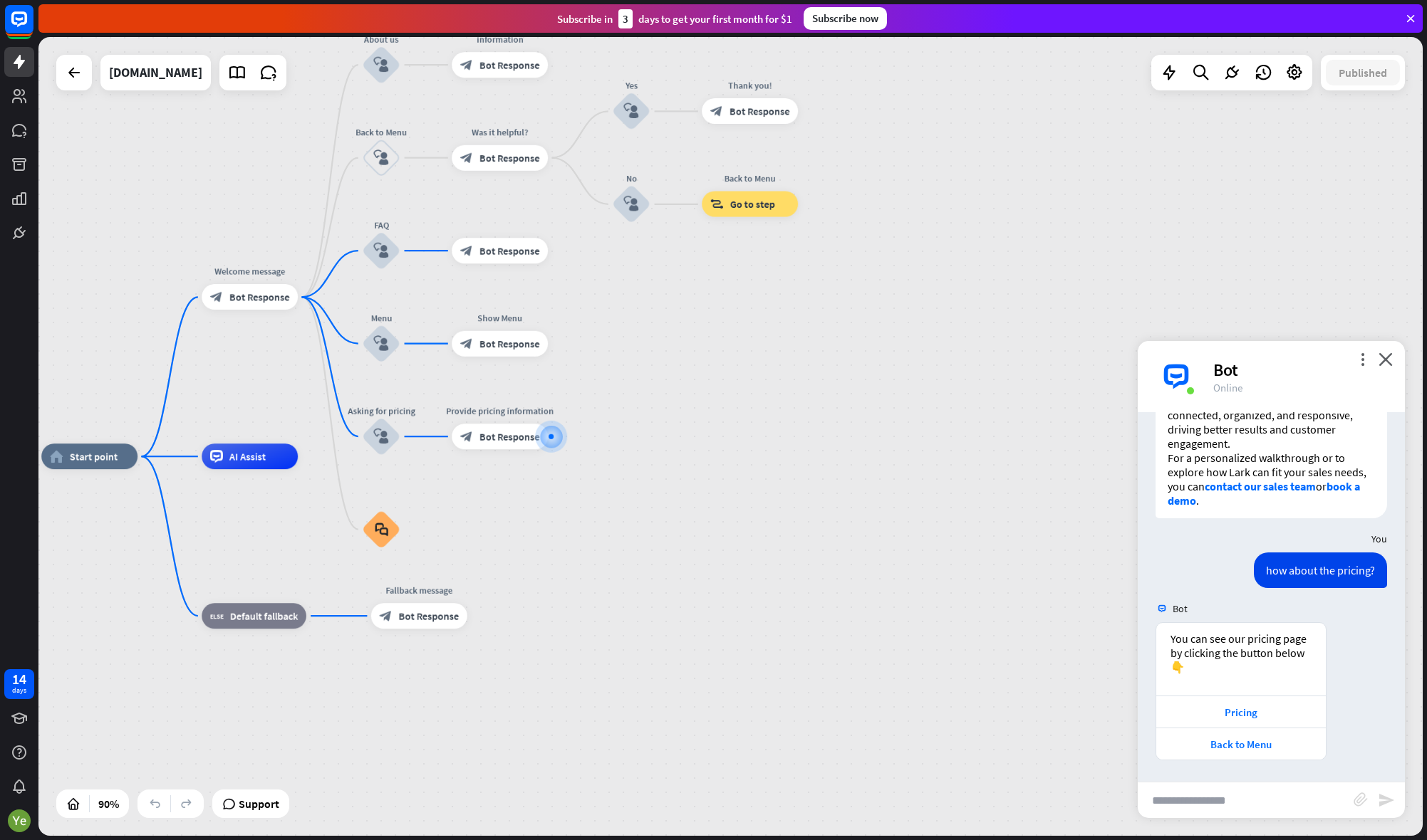
scroll to position [3988, 0]
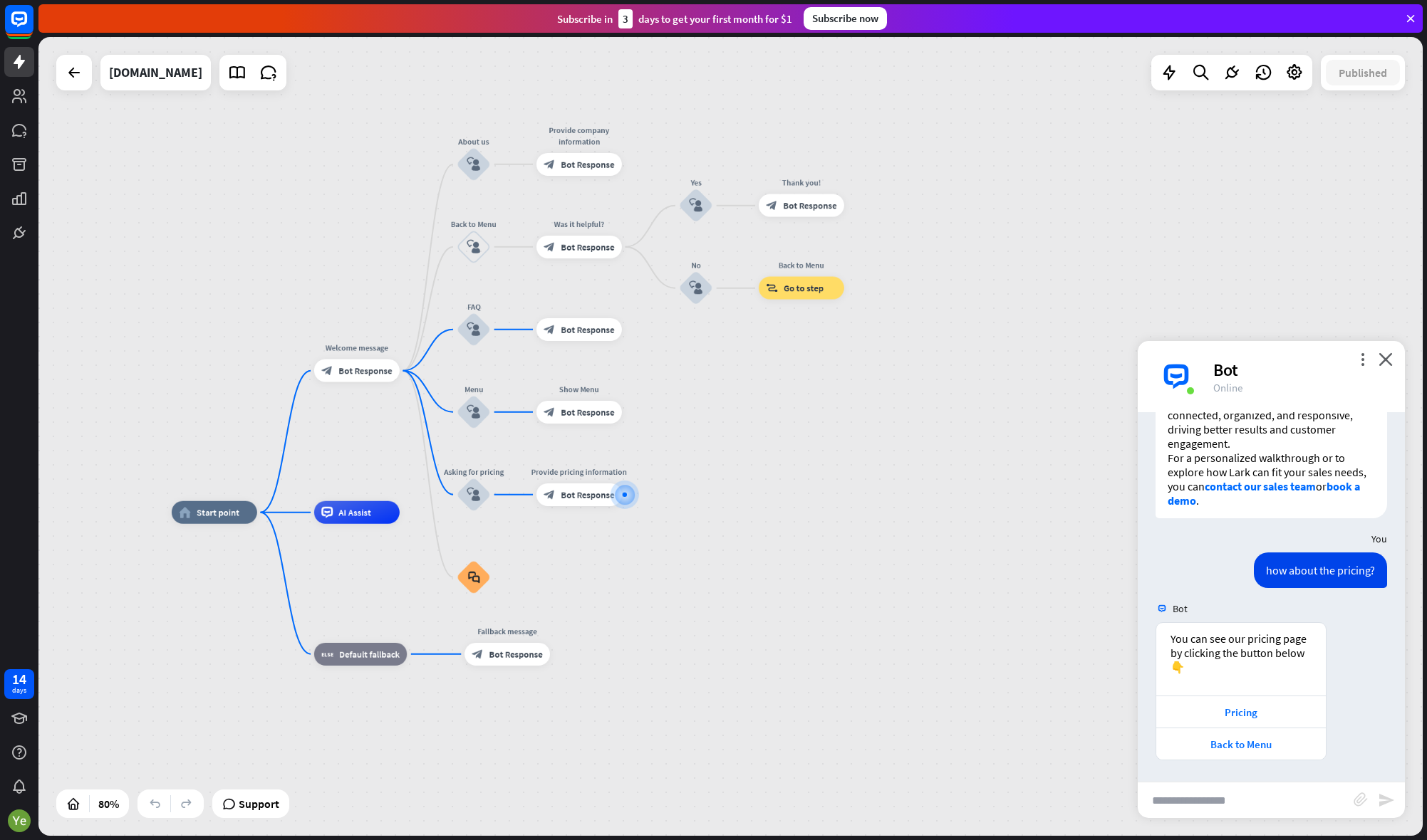
drag, startPoint x: 673, startPoint y: 307, endPoint x: 727, endPoint y: 375, distance: 86.8
click at [727, 375] on div "home_2 Start point Welcome message block_bot_response Bot Response About us blo…" at bounding box center [730, 436] width 1384 height 799
click at [790, 290] on span "Go to step" at bounding box center [803, 288] width 40 height 11
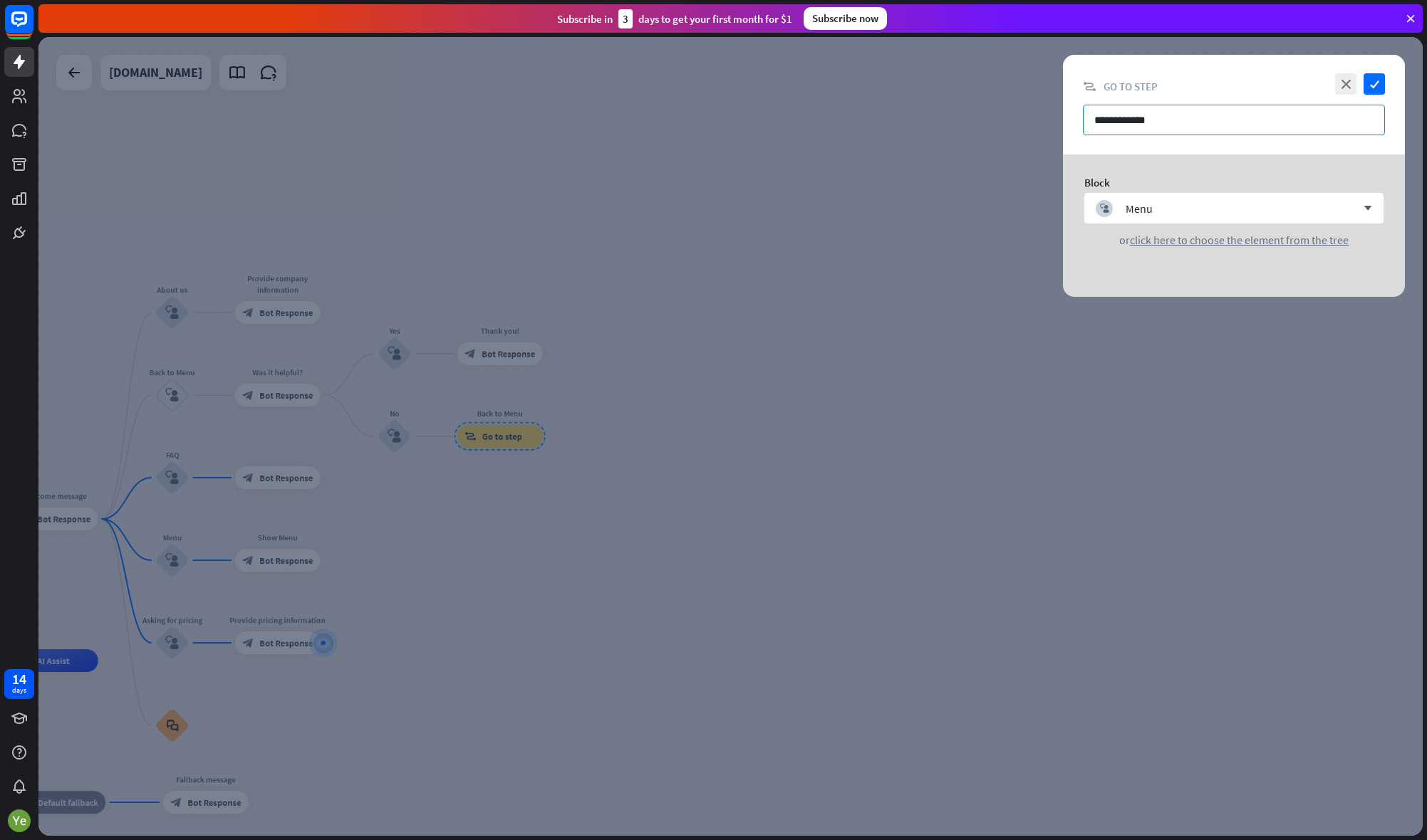
click at [1173, 126] on input "**********" at bounding box center [1233, 120] width 302 height 31
click at [1343, 84] on icon "close" at bounding box center [1346, 84] width 21 height 21
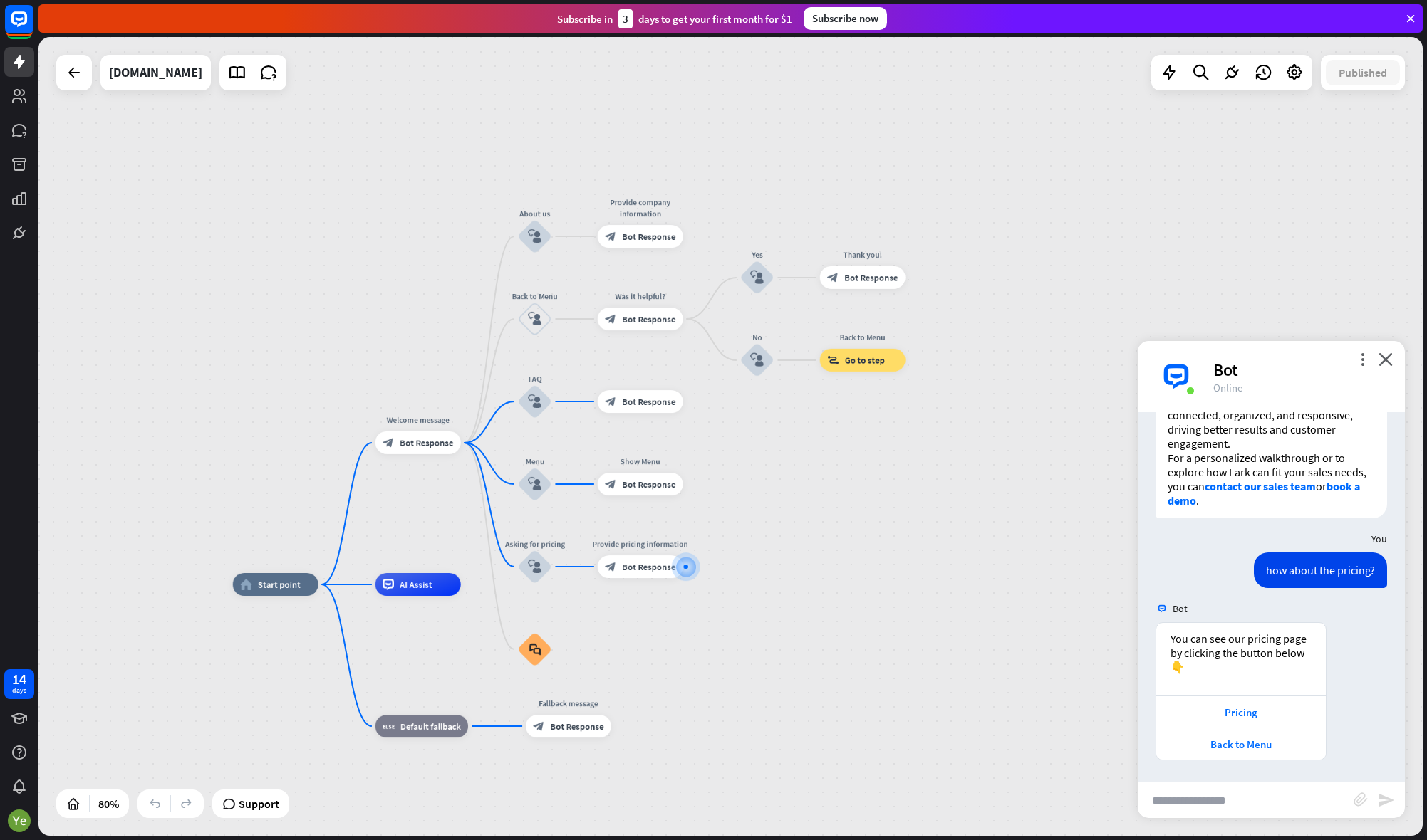
drag, startPoint x: 594, startPoint y: 468, endPoint x: 957, endPoint y: 392, distance: 370.9
click at [957, 392] on div "home_2 Start point Welcome message block_bot_response Bot Response About us blo…" at bounding box center [730, 436] width 1384 height 799
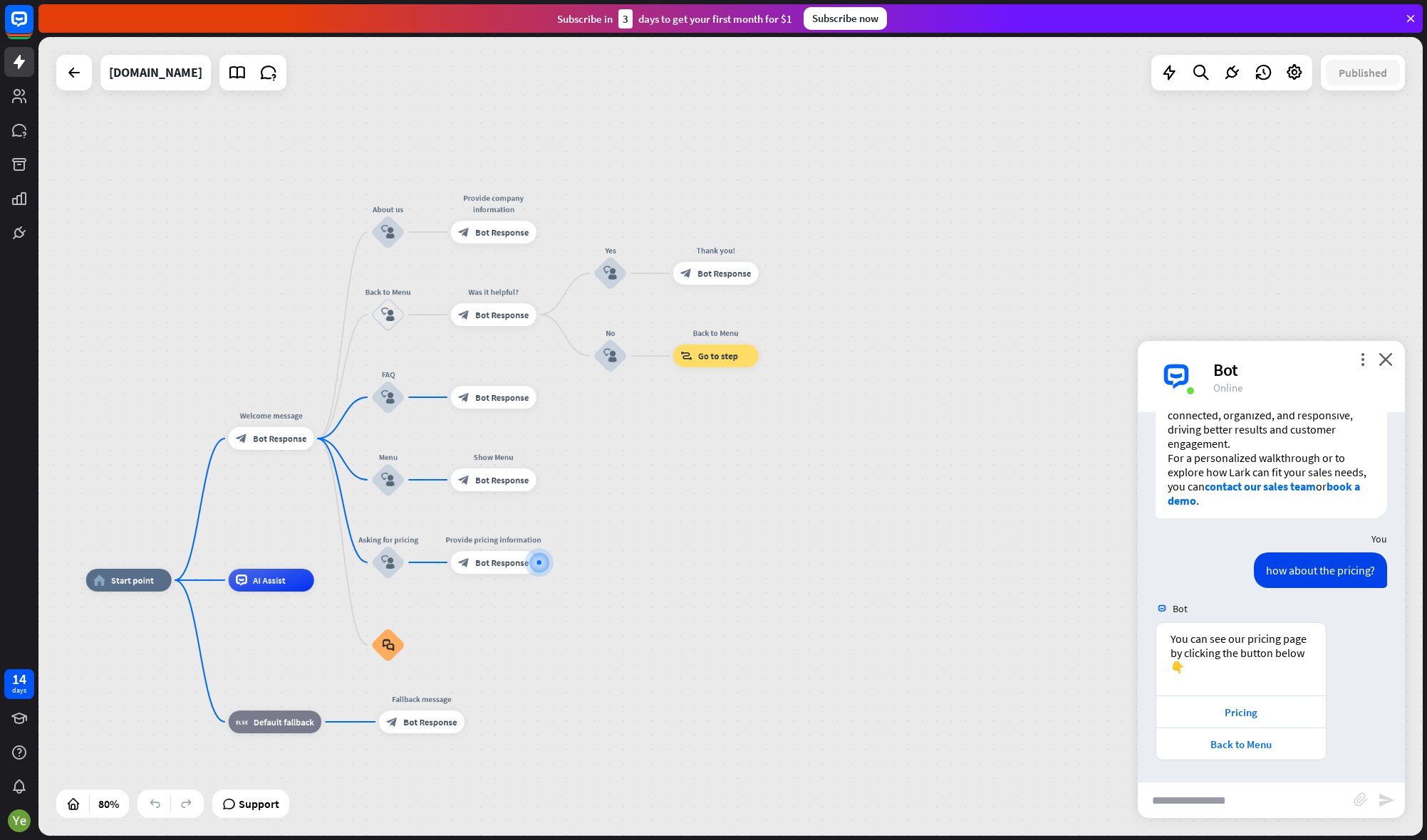
drag, startPoint x: 881, startPoint y: 454, endPoint x: 730, endPoint y: 447, distance: 151.2
click at [733, 450] on div "home_2 Start point Welcome message block_bot_response Bot Response About us blo…" at bounding box center [730, 436] width 1384 height 799
click at [483, 572] on div "block_bot_response Bot Response" at bounding box center [493, 563] width 86 height 23
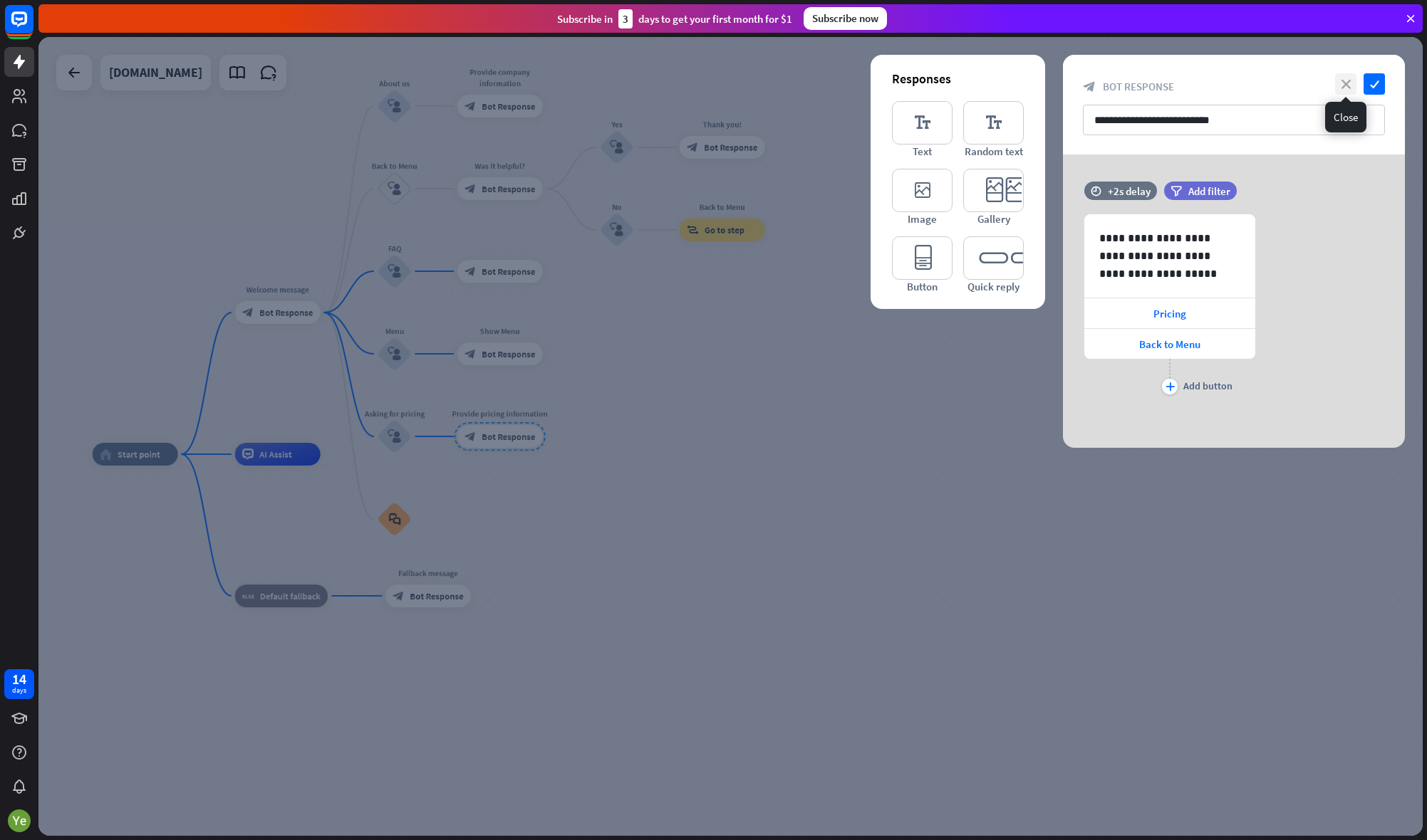
click at [1342, 82] on icon "close" at bounding box center [1346, 84] width 21 height 21
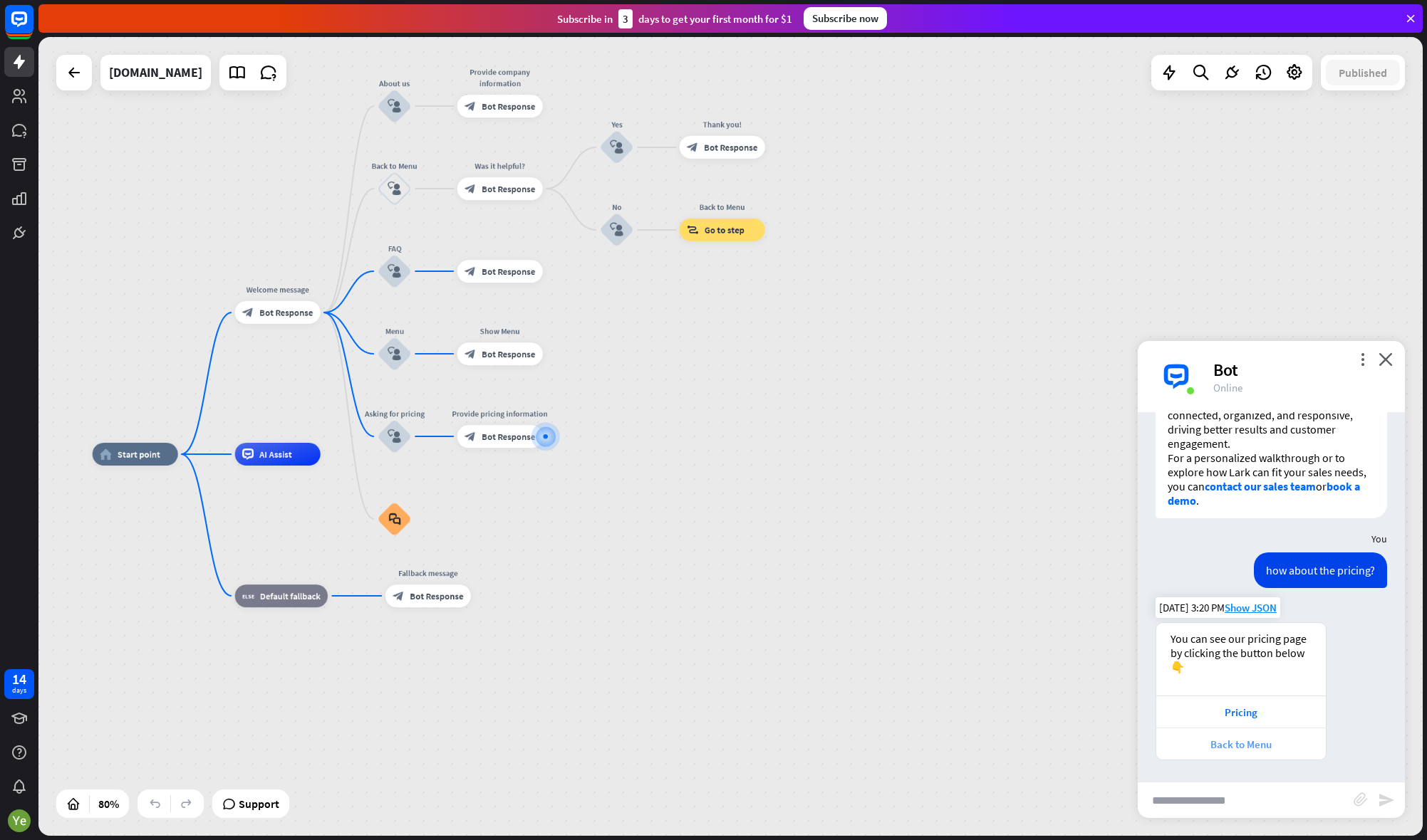
click at [1252, 744] on div "Back to Menu" at bounding box center [1240, 744] width 155 height 14
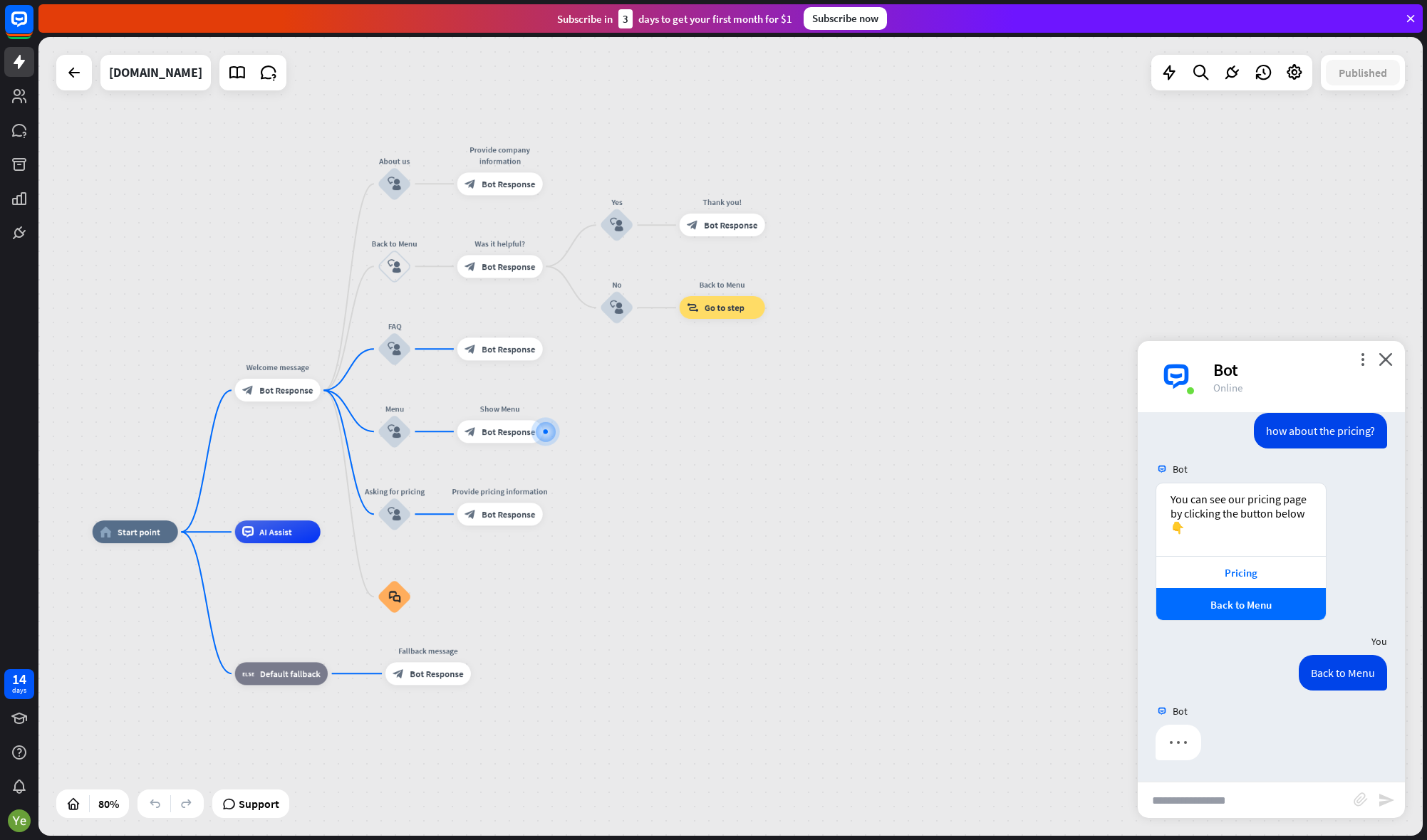
scroll to position [4127, 0]
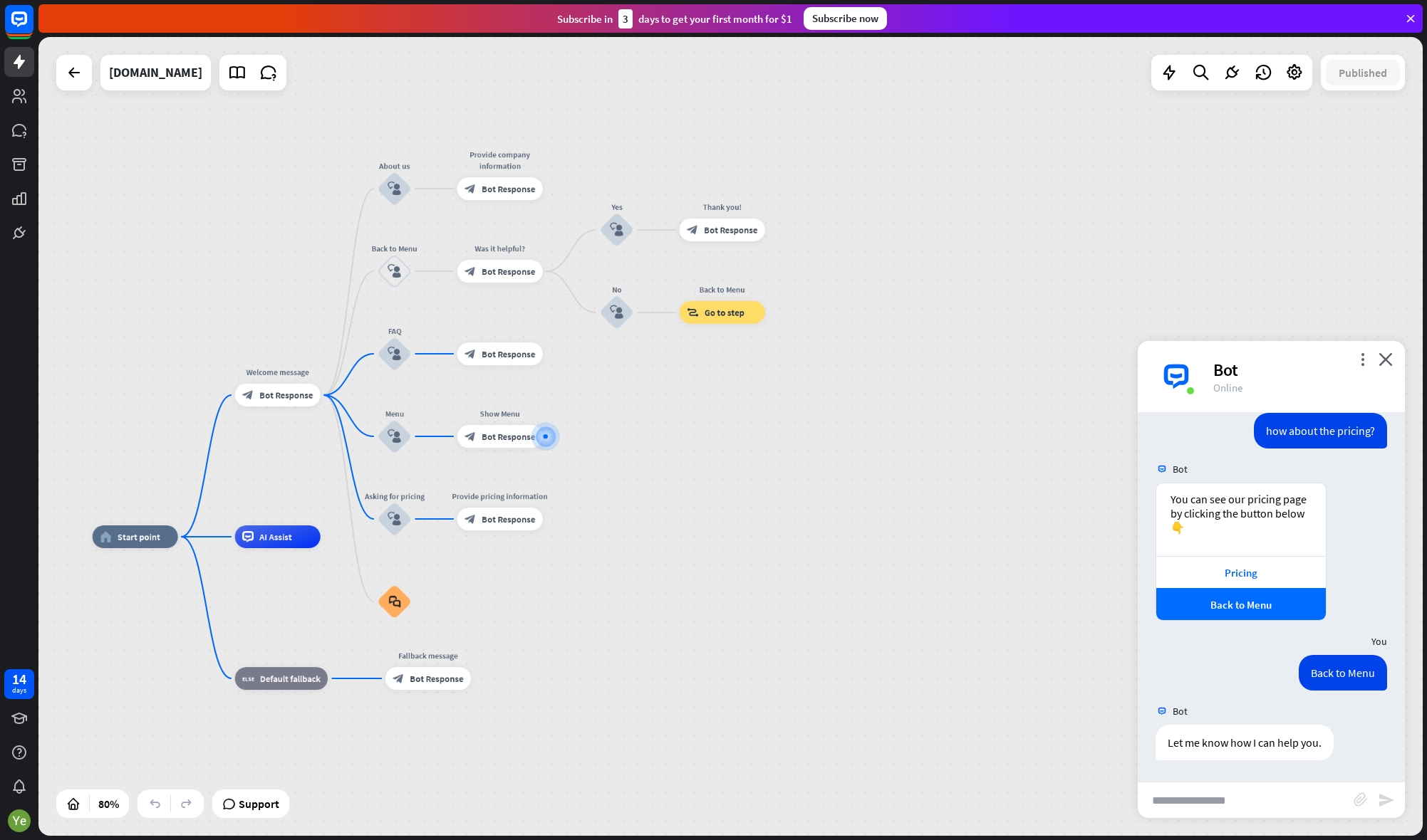
click at [1213, 805] on input "text" at bounding box center [1245, 800] width 216 height 35
type input "**********"
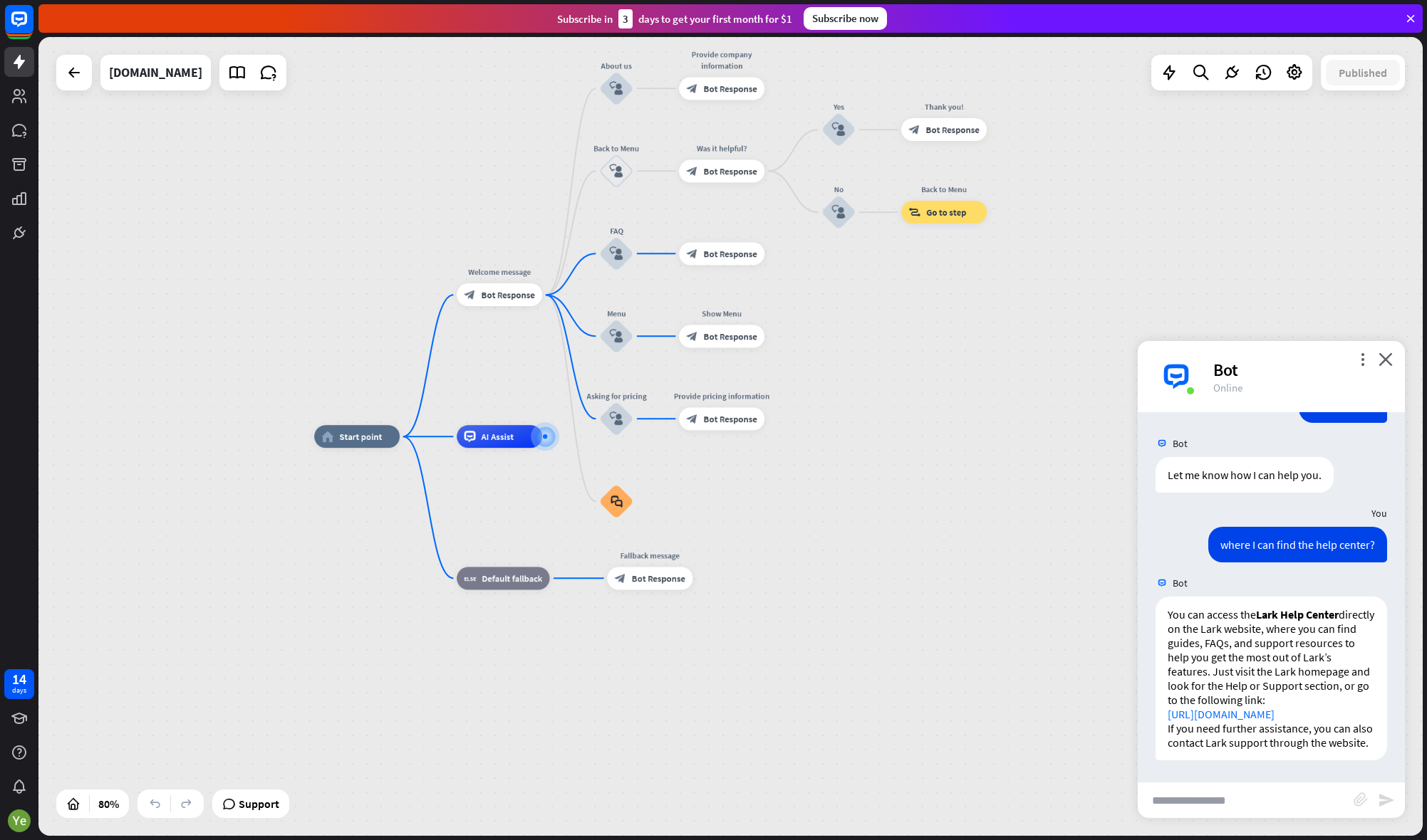
scroll to position [4423, 0]
click at [1179, 811] on input "text" at bounding box center [1245, 800] width 216 height 35
type input "**********"
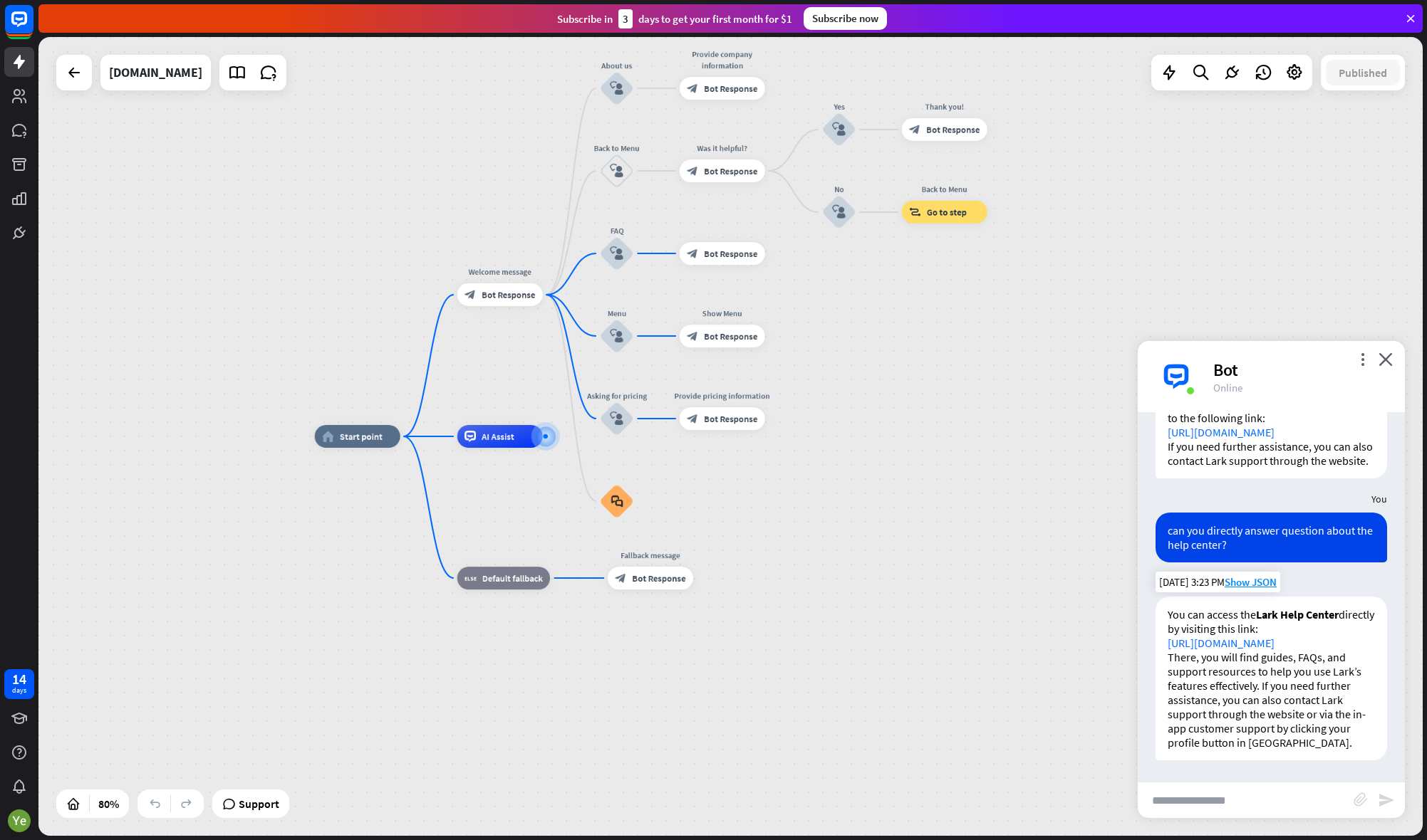
scroll to position [4705, 0]
click at [1222, 797] on input "text" at bounding box center [1245, 800] width 216 height 35
type input "**********"
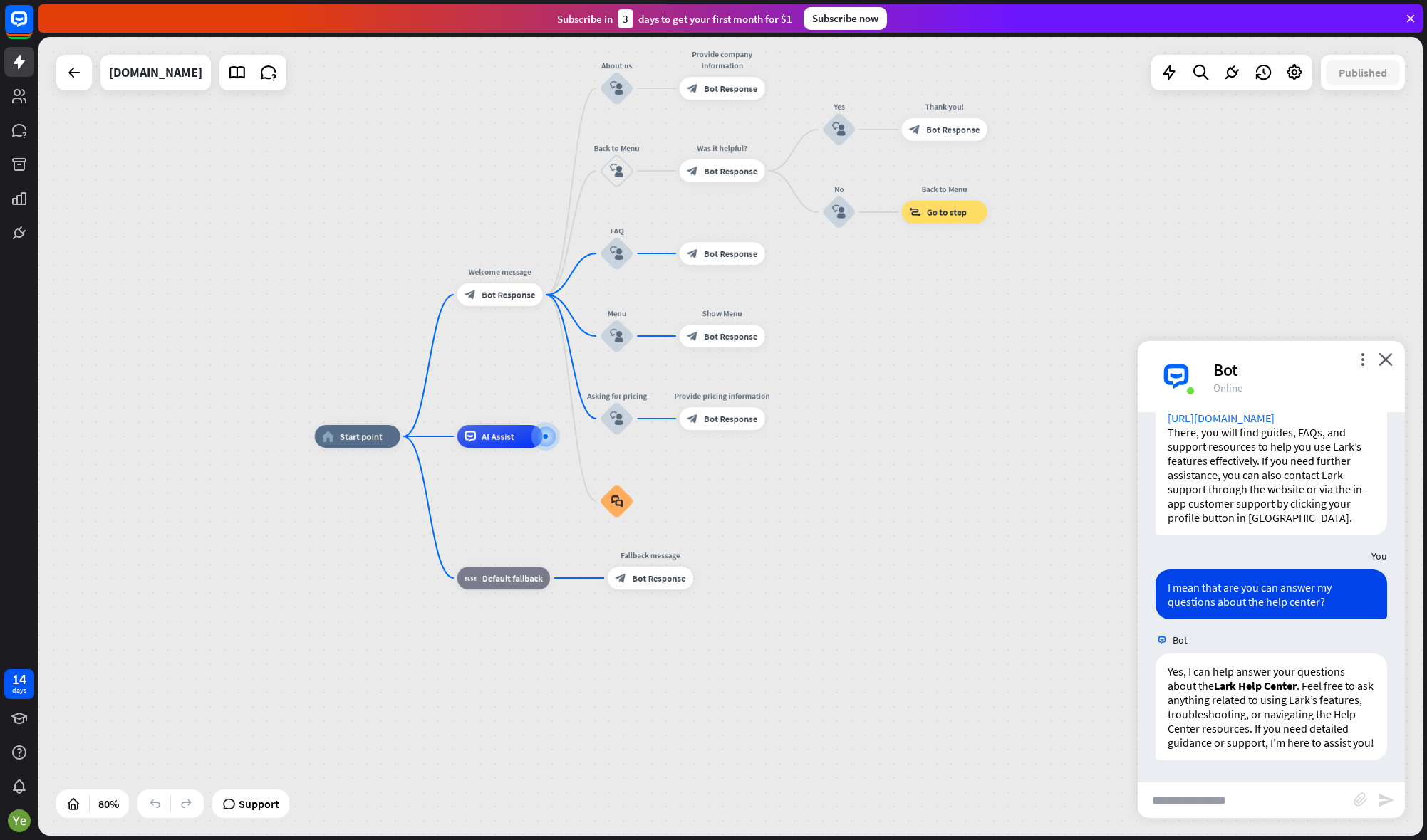
scroll to position [4944, 0]
paste input "**********"
type input "**********"
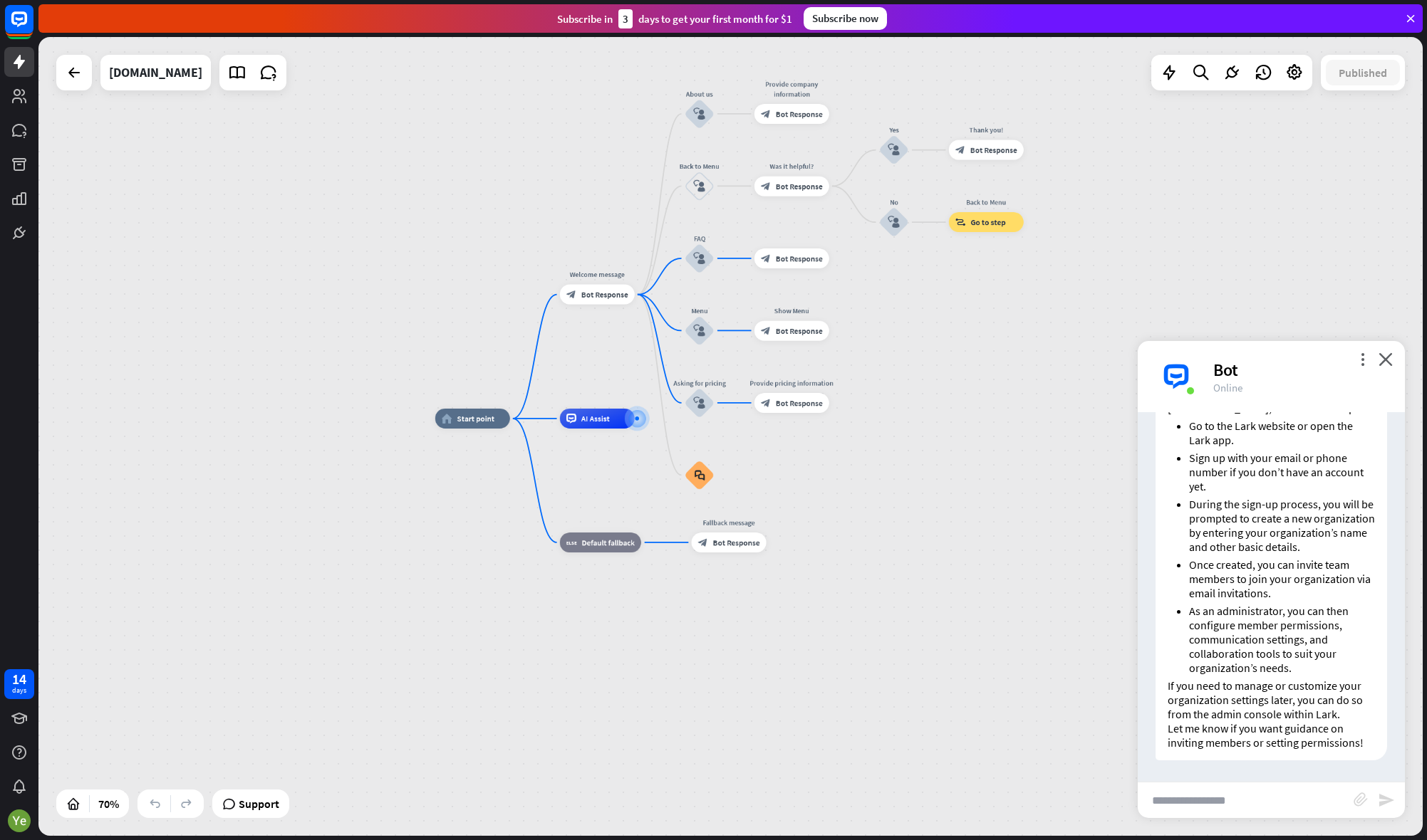
scroll to position [5448, 0]
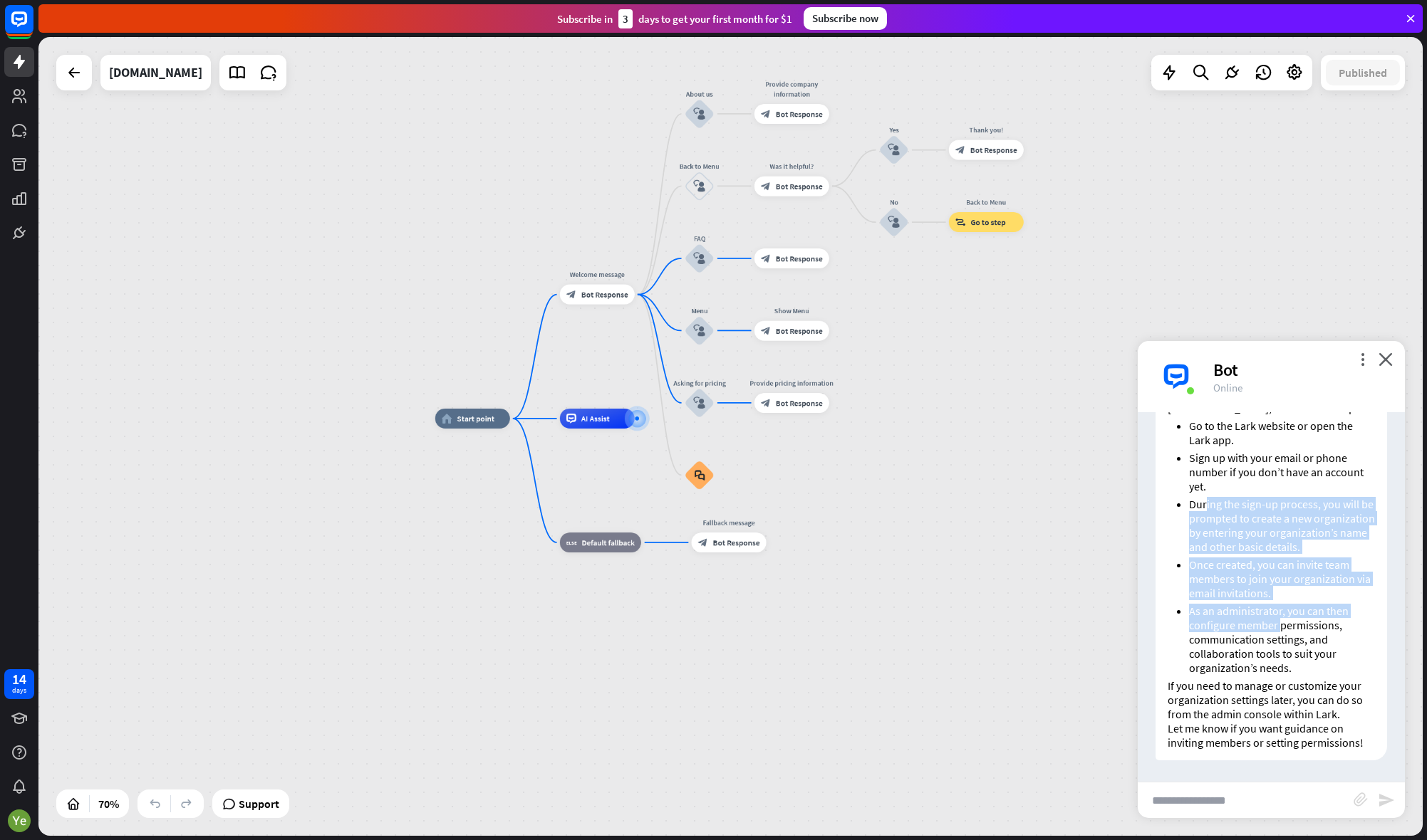
drag, startPoint x: 1207, startPoint y: 491, endPoint x: 1279, endPoint y: 625, distance: 152.1
click at [1278, 623] on ul "Go to the Lark website or open the Lark app. Sign up with your email or phone n…" at bounding box center [1271, 547] width 208 height 256
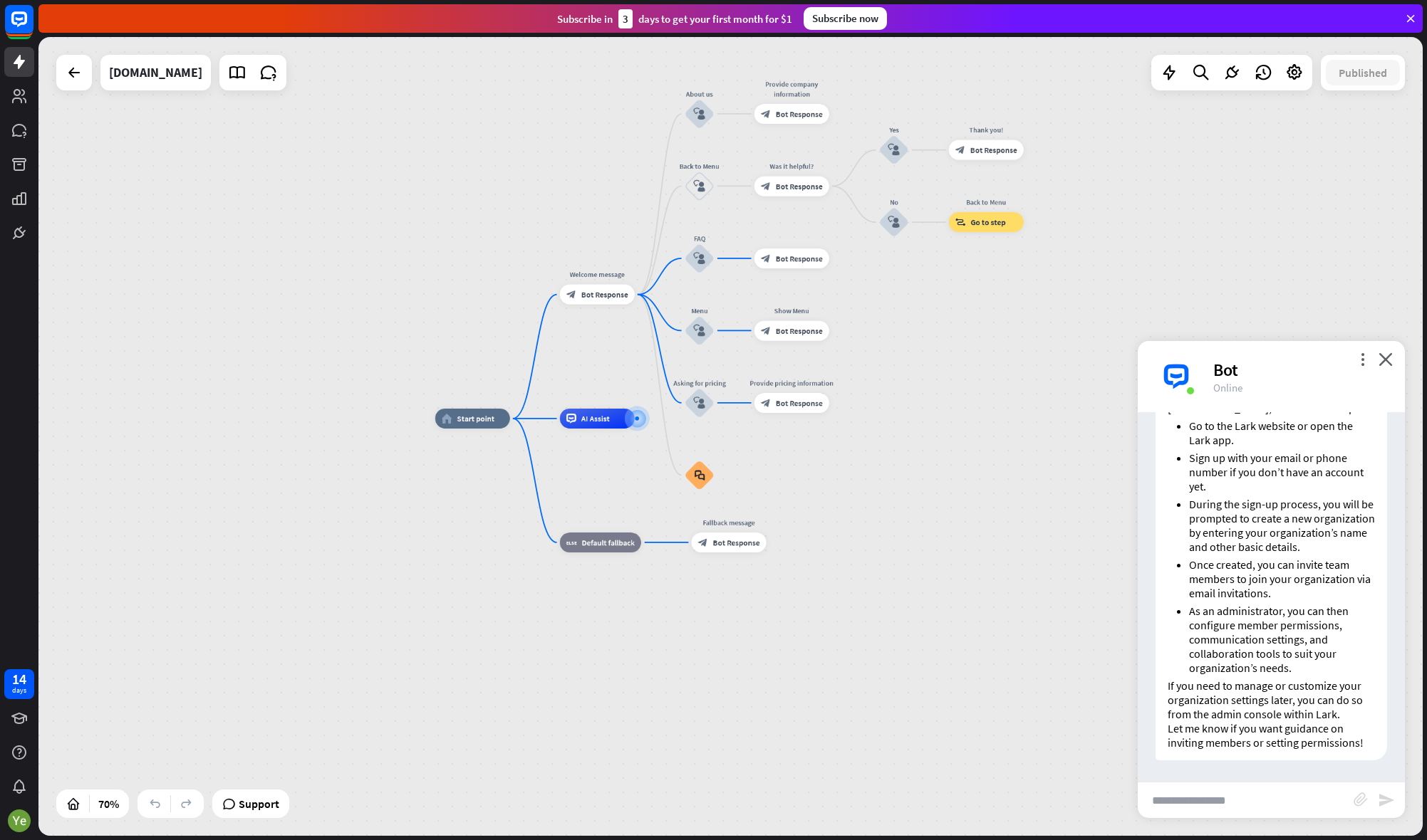
click at [1310, 670] on li "As an administrator, you can then configure member permissions, communication s…" at bounding box center [1281, 639] width 186 height 71
click at [1210, 818] on div "home_2 Start point Welcome message block_bot_response Bot Response About us blo…" at bounding box center [920, 698] width 969 height 559
click at [1226, 814] on input "text" at bounding box center [1245, 800] width 216 height 35
click at [1226, 805] on input "text" at bounding box center [1245, 800] width 216 height 35
paste input "**********"
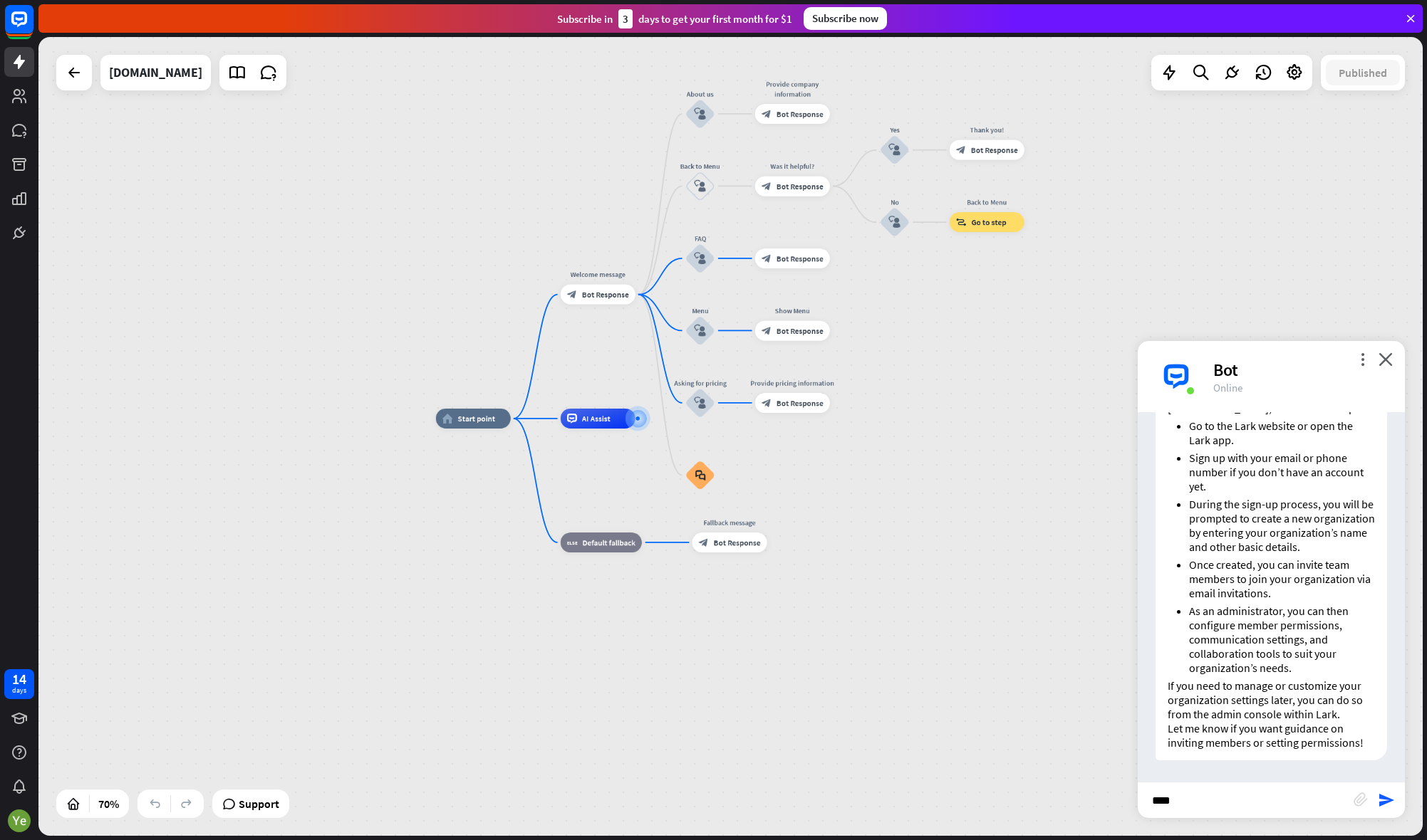
type input "**********"
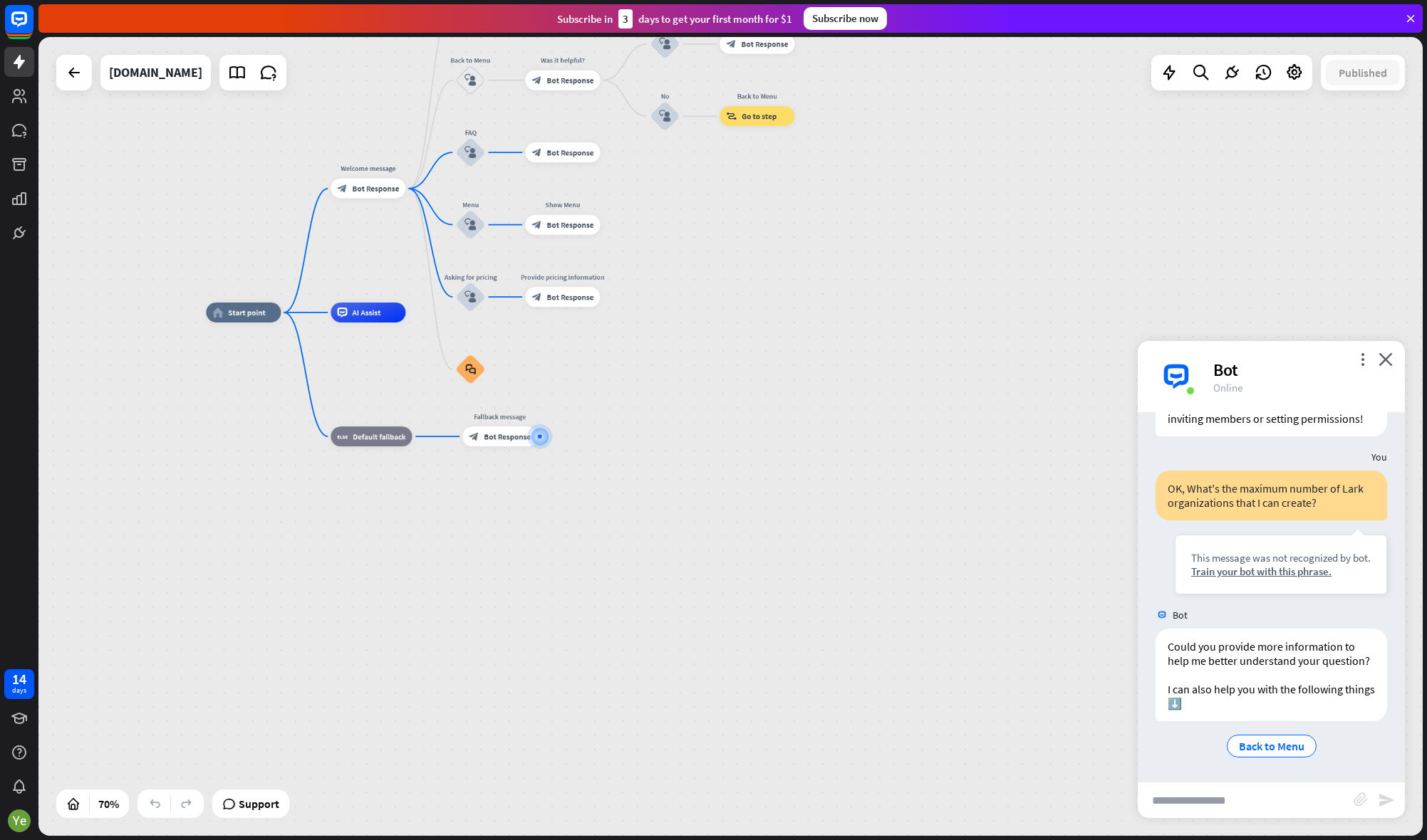
scroll to position [5786, 0]
click at [1265, 744] on span "Back to Menu" at bounding box center [1271, 746] width 65 height 14
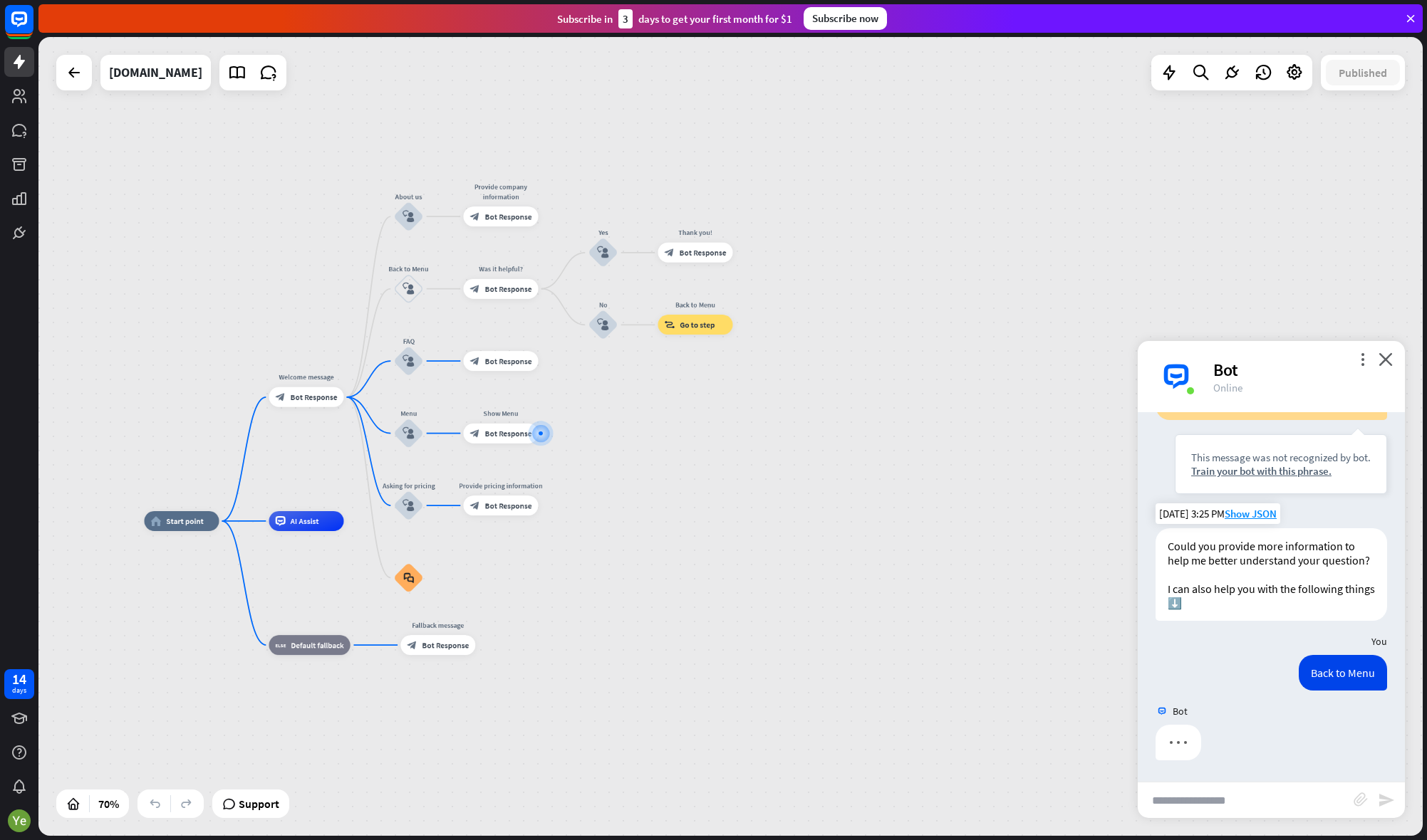
scroll to position [5886, 0]
